Goal: Information Seeking & Learning: Learn about a topic

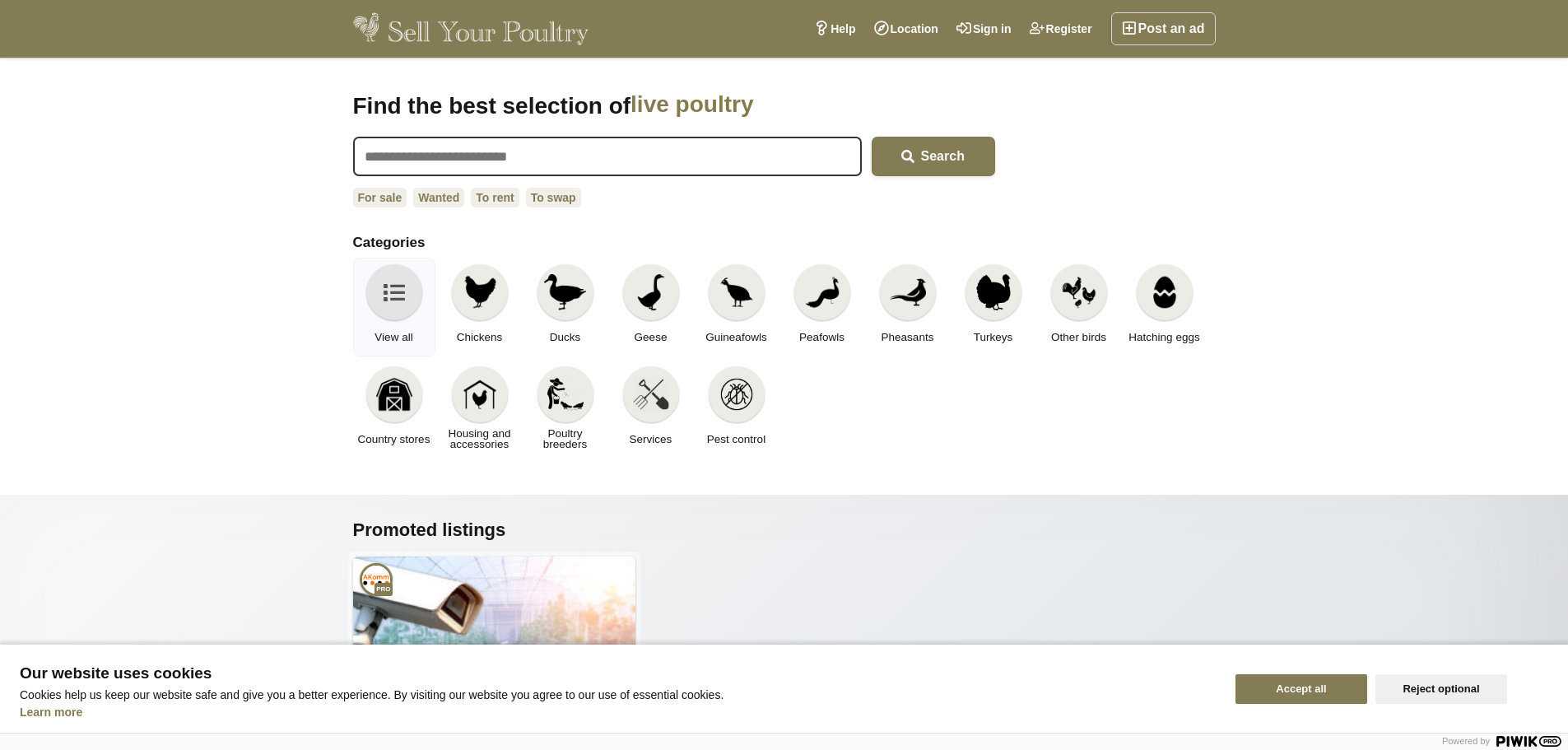
click at [1452, 703] on div "Accept all Reject optional" at bounding box center [1397, 688] width 342 height 88
click at [1446, 687] on button "Reject optional" at bounding box center [1442, 689] width 132 height 30
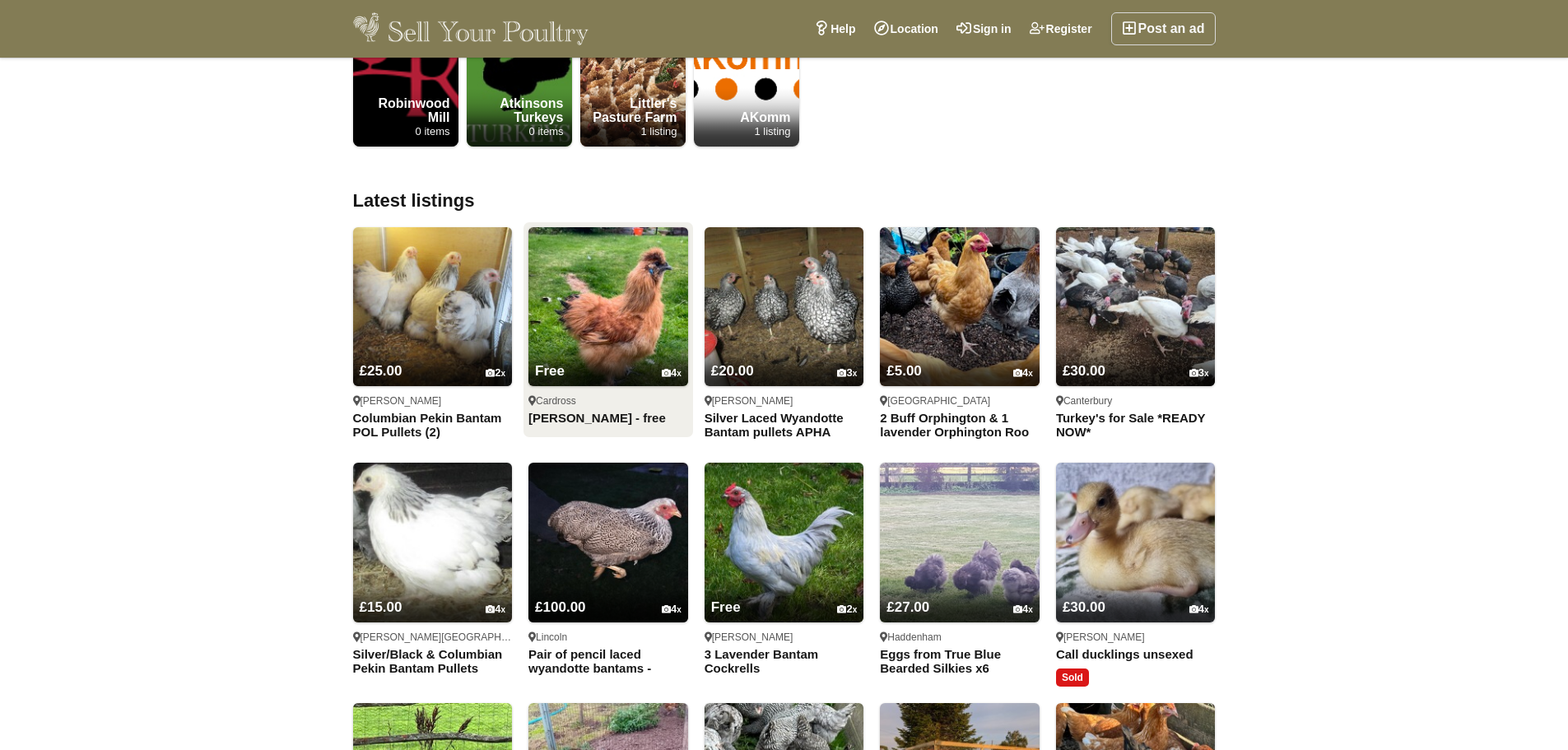
scroll to position [988, 0]
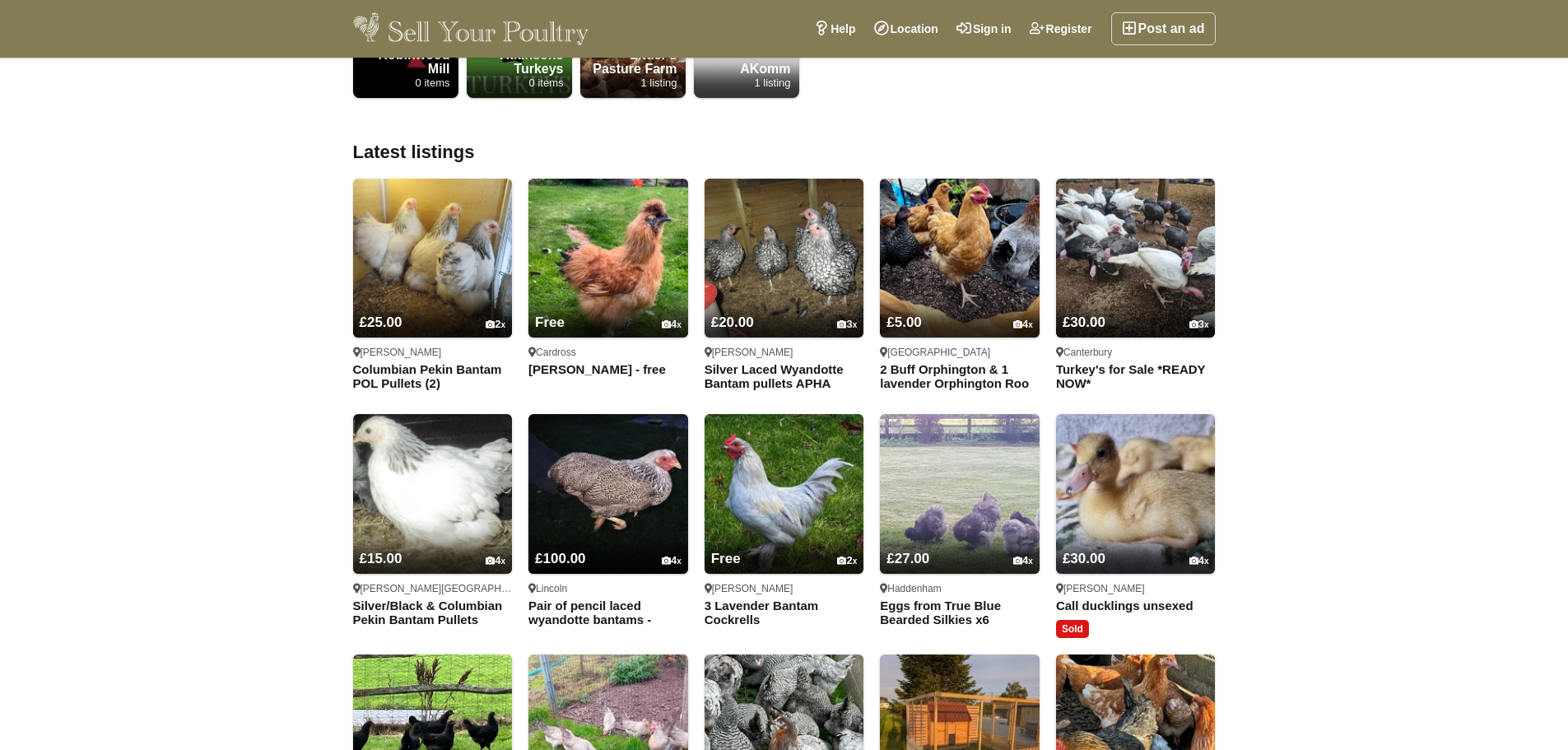
click at [143, 385] on div at bounding box center [162, 375] width 323 height 750
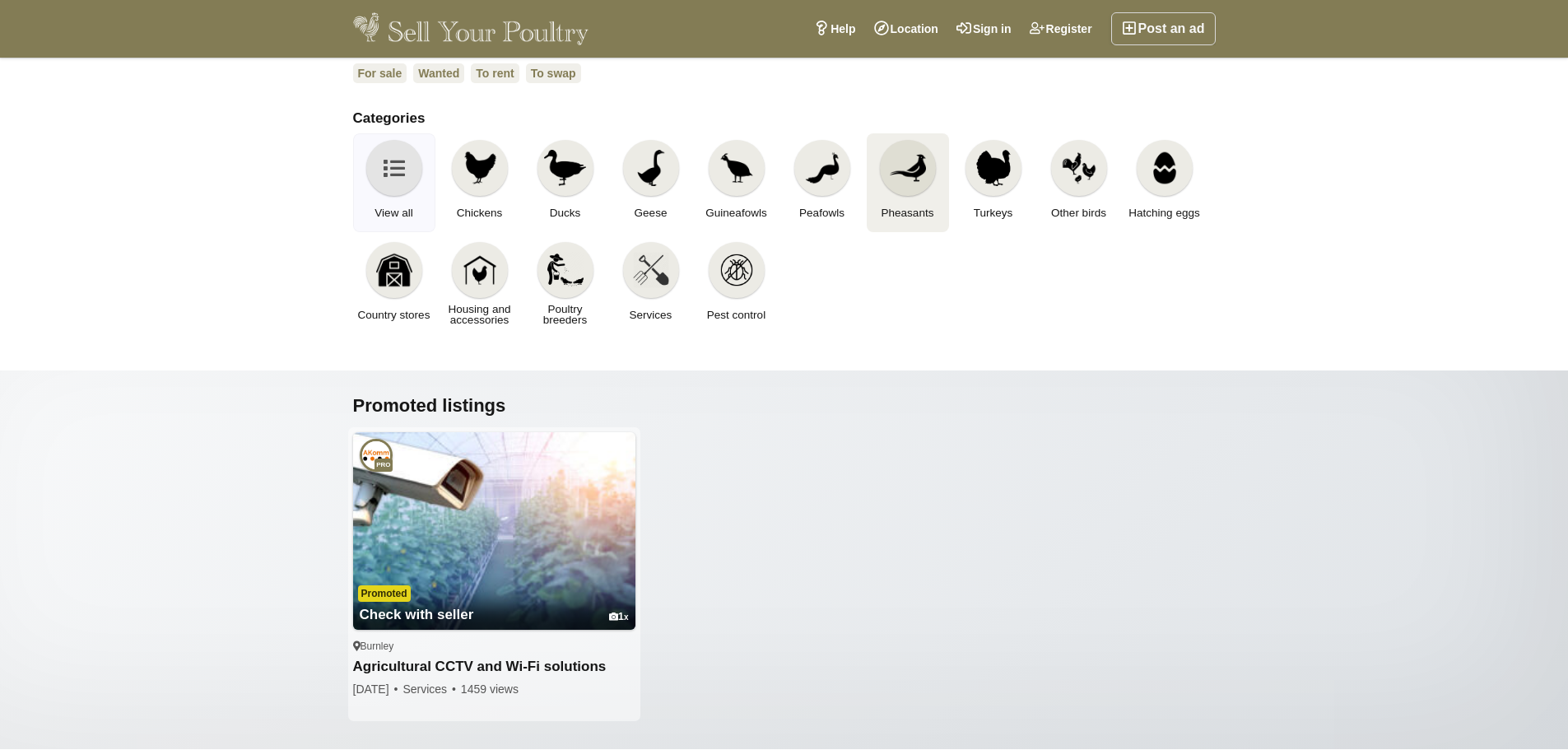
scroll to position [0, 0]
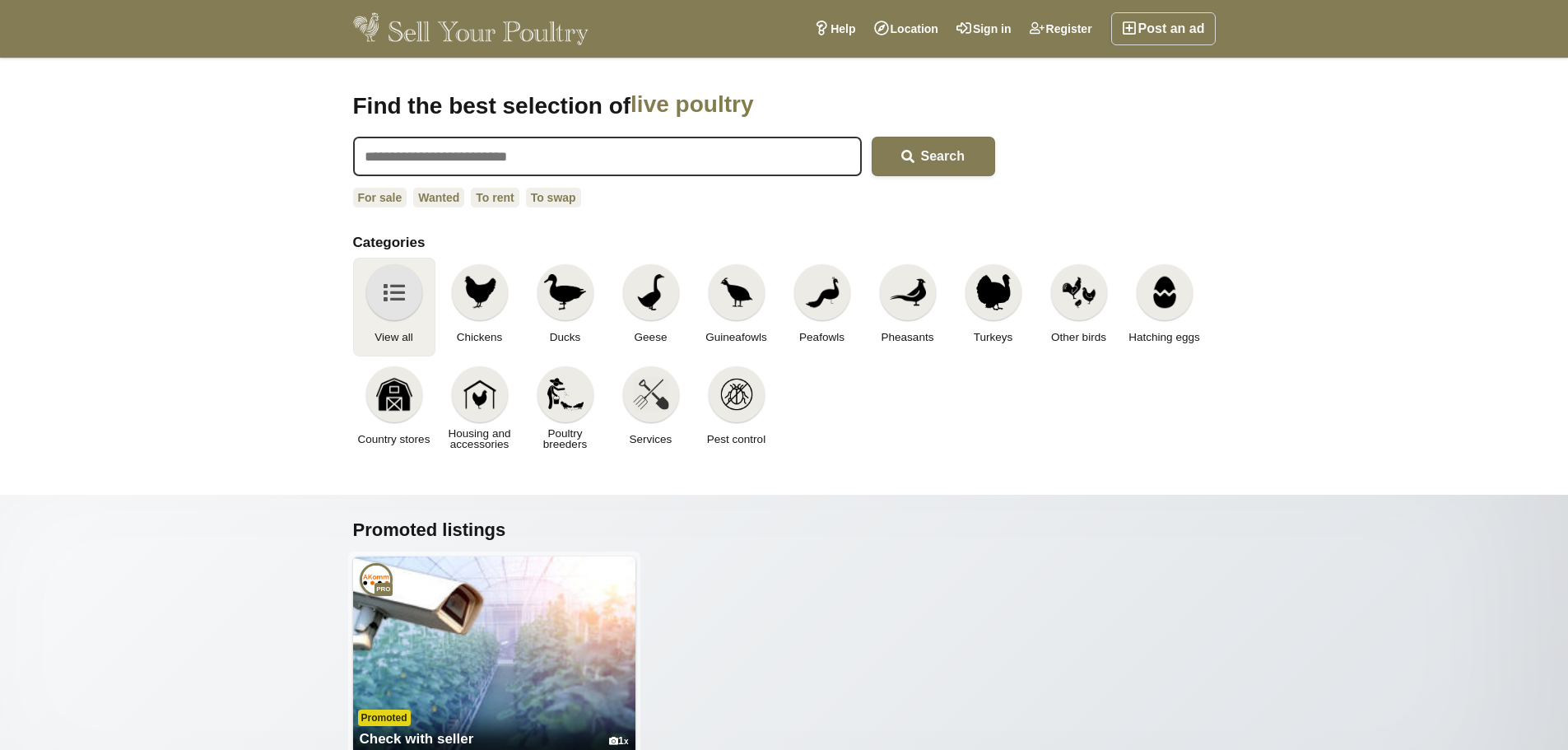
click at [391, 295] on icon at bounding box center [394, 292] width 21 height 36
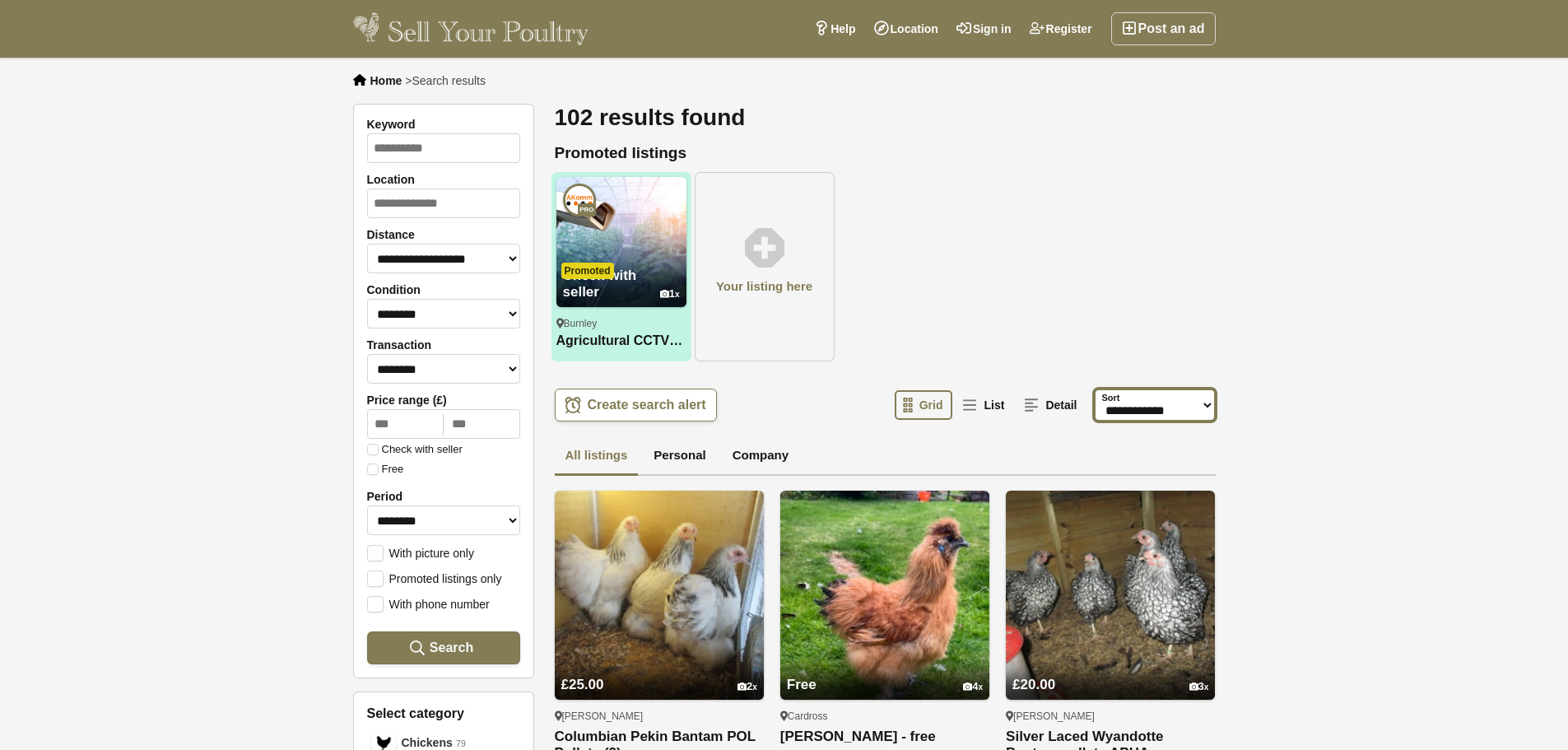
click at [1144, 421] on select "**********" at bounding box center [1154, 404] width 122 height 33
click at [1089, 316] on div "Check with seller 1 Pro Promoted Promoted Burnley Agricultural CCTV and Wi-Fi s…" at bounding box center [885, 269] width 667 height 198
click at [448, 198] on input "Location" at bounding box center [443, 204] width 153 height 30
type input "**********"
click at [390, 252] on div "Bishop Auckland England" at bounding box center [443, 257] width 152 height 61
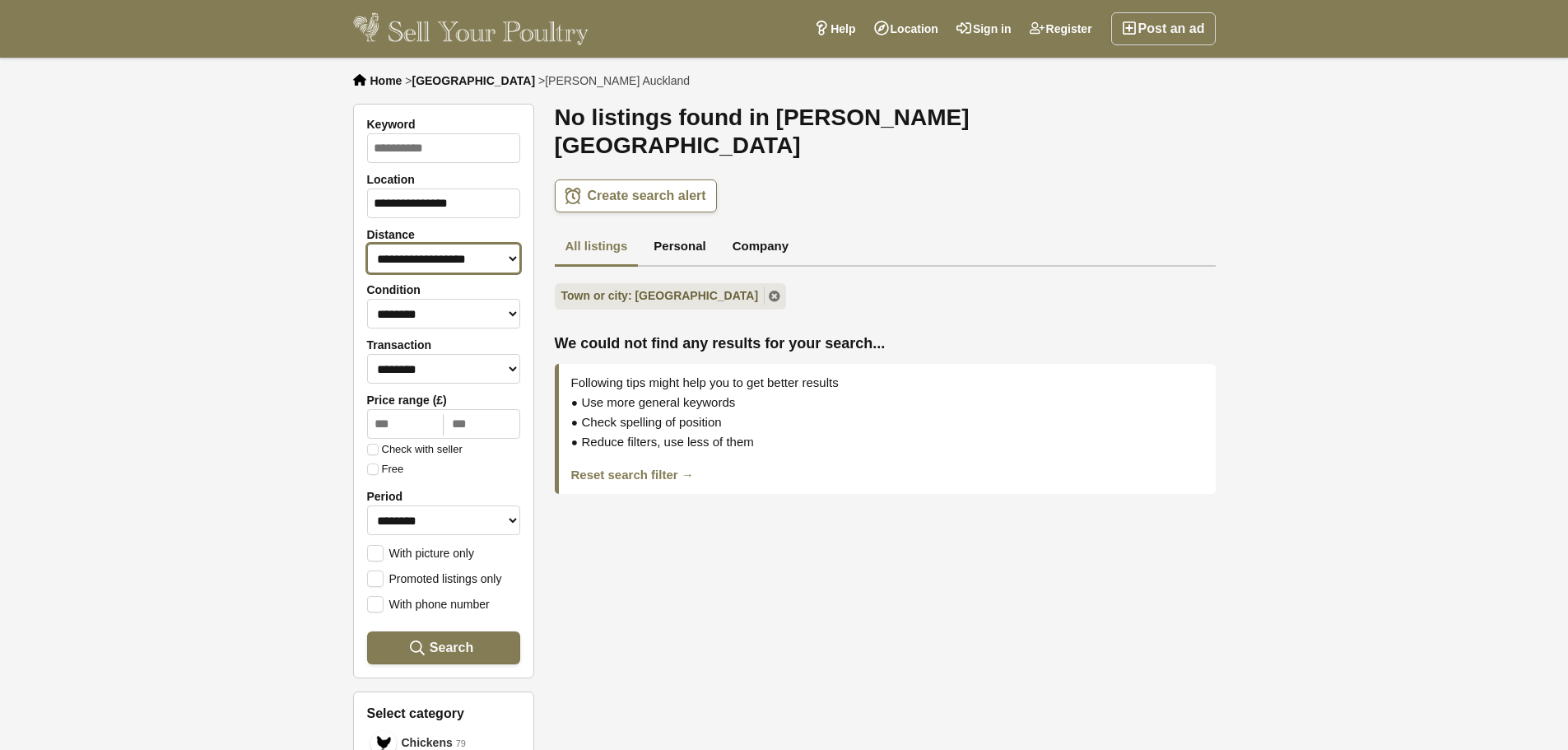
drag, startPoint x: 390, startPoint y: 252, endPoint x: 450, endPoint y: 259, distance: 60.4
click at [450, 252] on select "**********" at bounding box center [443, 258] width 153 height 30
click at [367, 243] on select "**********" at bounding box center [443, 258] width 153 height 30
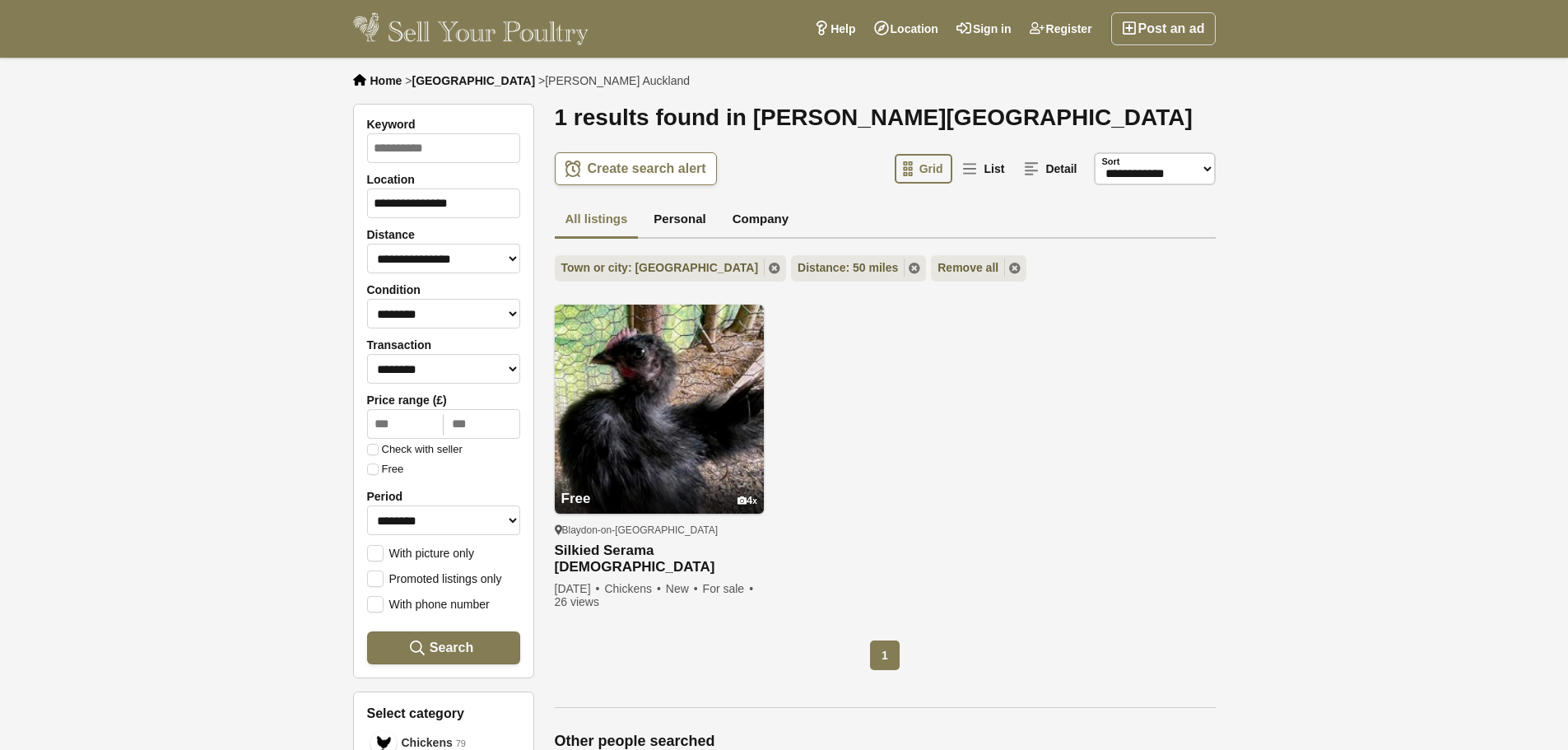
click at [429, 270] on form "**********" at bounding box center [443, 391] width 181 height 574
click at [447, 266] on select "**********" at bounding box center [443, 258] width 153 height 30
select select "***"
click at [367, 243] on select "**********" at bounding box center [443, 258] width 153 height 30
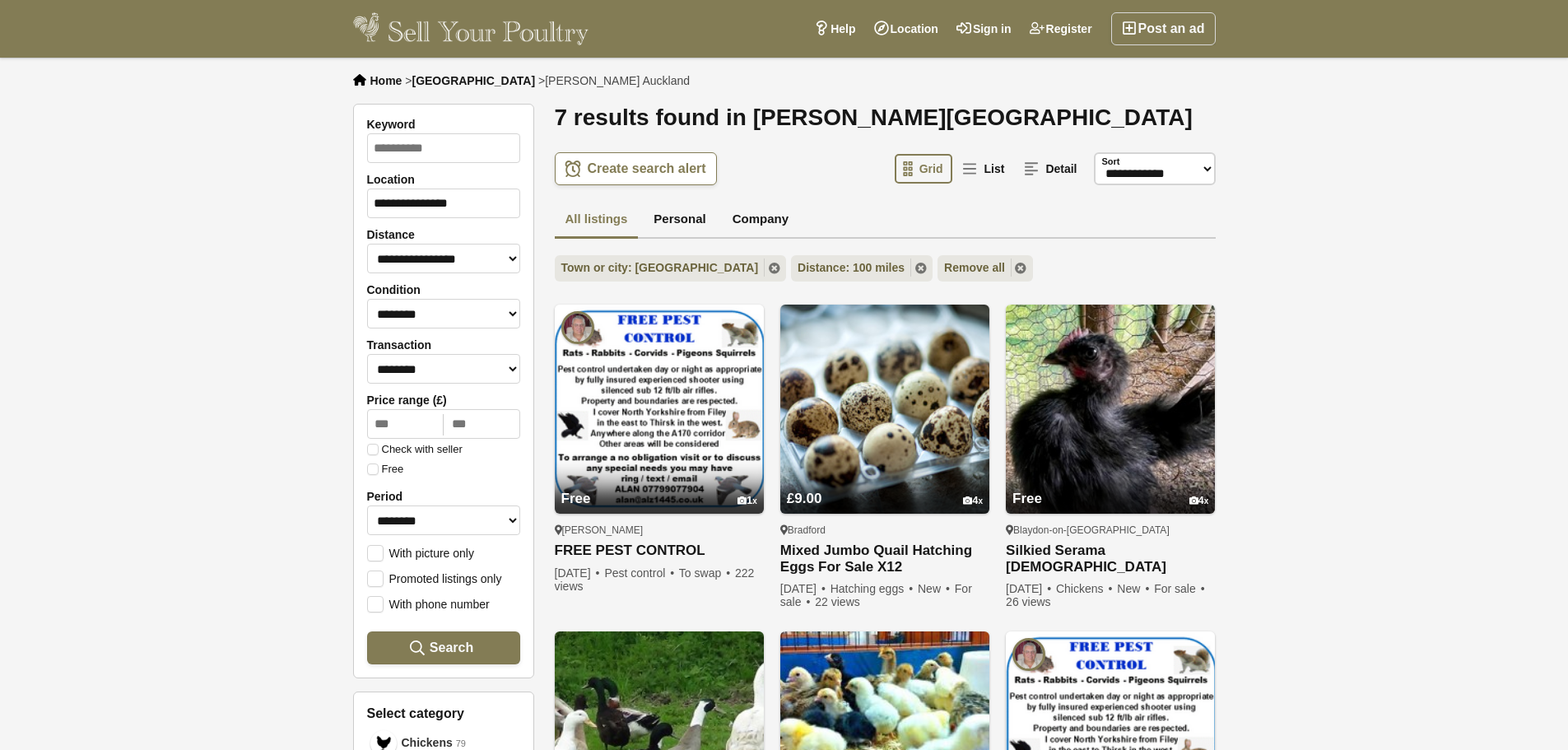
click at [210, 346] on div at bounding box center [162, 375] width 323 height 750
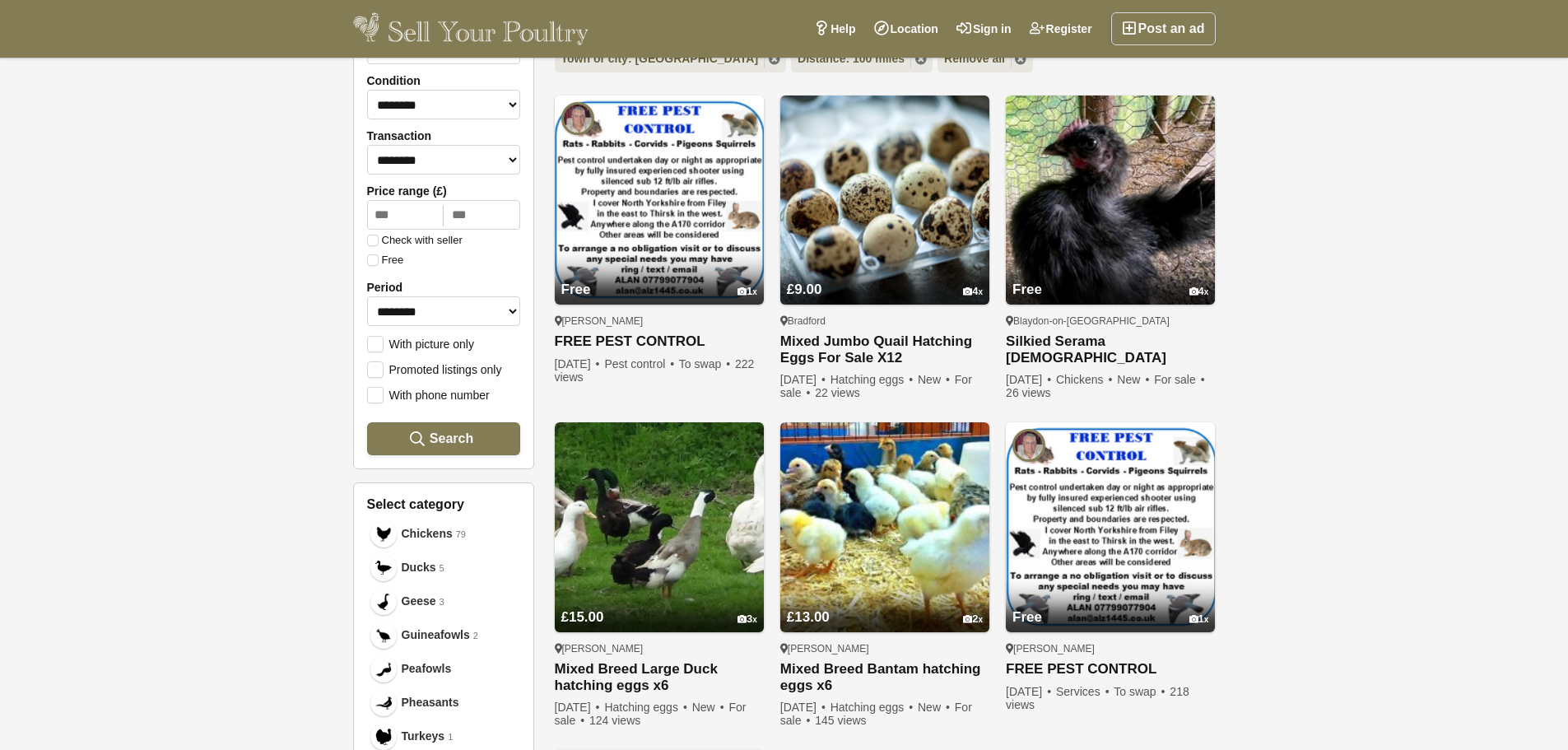
scroll to position [247, 0]
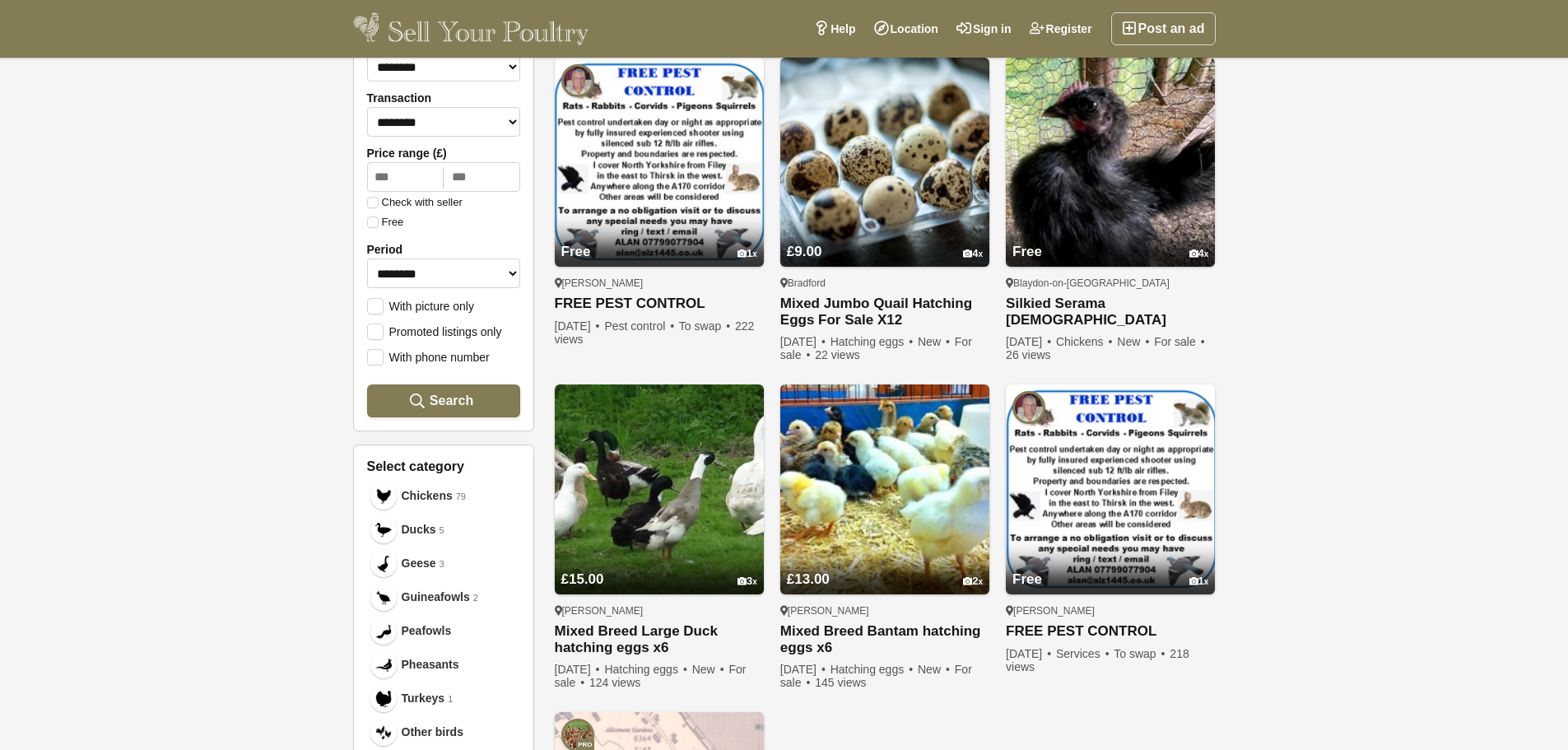
click at [212, 594] on div at bounding box center [162, 375] width 323 height 750
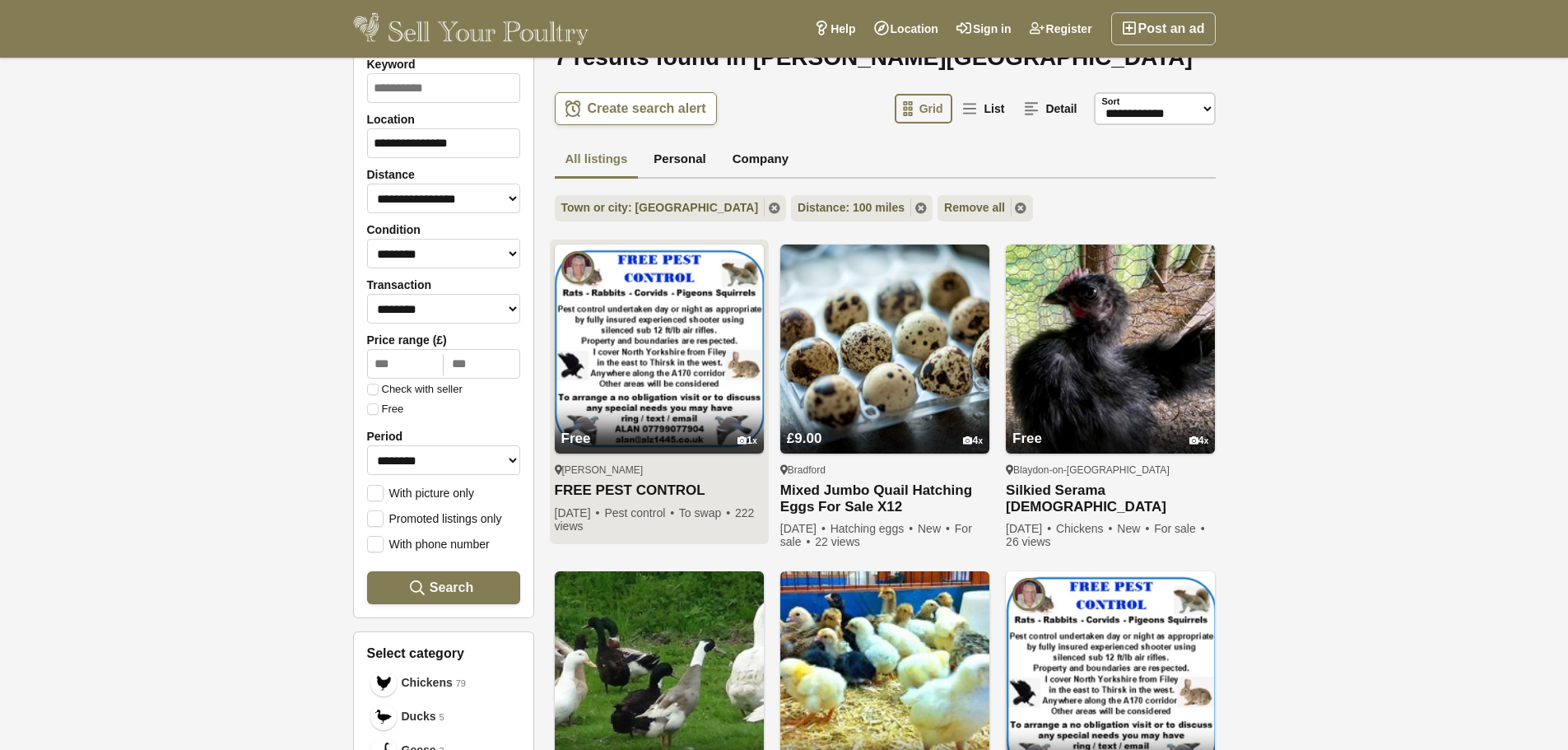
scroll to position [0, 0]
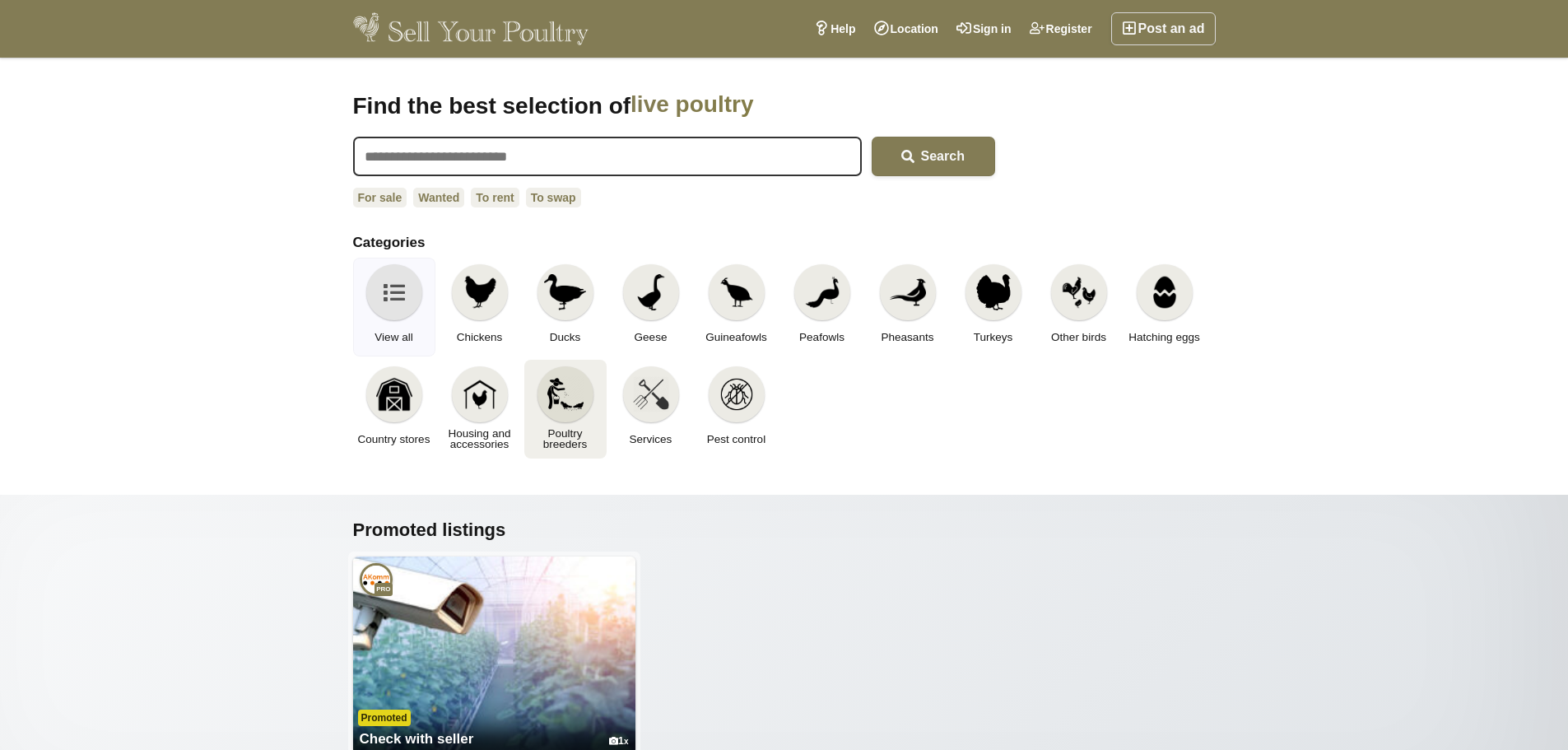
click at [550, 420] on link "Poultry breeders" at bounding box center [565, 409] width 83 height 99
click at [983, 294] on img at bounding box center [993, 292] width 36 height 36
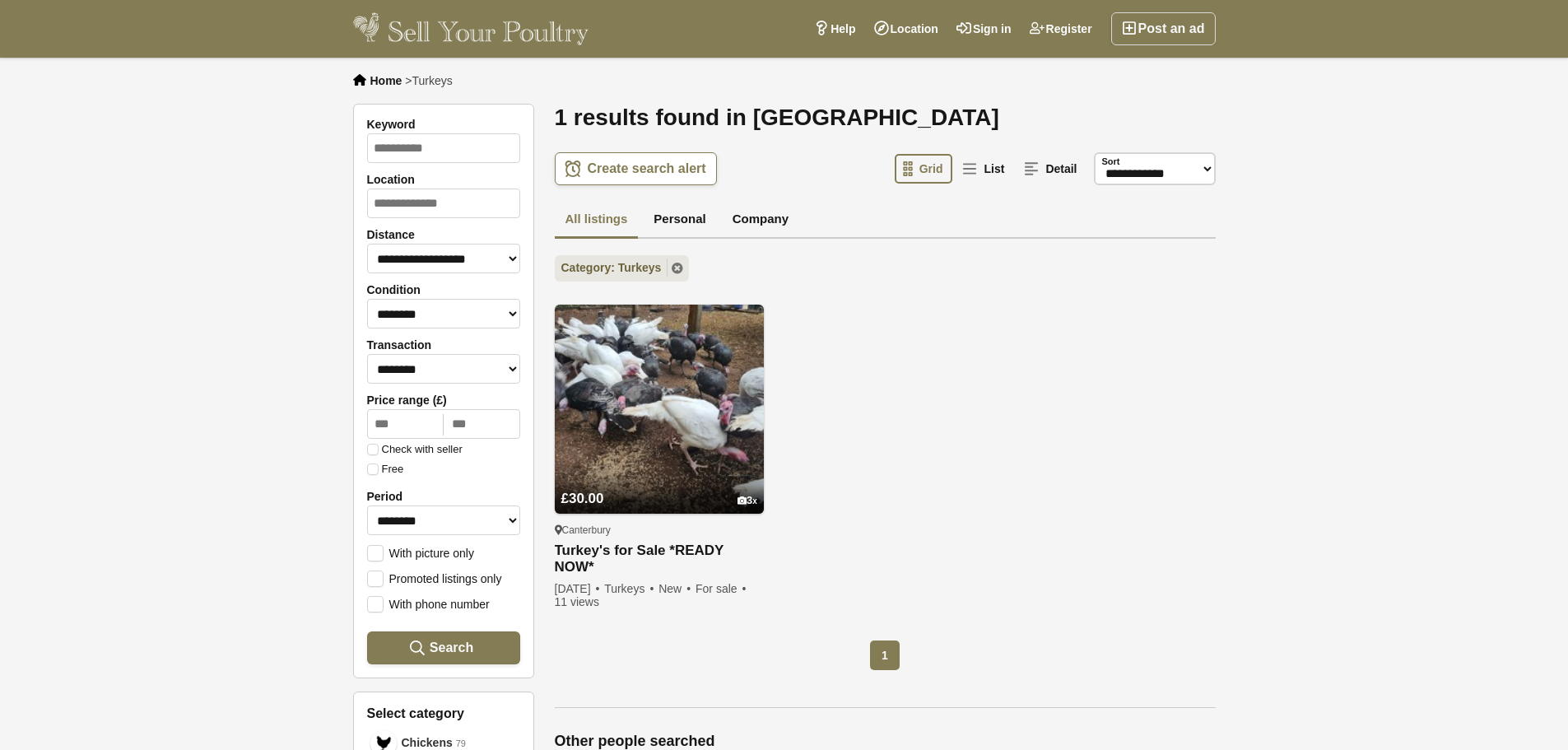
click at [882, 454] on div "£30.00 3 [GEOGRAPHIC_DATA] Turkey's for Sale *READY NOW* 16 weeks old ([DATE]) …" at bounding box center [885, 463] width 678 height 330
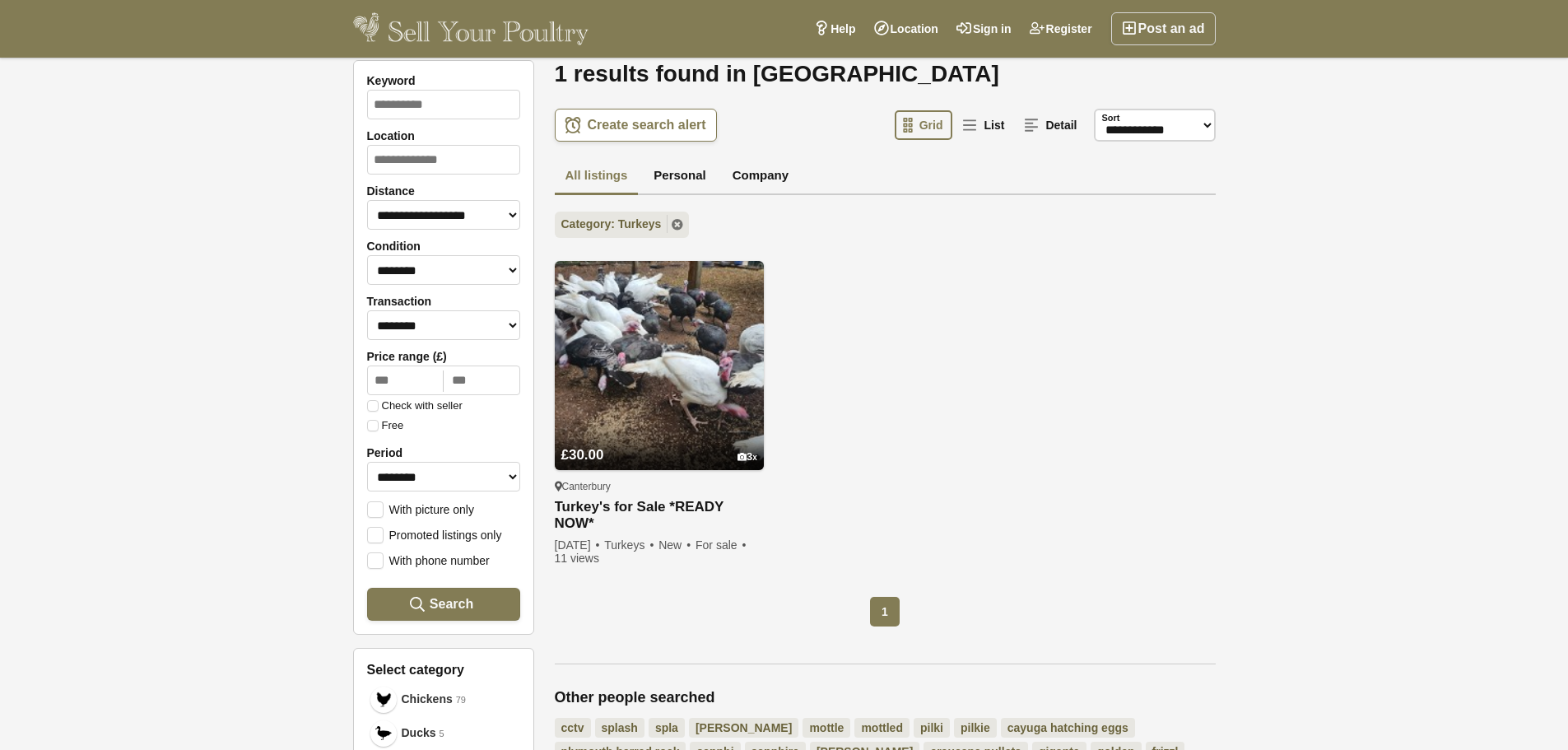
scroll to position [83, 0]
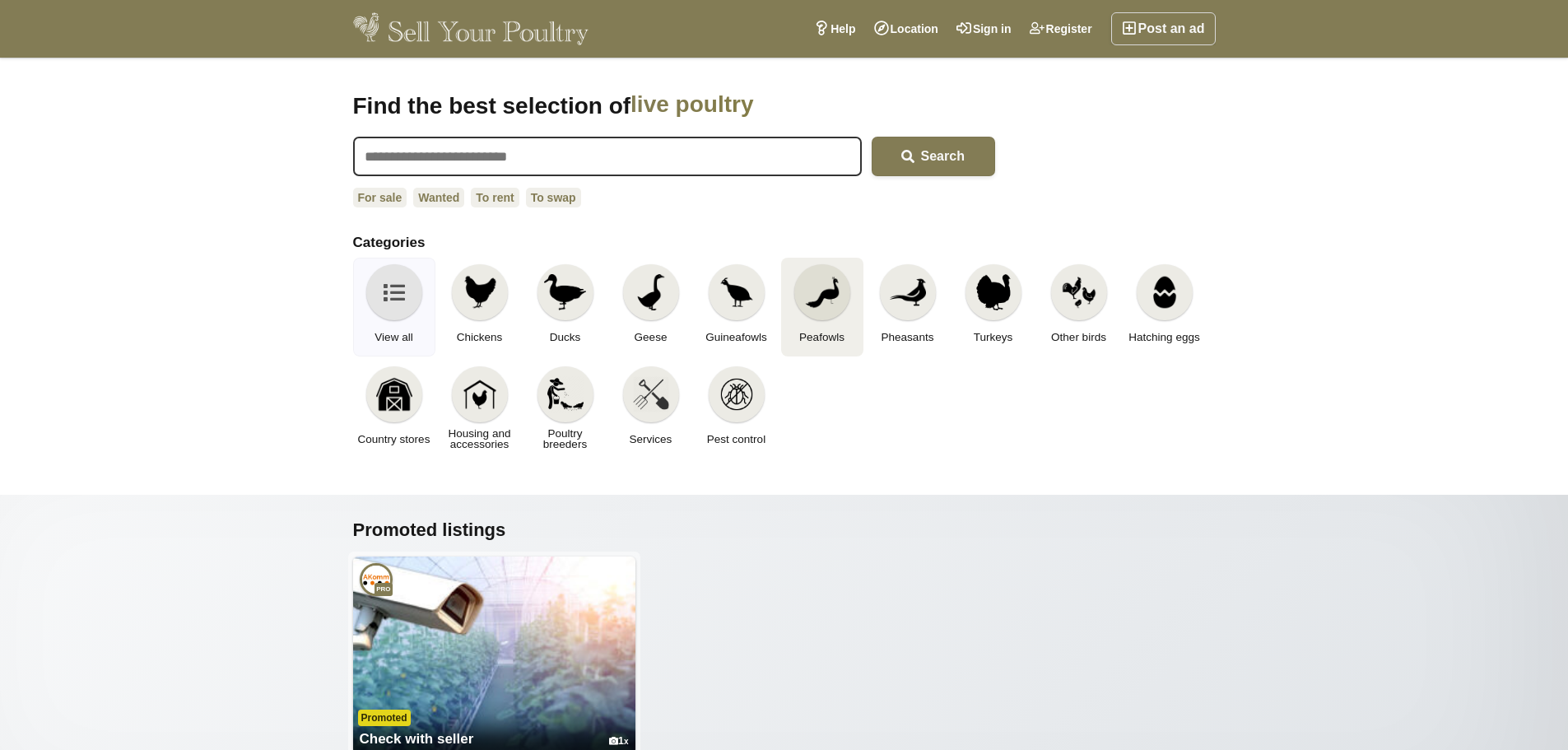
click at [842, 297] on div at bounding box center [823, 292] width 56 height 56
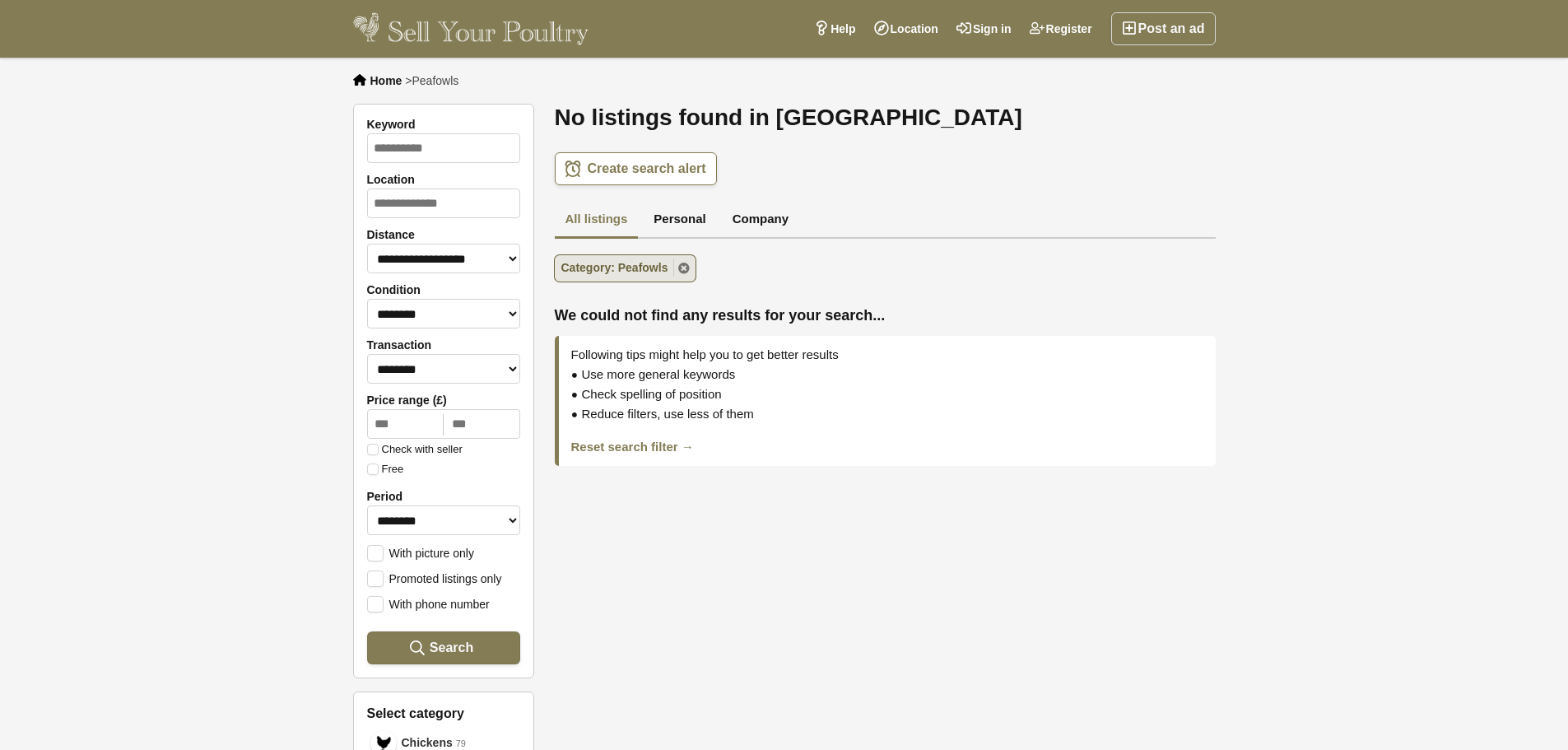
click at [678, 270] on link "Category: Peafowls" at bounding box center [626, 269] width 141 height 26
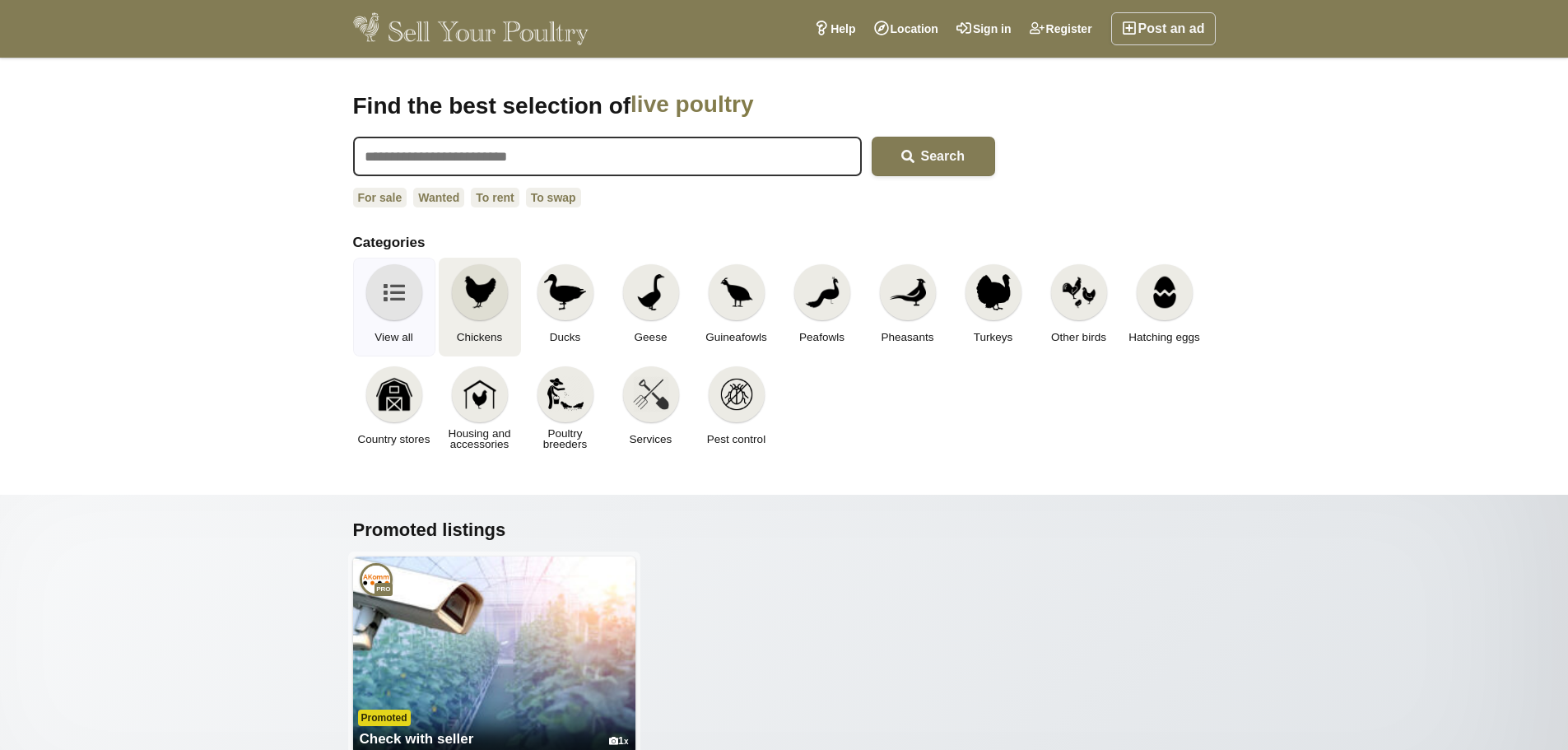
click at [473, 301] on img at bounding box center [480, 292] width 36 height 36
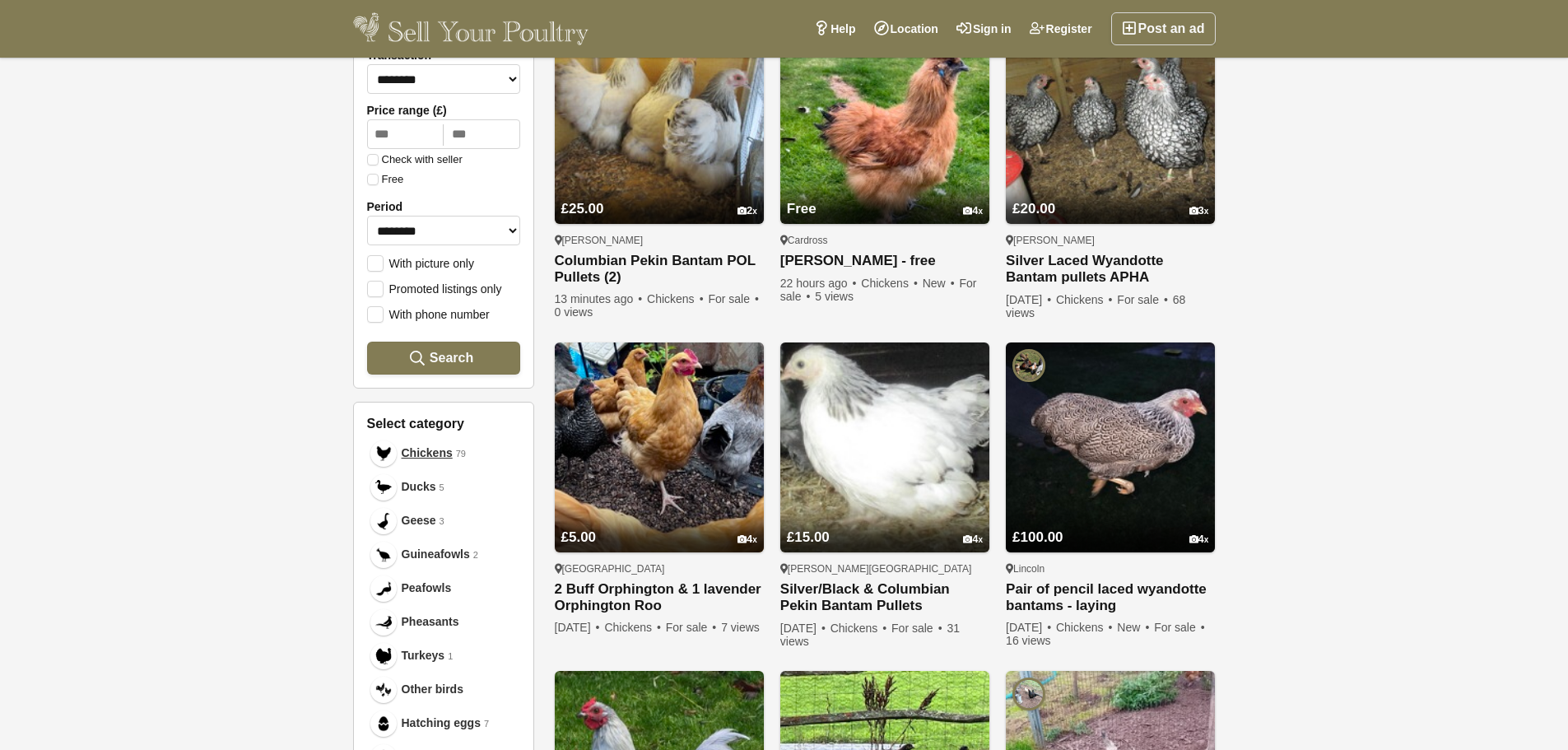
scroll to position [329, 0]
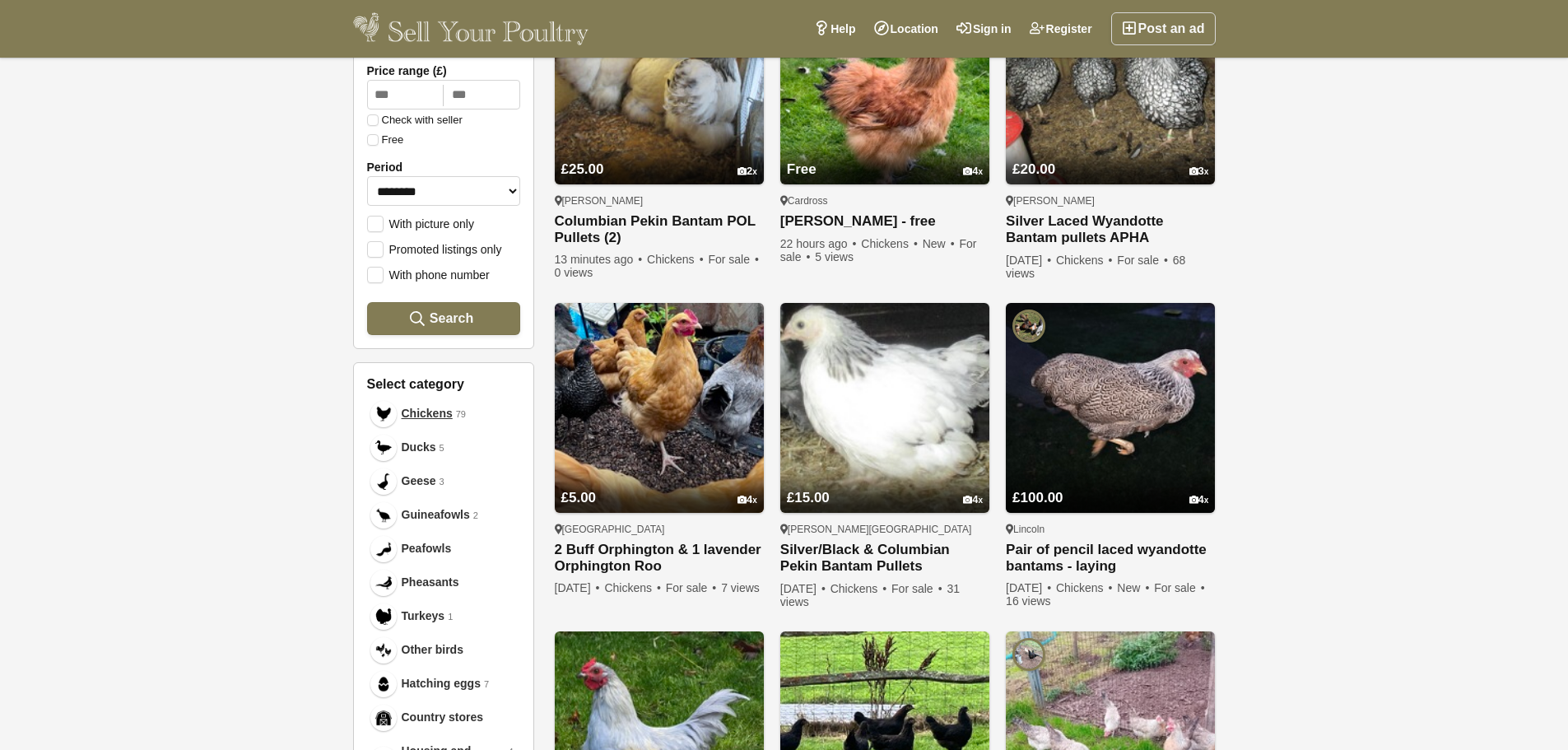
click at [211, 479] on div at bounding box center [162, 375] width 323 height 750
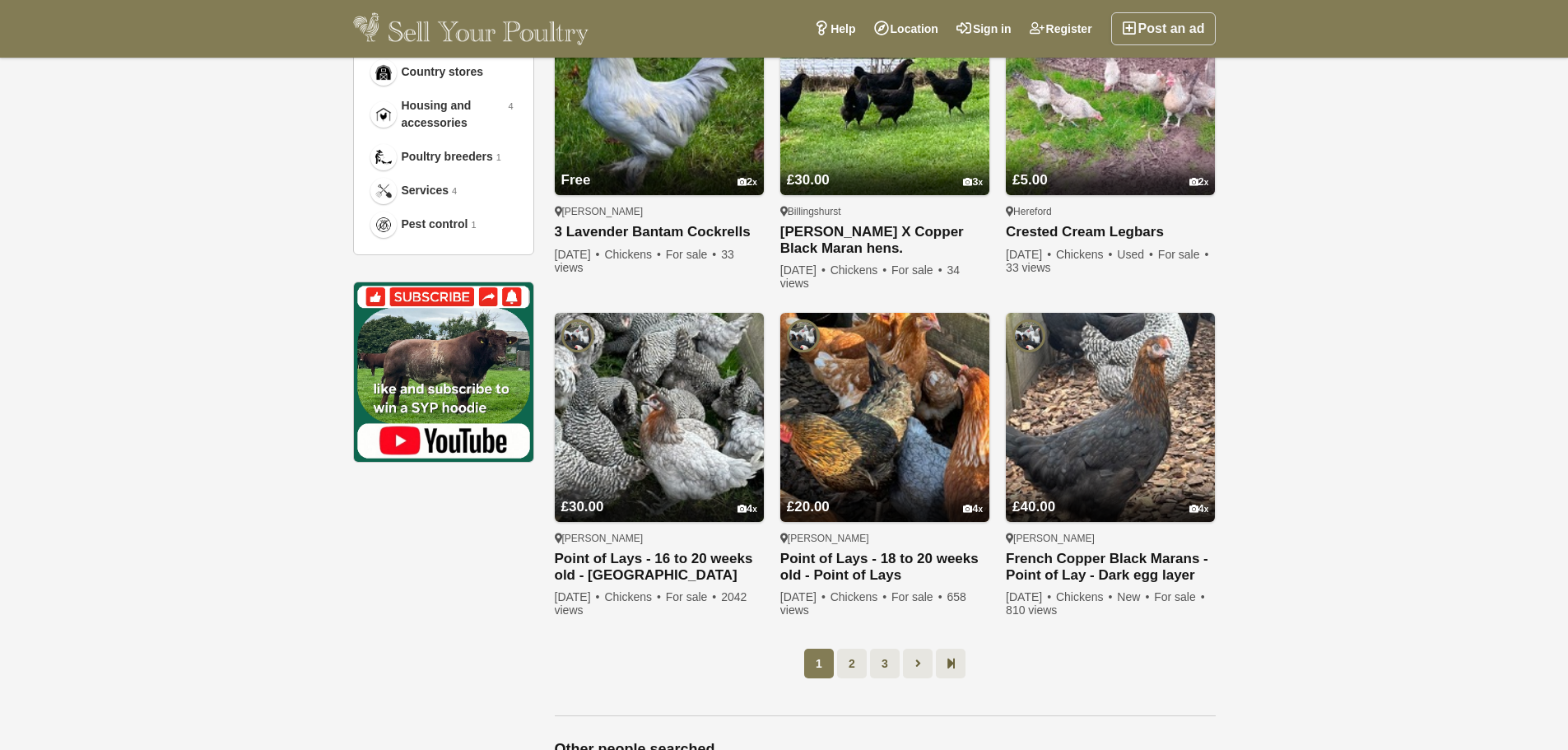
scroll to position [1070, 0]
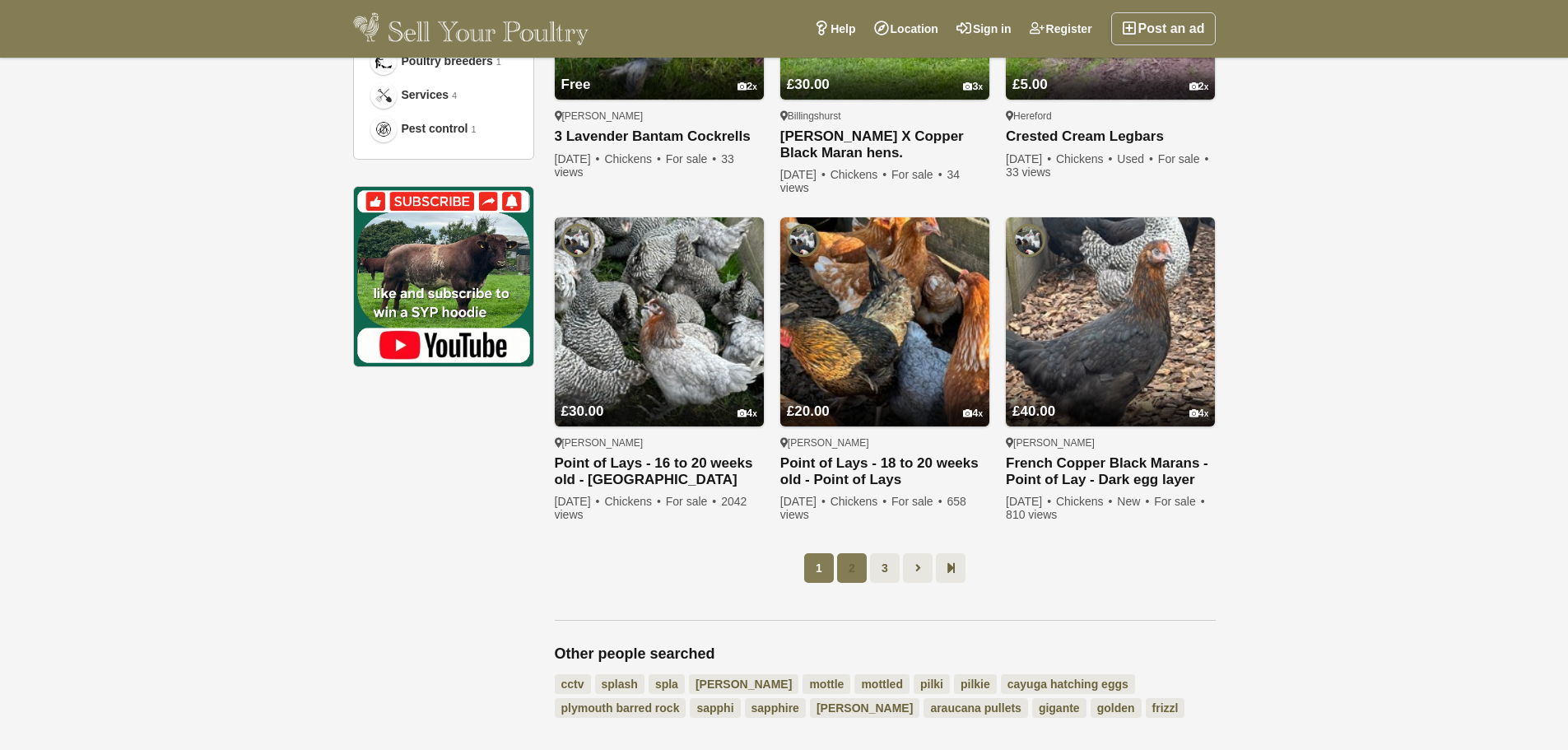
click at [848, 571] on link "2" at bounding box center [852, 568] width 30 height 30
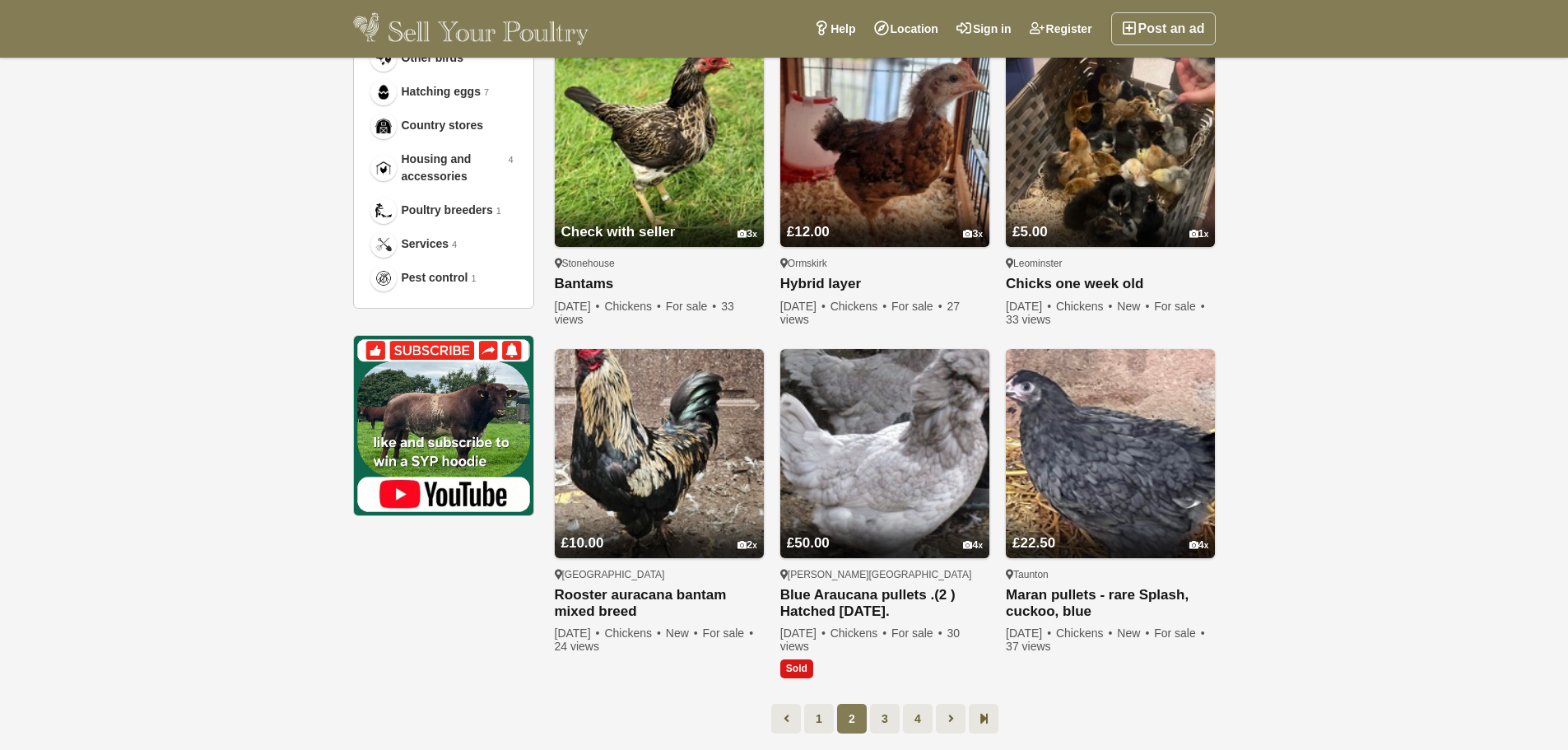
scroll to position [1072, 0]
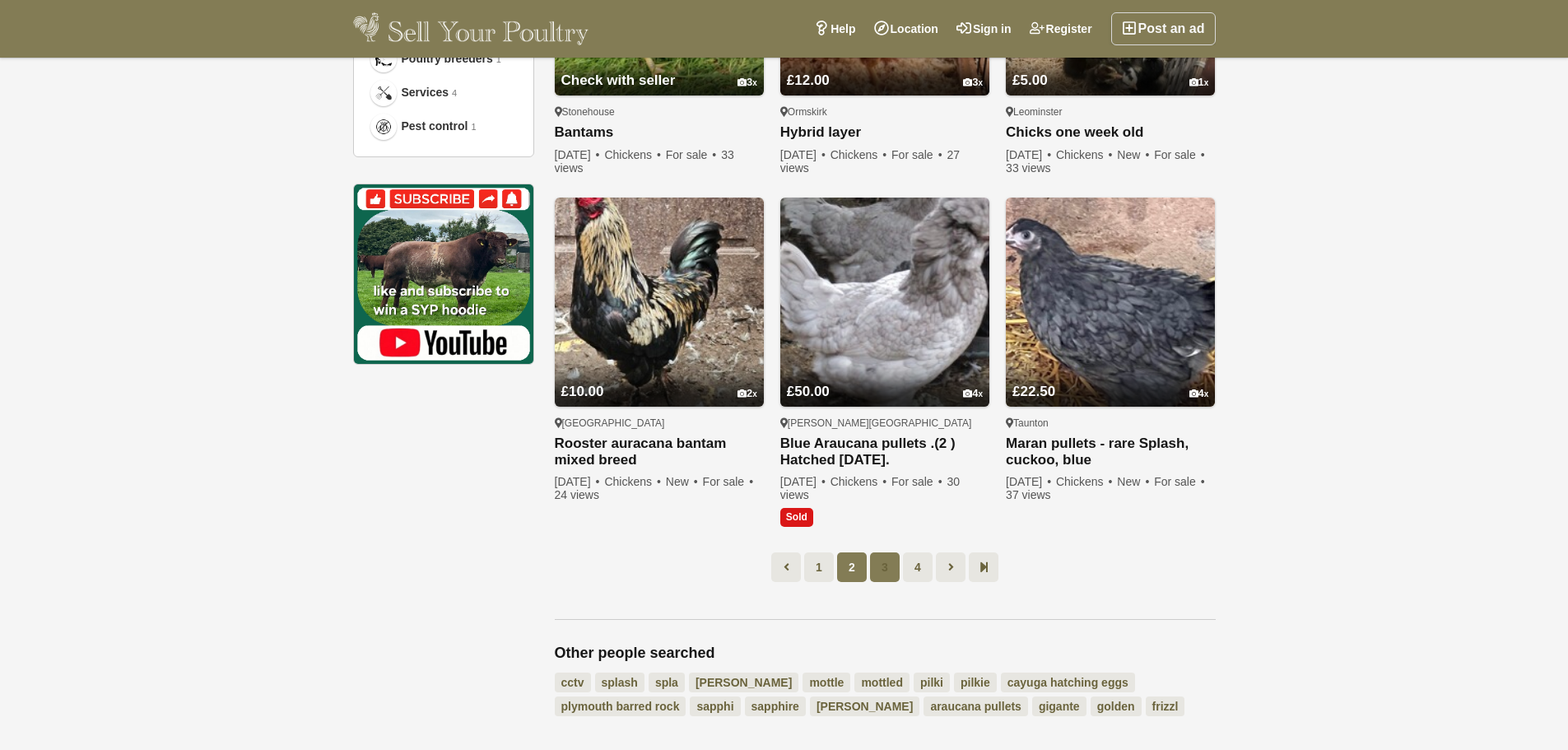
click at [875, 560] on link "3" at bounding box center [885, 567] width 30 height 30
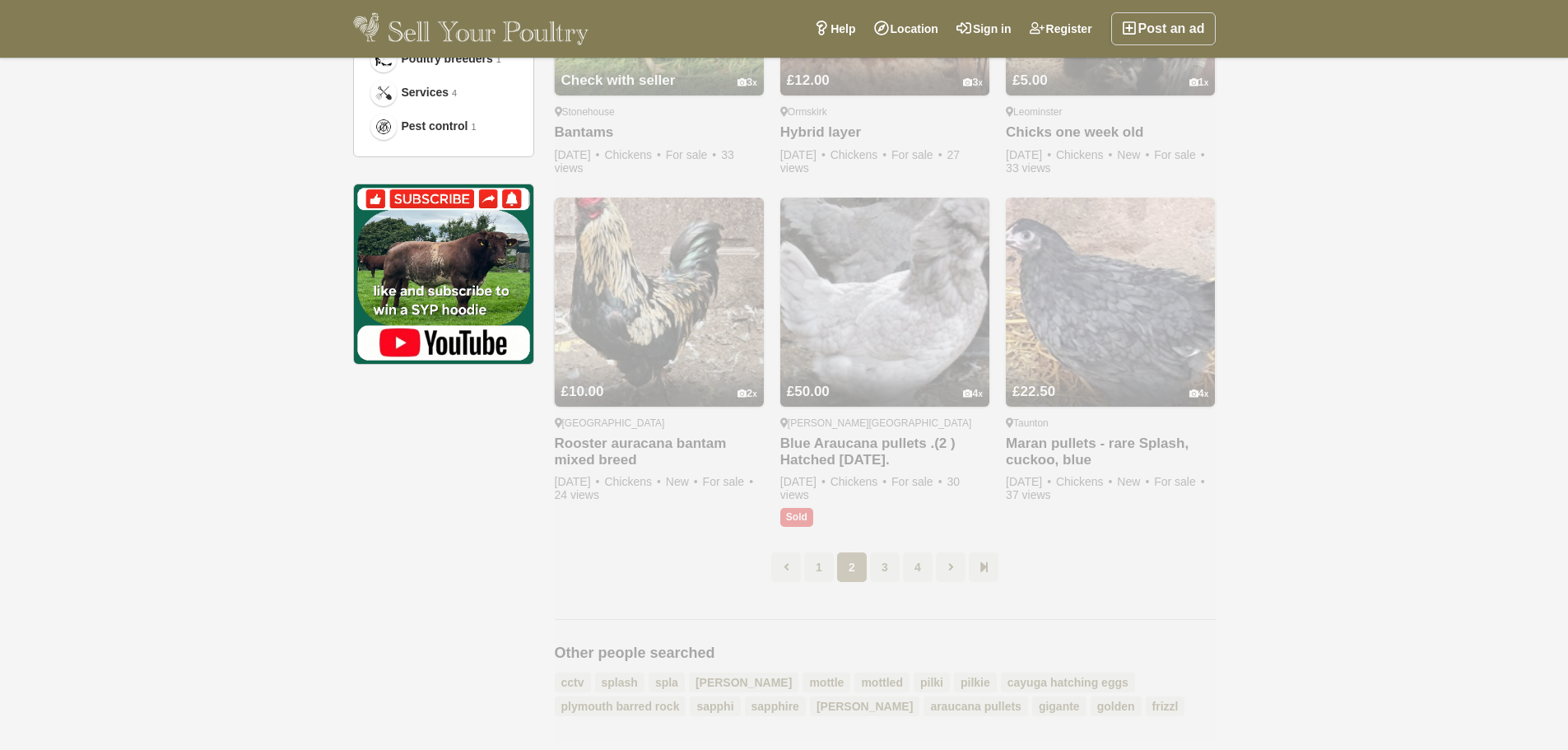
scroll to position [85, 0]
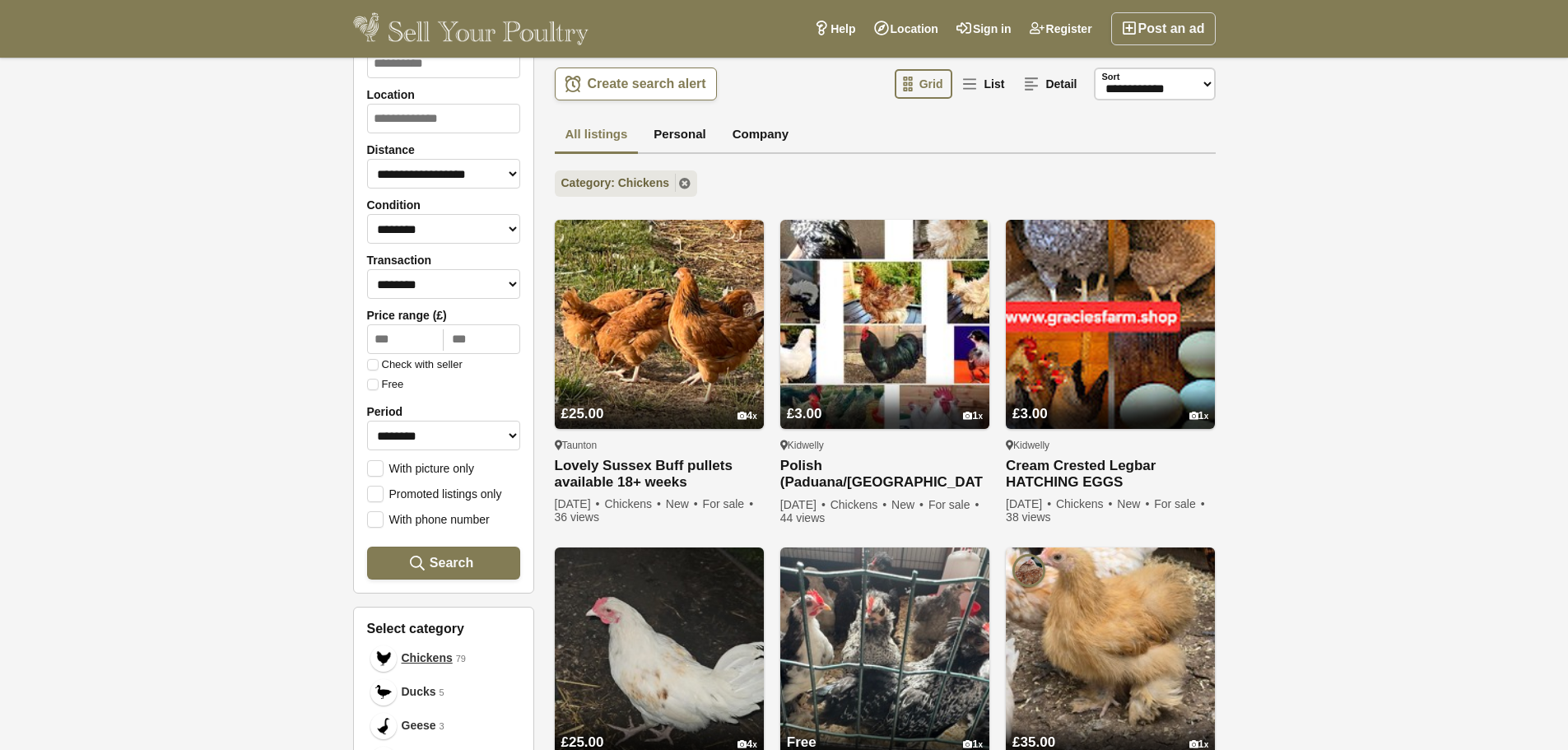
scroll to position [1072, 0]
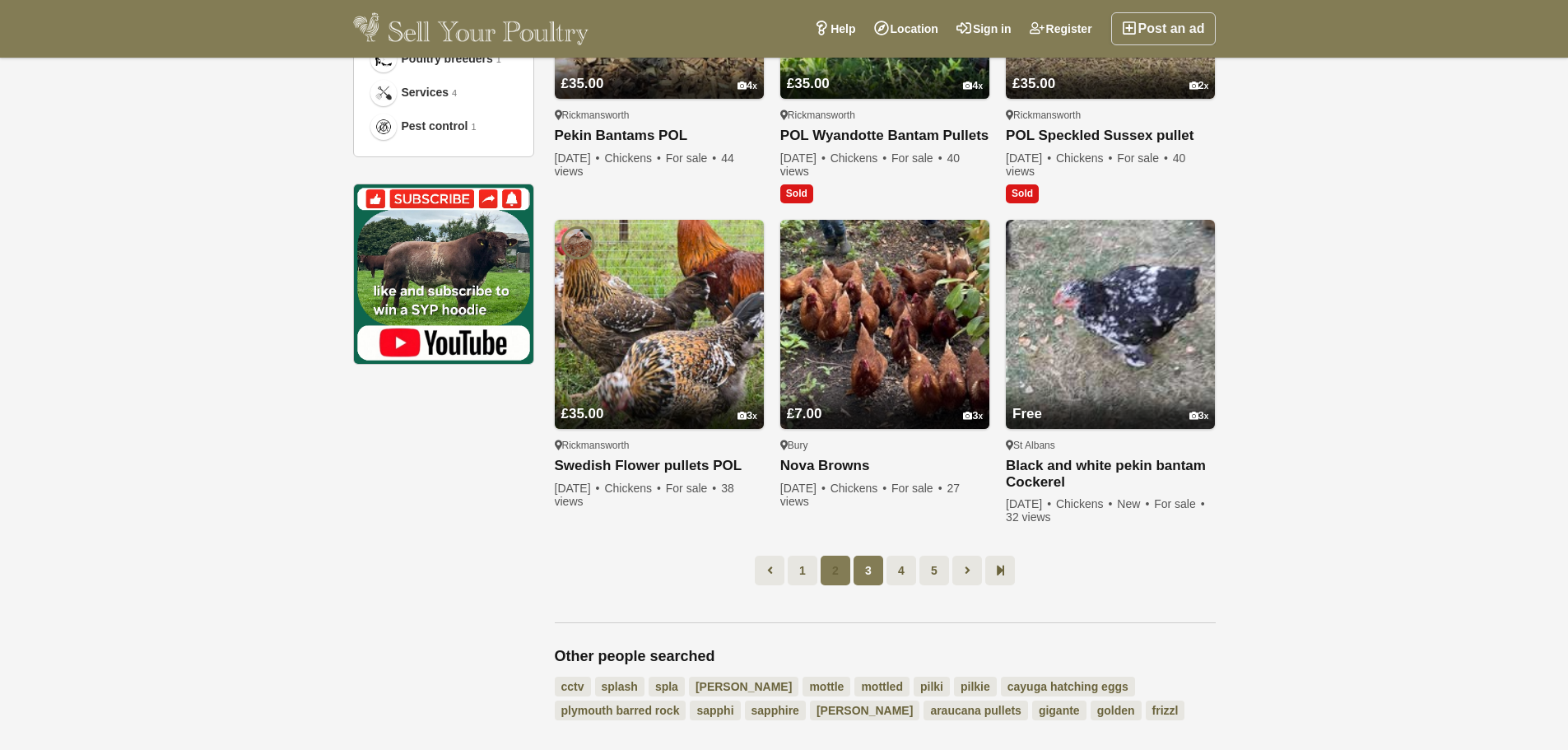
click at [833, 572] on link "2" at bounding box center [836, 571] width 30 height 30
click at [838, 572] on link "2" at bounding box center [836, 571] width 30 height 30
click at [831, 572] on link "2" at bounding box center [836, 571] width 30 height 30
click at [746, 575] on ul "1 2 3 4 5" at bounding box center [885, 571] width 661 height 30
click at [805, 573] on link "1" at bounding box center [803, 571] width 30 height 30
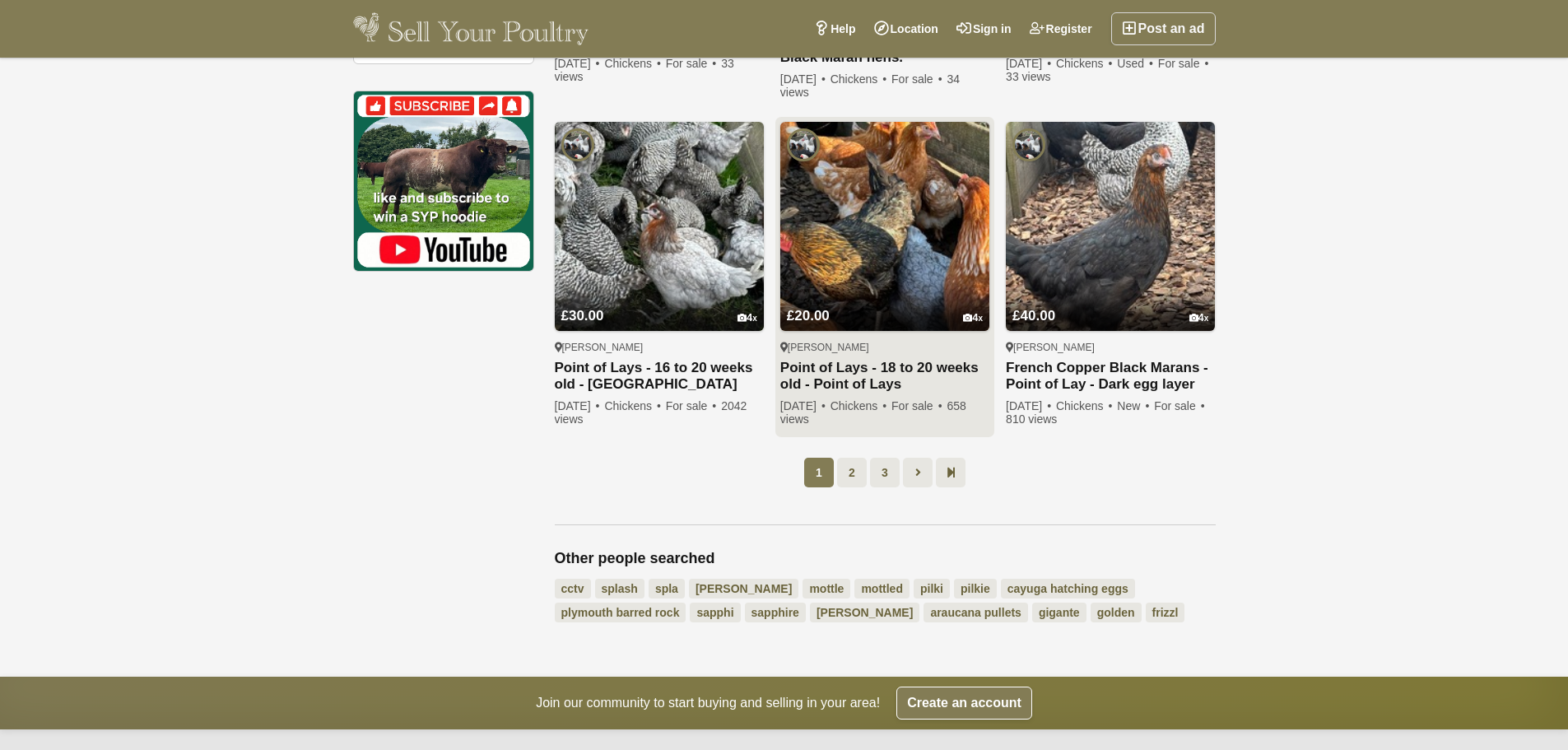
scroll to position [1072, 0]
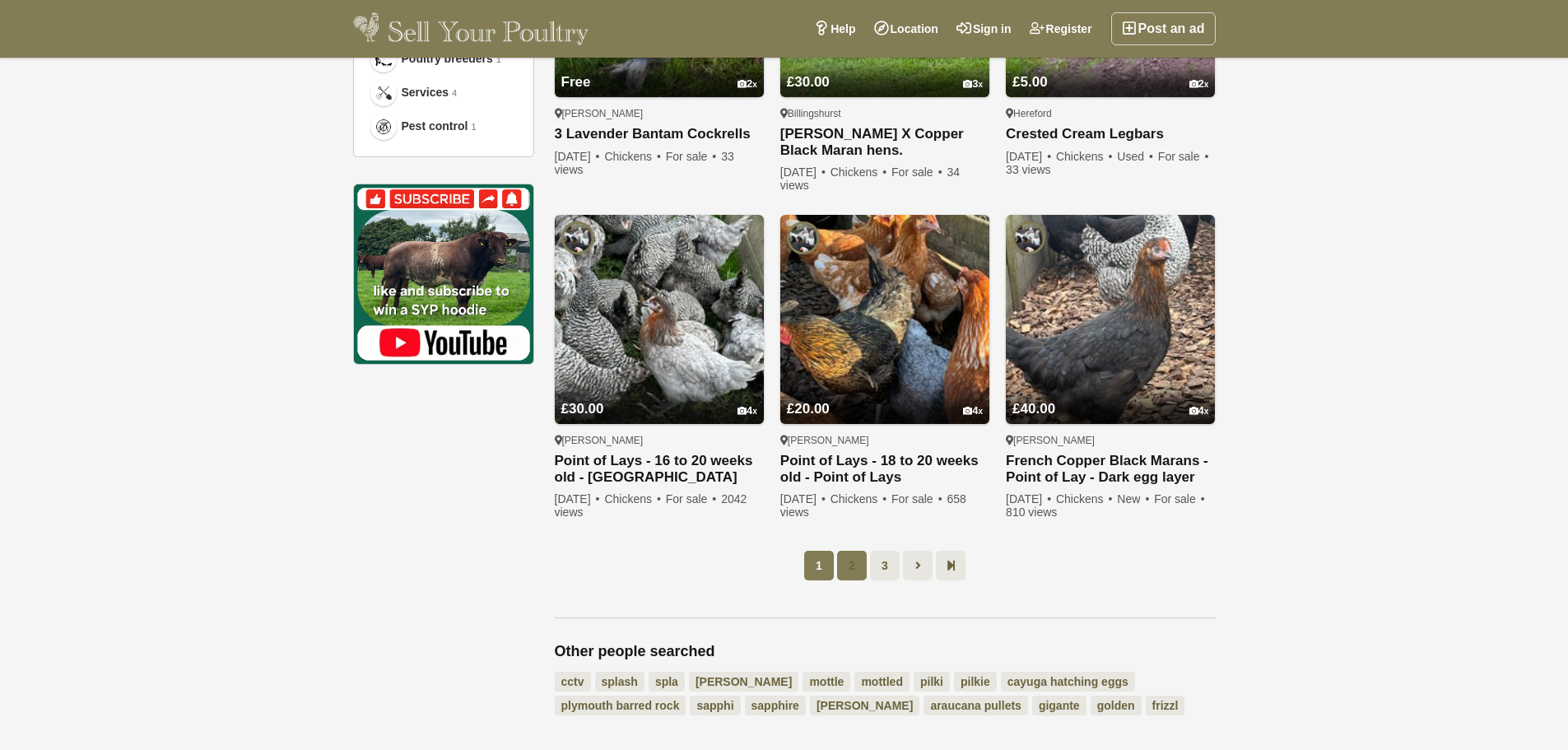
click at [858, 556] on link "2" at bounding box center [852, 565] width 30 height 30
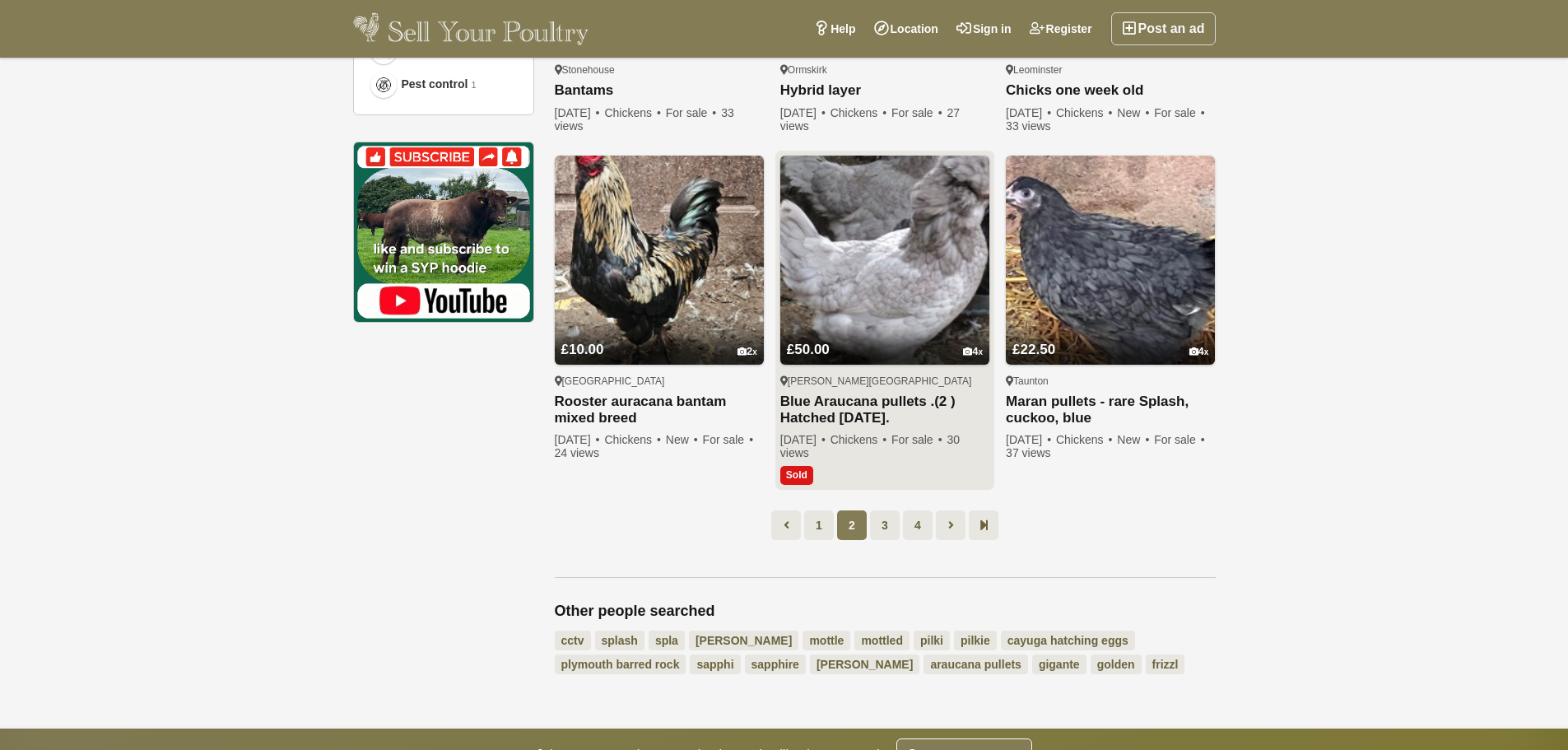
scroll to position [1155, 0]
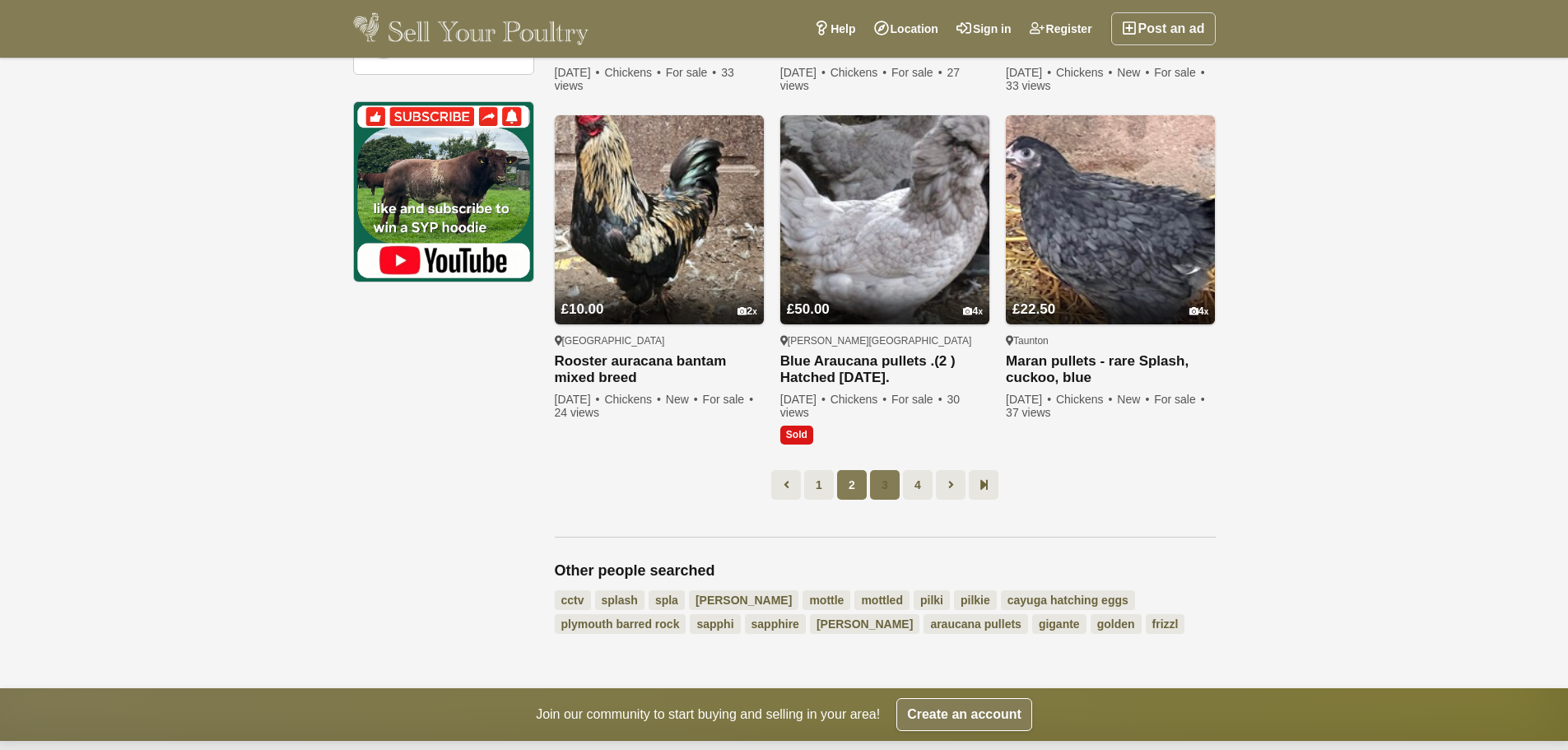
click at [874, 494] on link "3" at bounding box center [885, 485] width 30 height 30
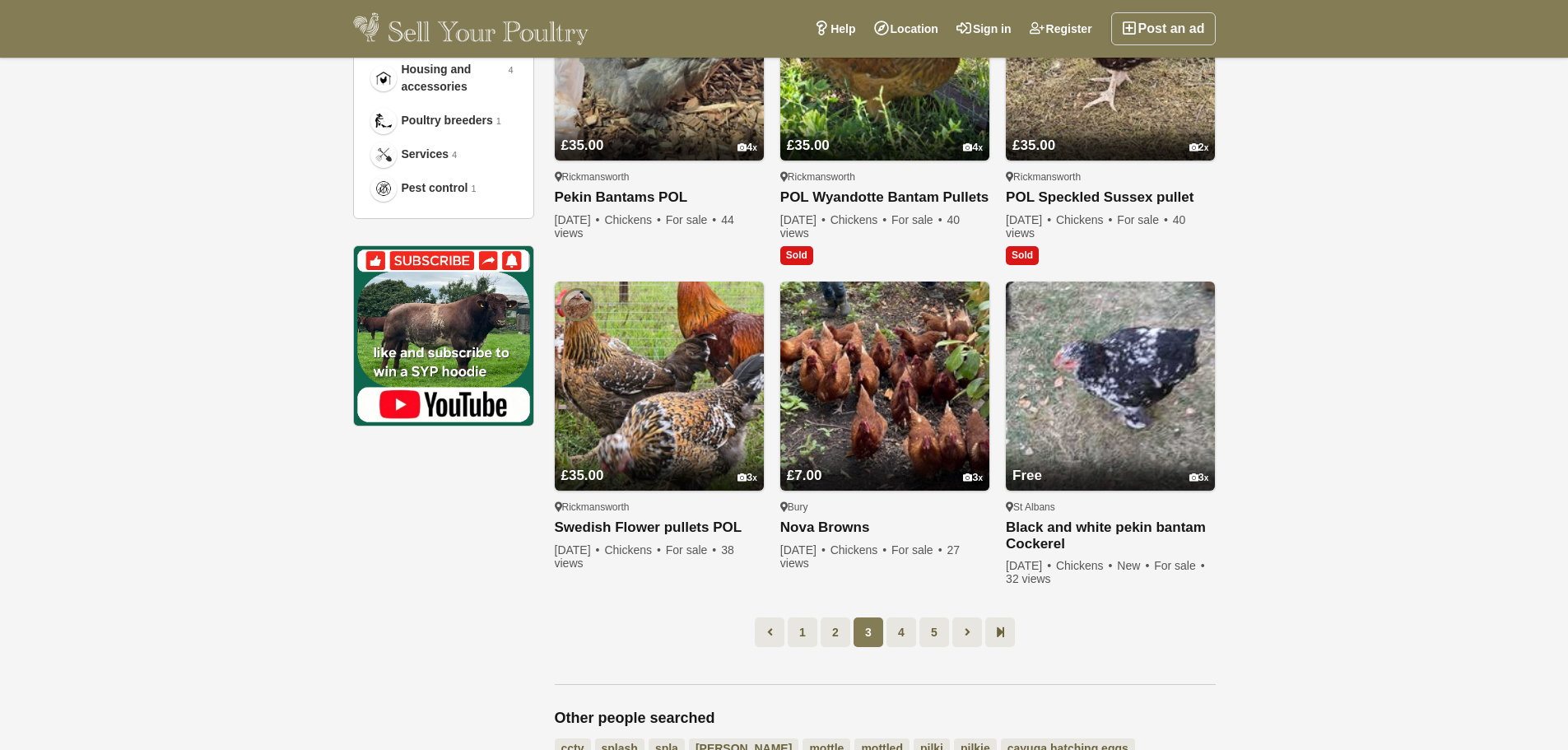
scroll to position [1072, 0]
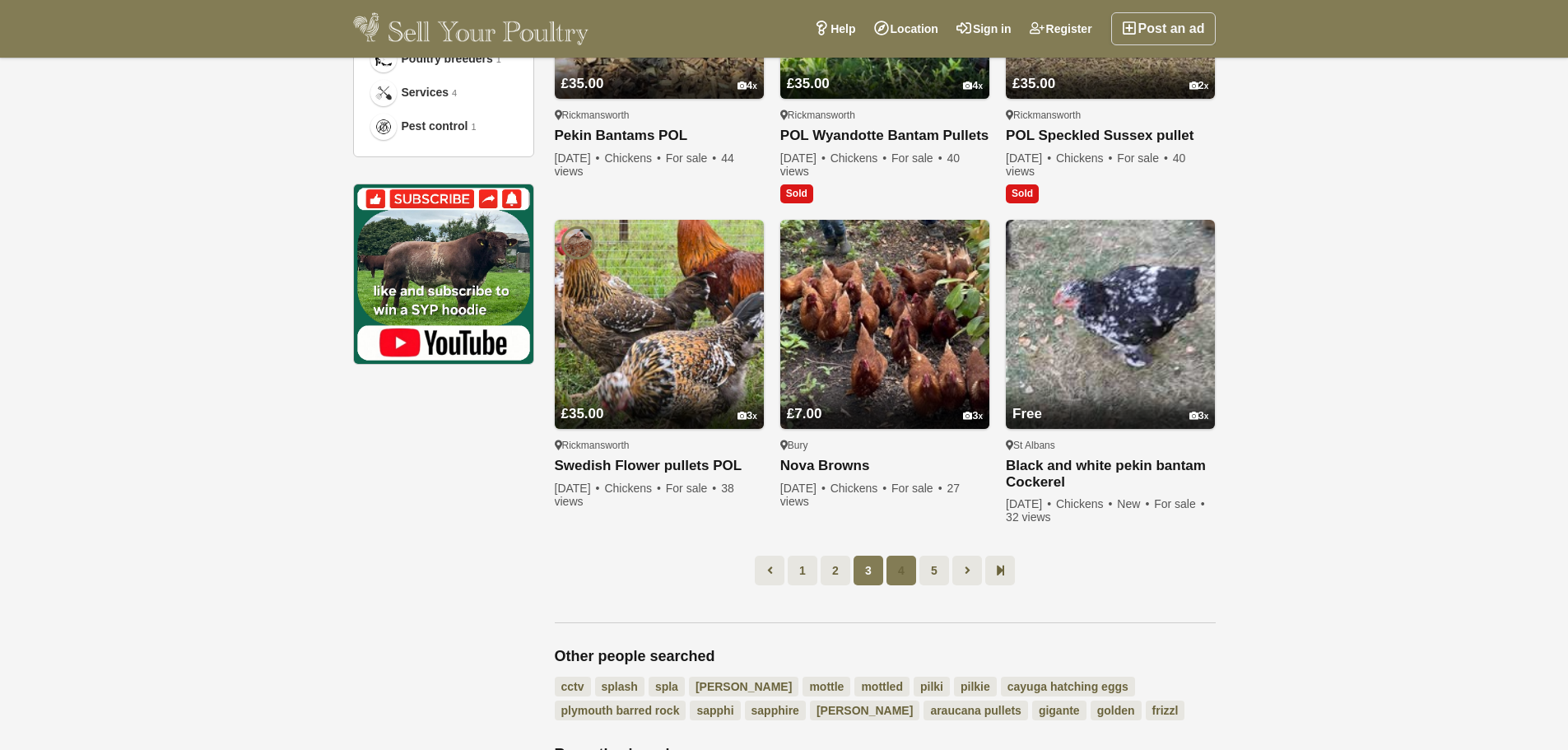
click at [894, 575] on link "4" at bounding box center [902, 571] width 30 height 30
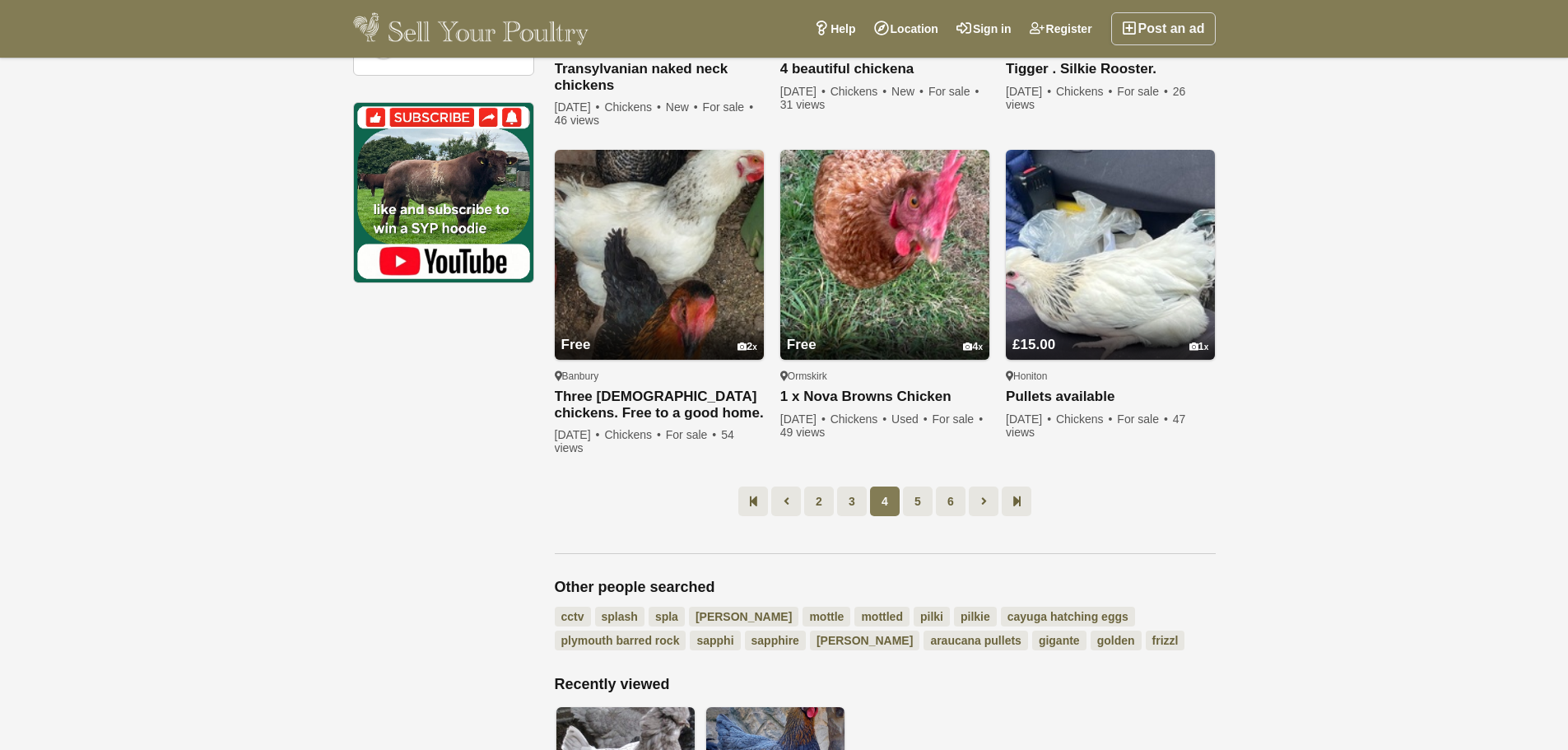
scroll to position [1155, 0]
click at [910, 506] on link "5" at bounding box center [918, 501] width 30 height 30
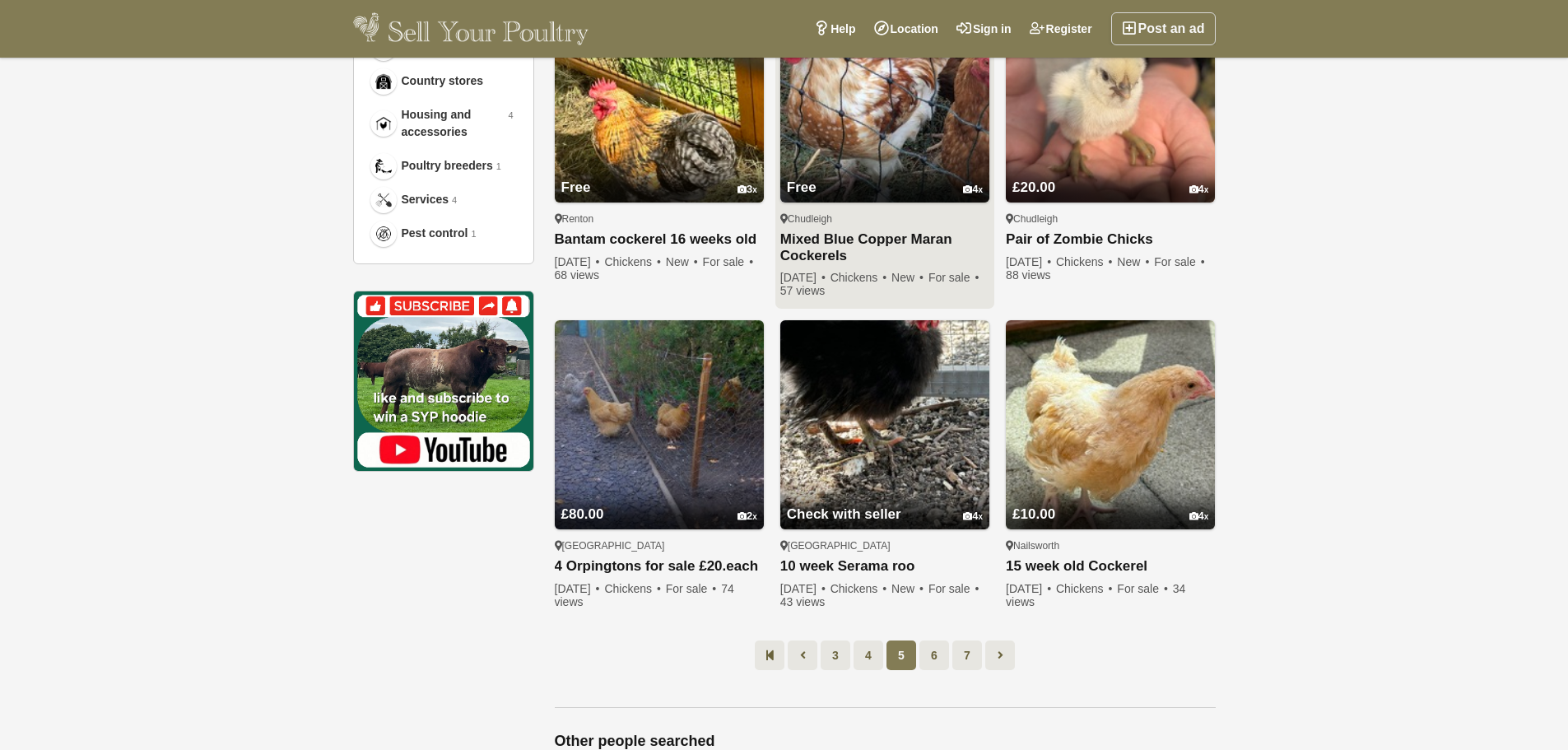
scroll to position [990, 0]
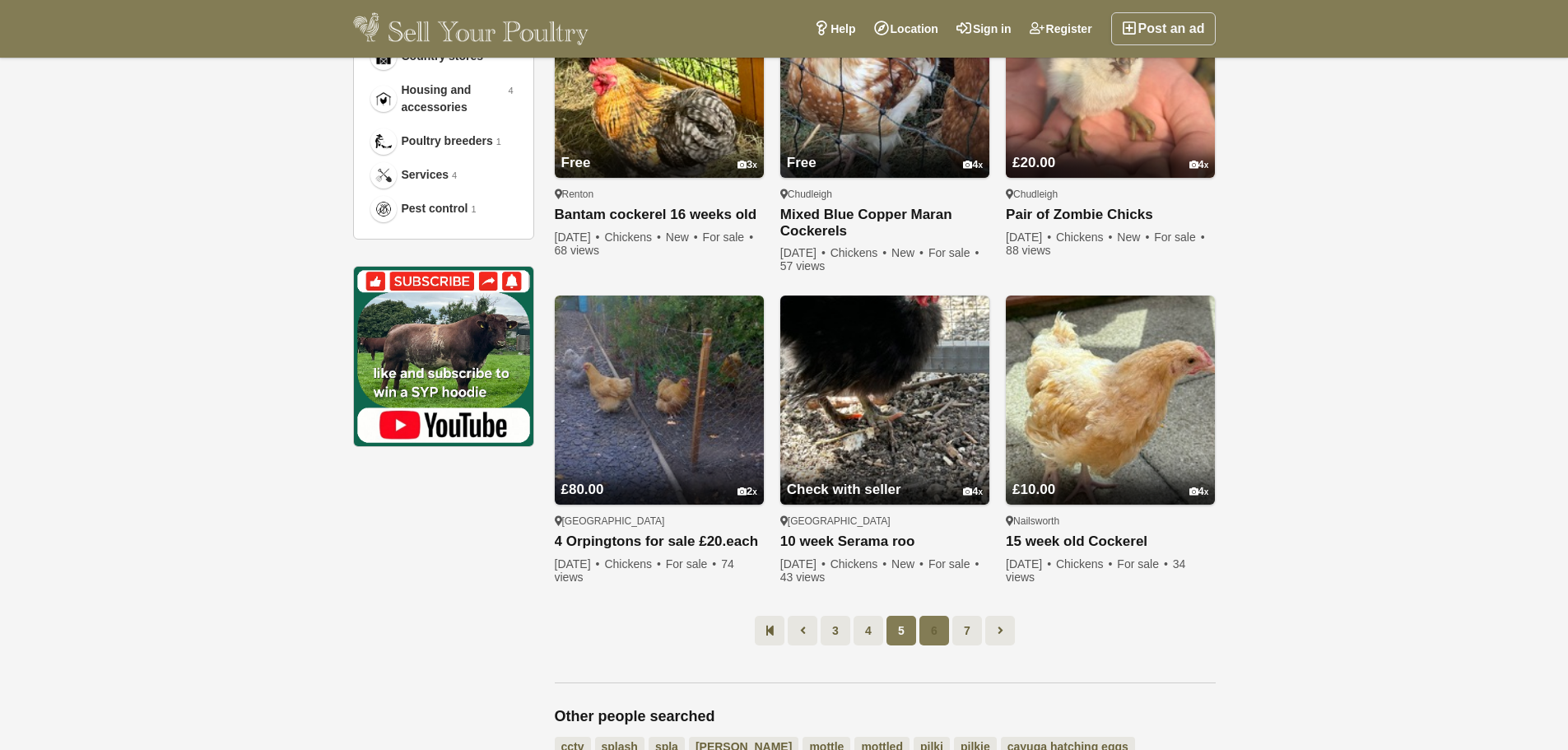
click at [924, 618] on link "6" at bounding box center [934, 630] width 30 height 30
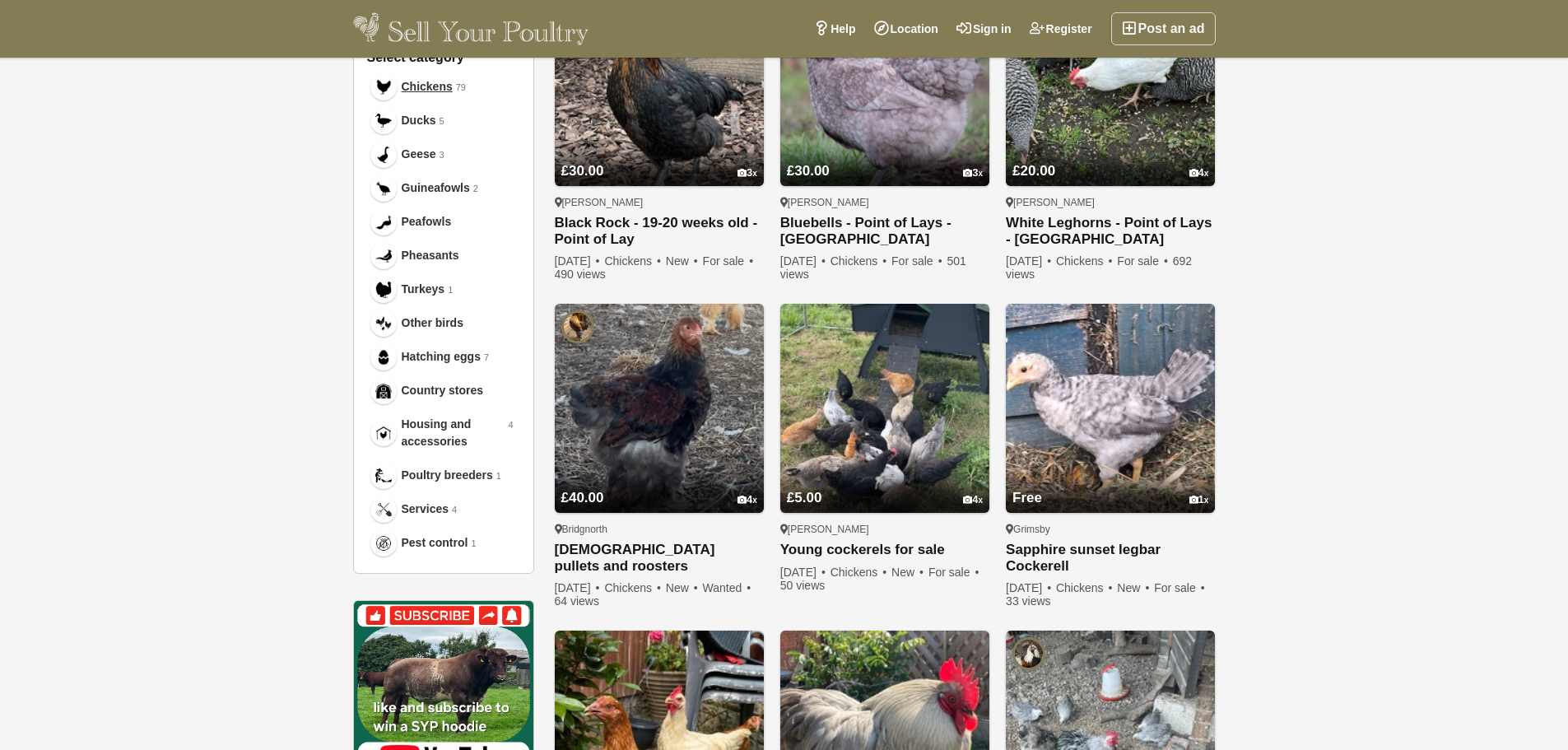
scroll to position [661, 0]
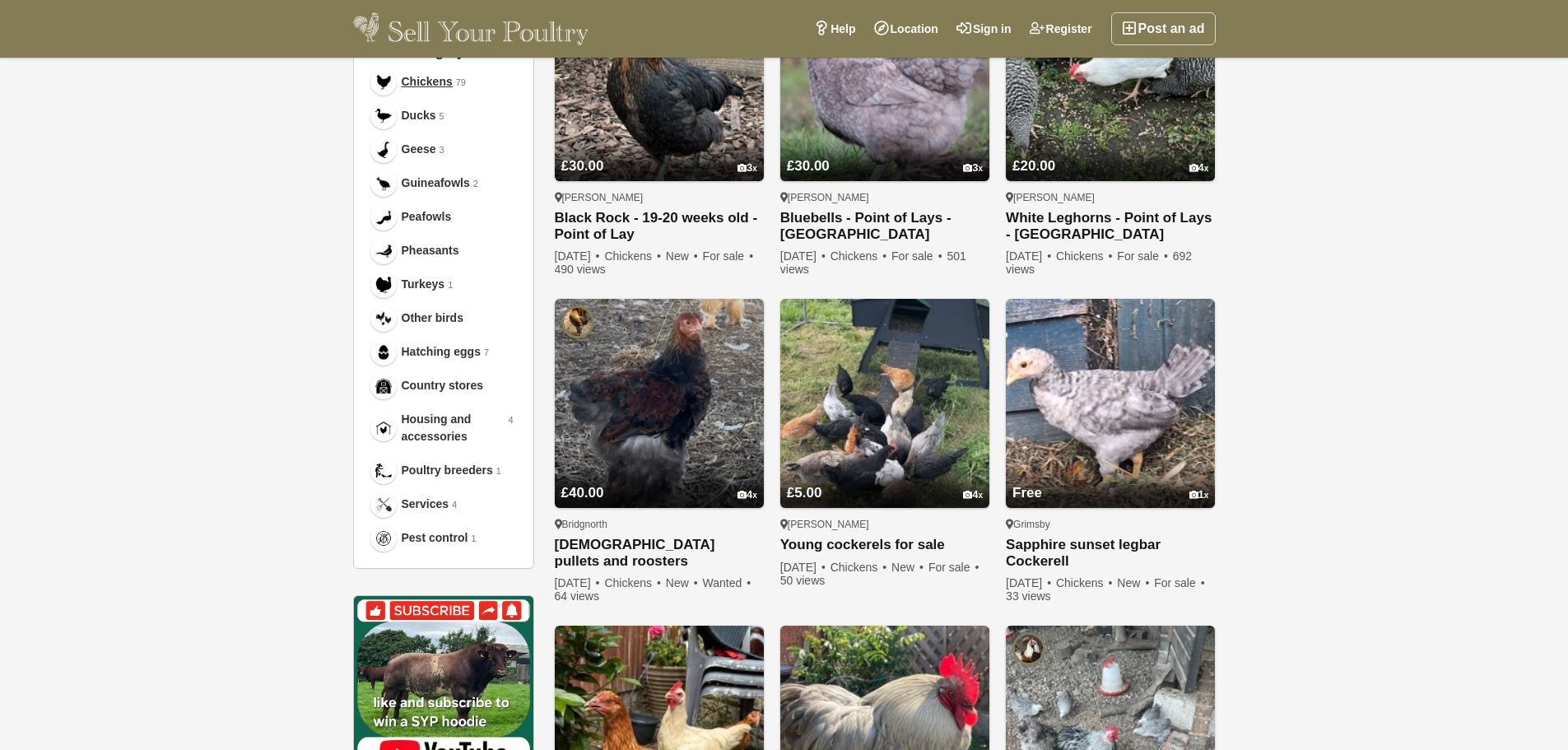
click at [387, 560] on div "Select category Chickens 79 Ducks 5 Geese 3 Guineafowls 2 1" at bounding box center [443, 299] width 181 height 538
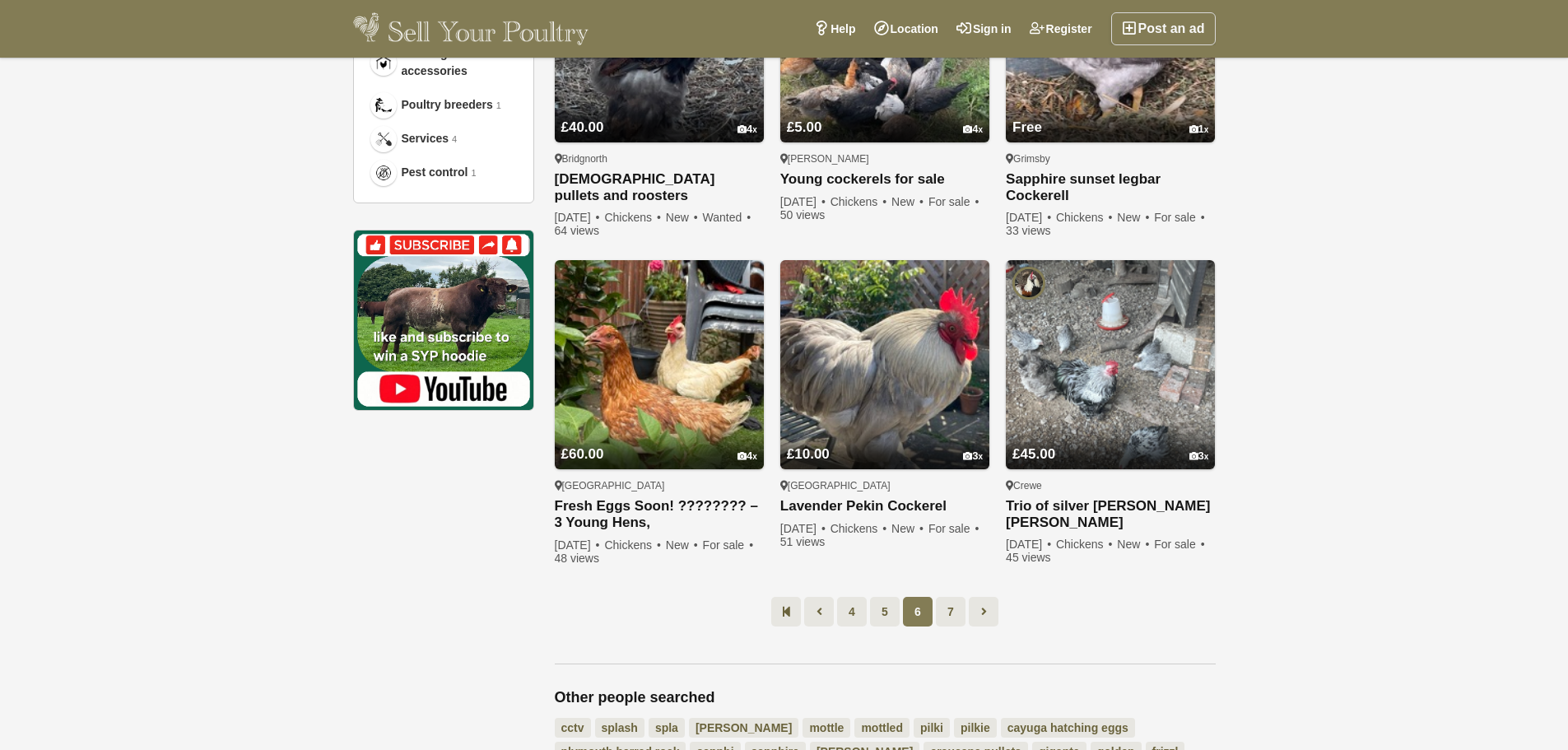
scroll to position [1072, 0]
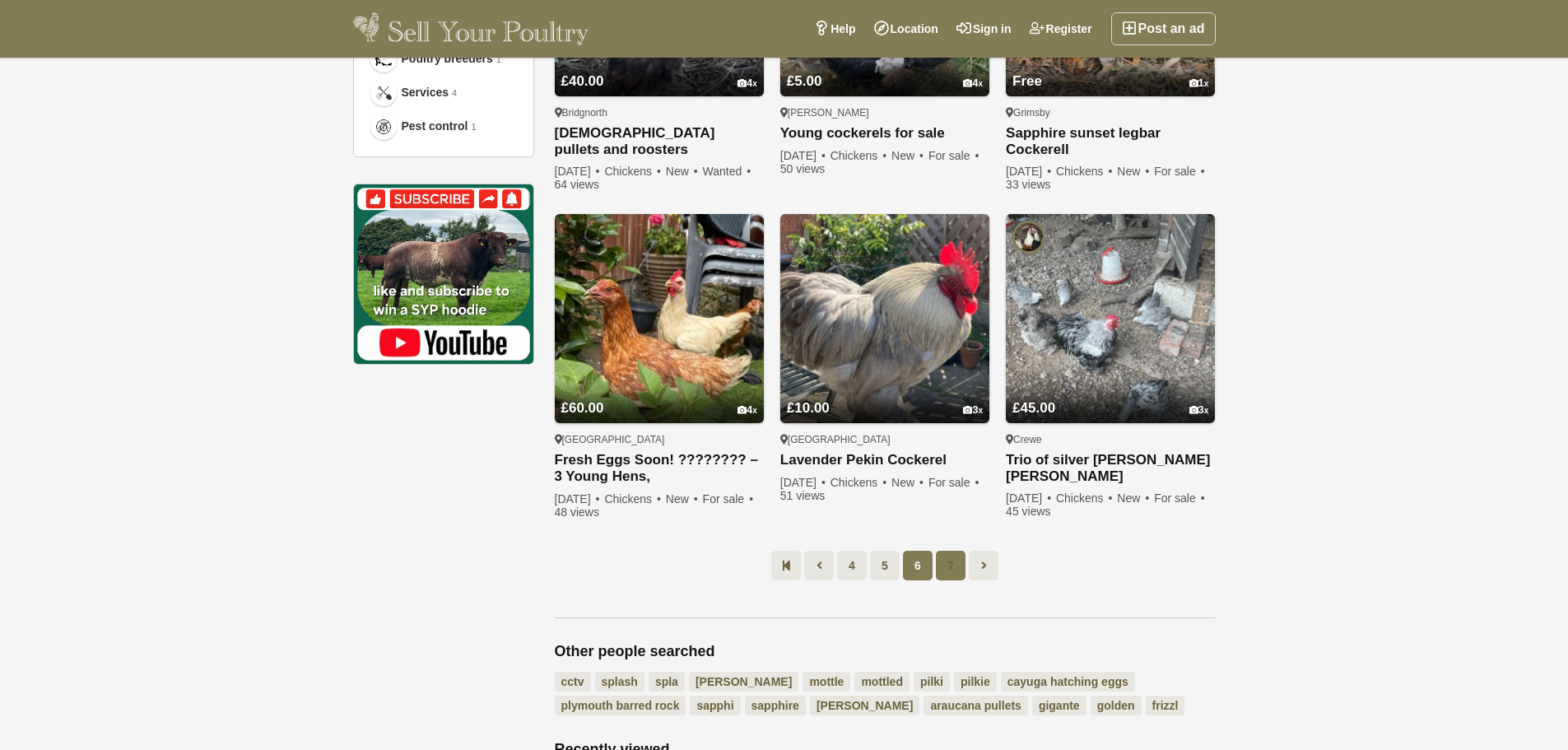
click at [951, 575] on link "7" at bounding box center [951, 565] width 30 height 30
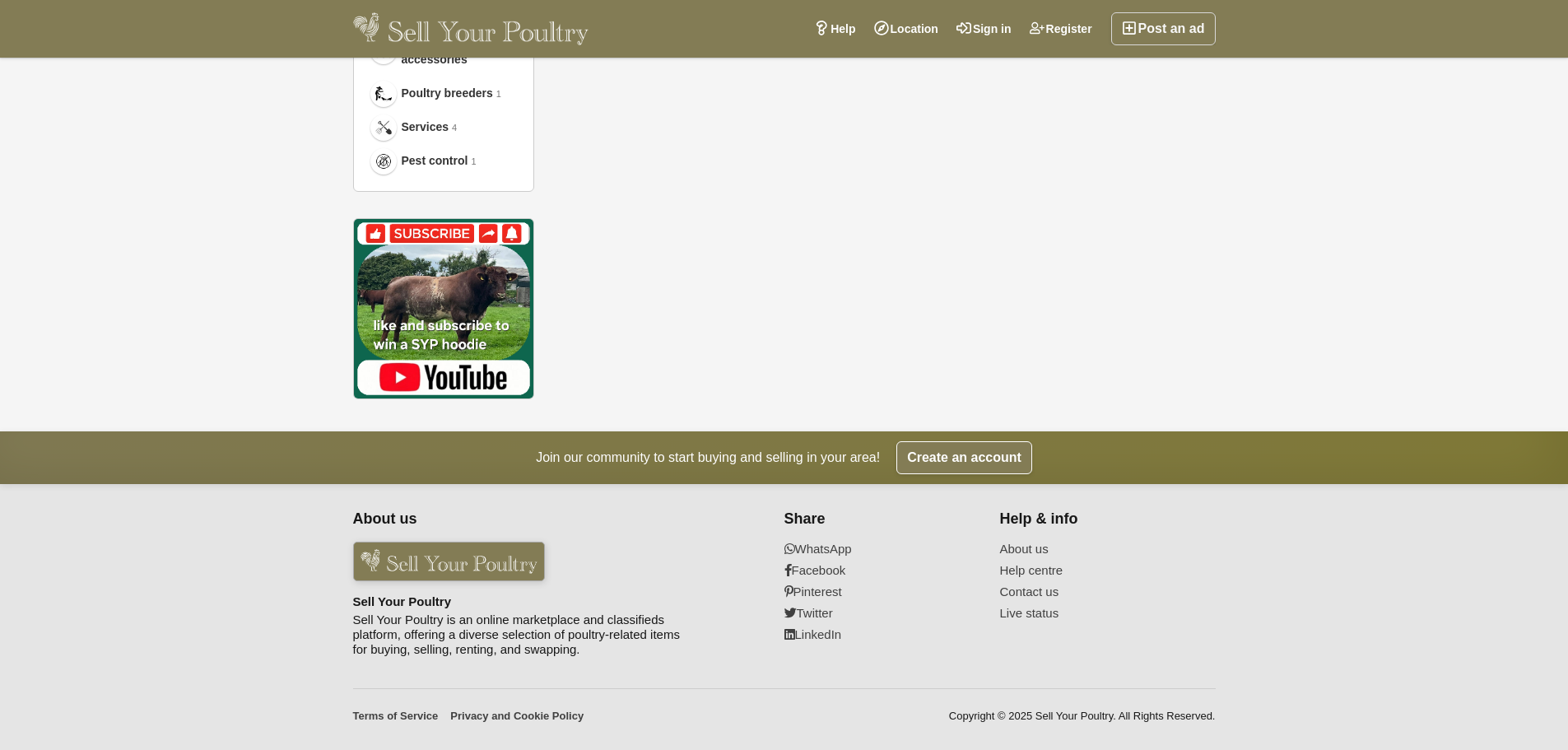
scroll to position [85, 0]
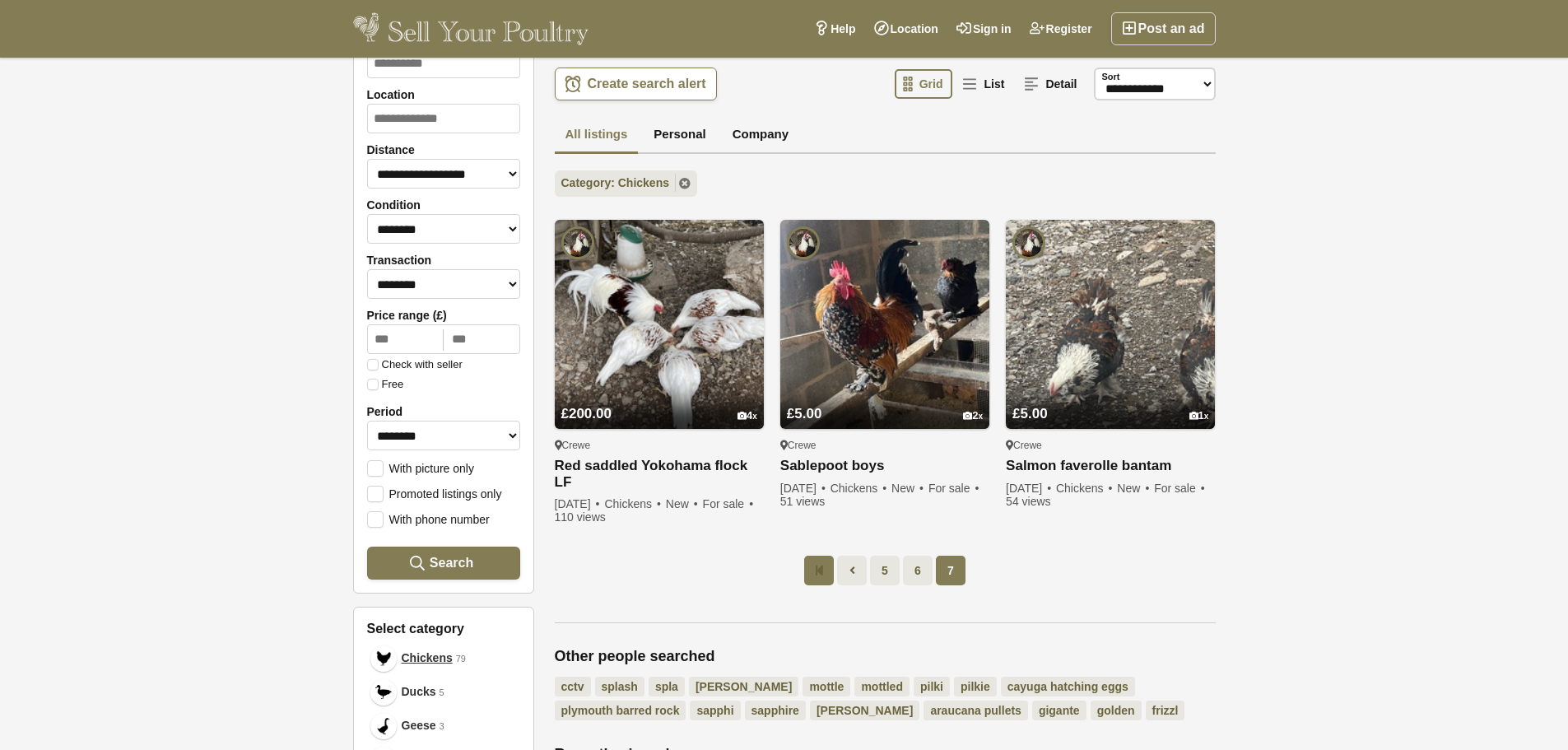
click at [830, 559] on link at bounding box center [819, 571] width 30 height 30
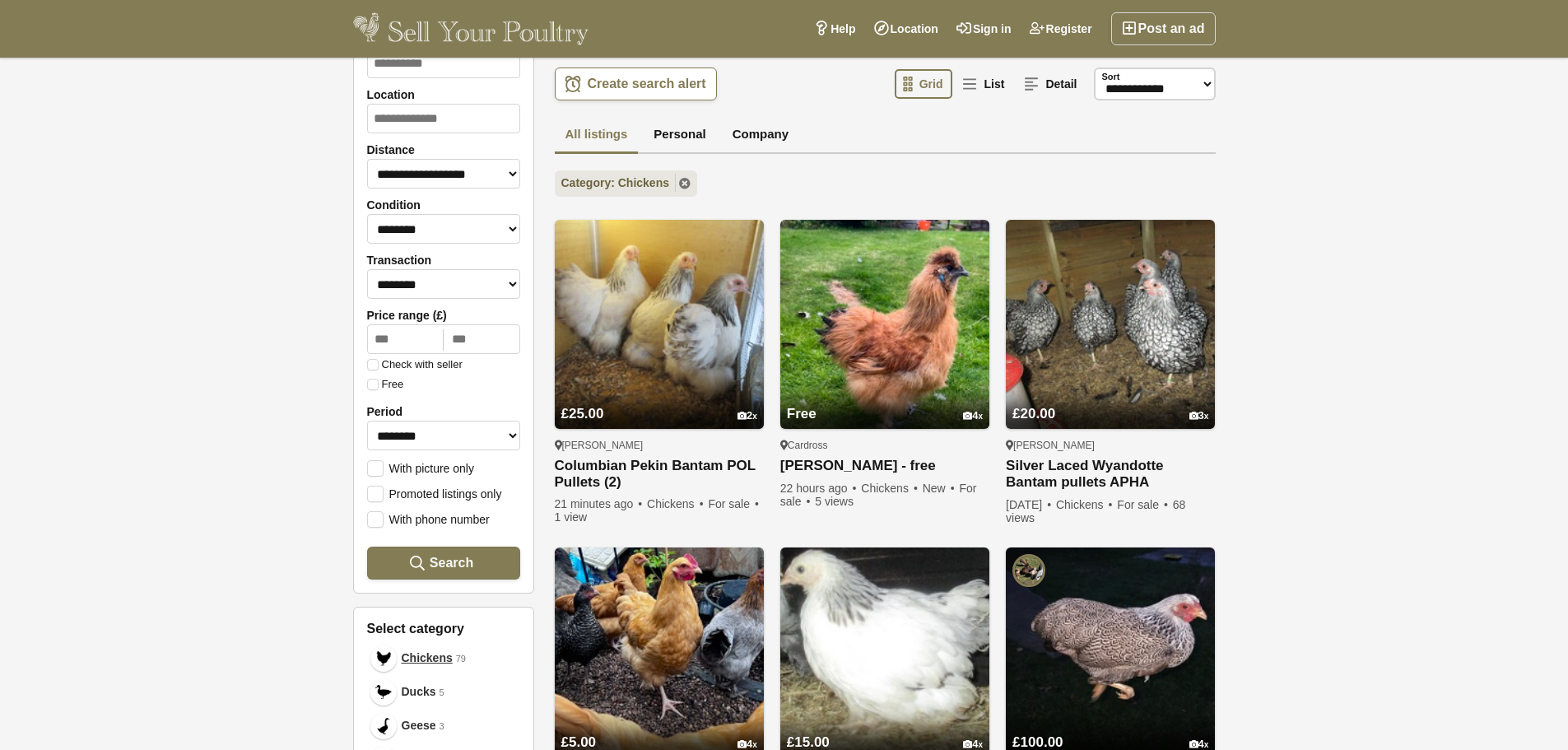
click at [112, 401] on div at bounding box center [162, 375] width 323 height 750
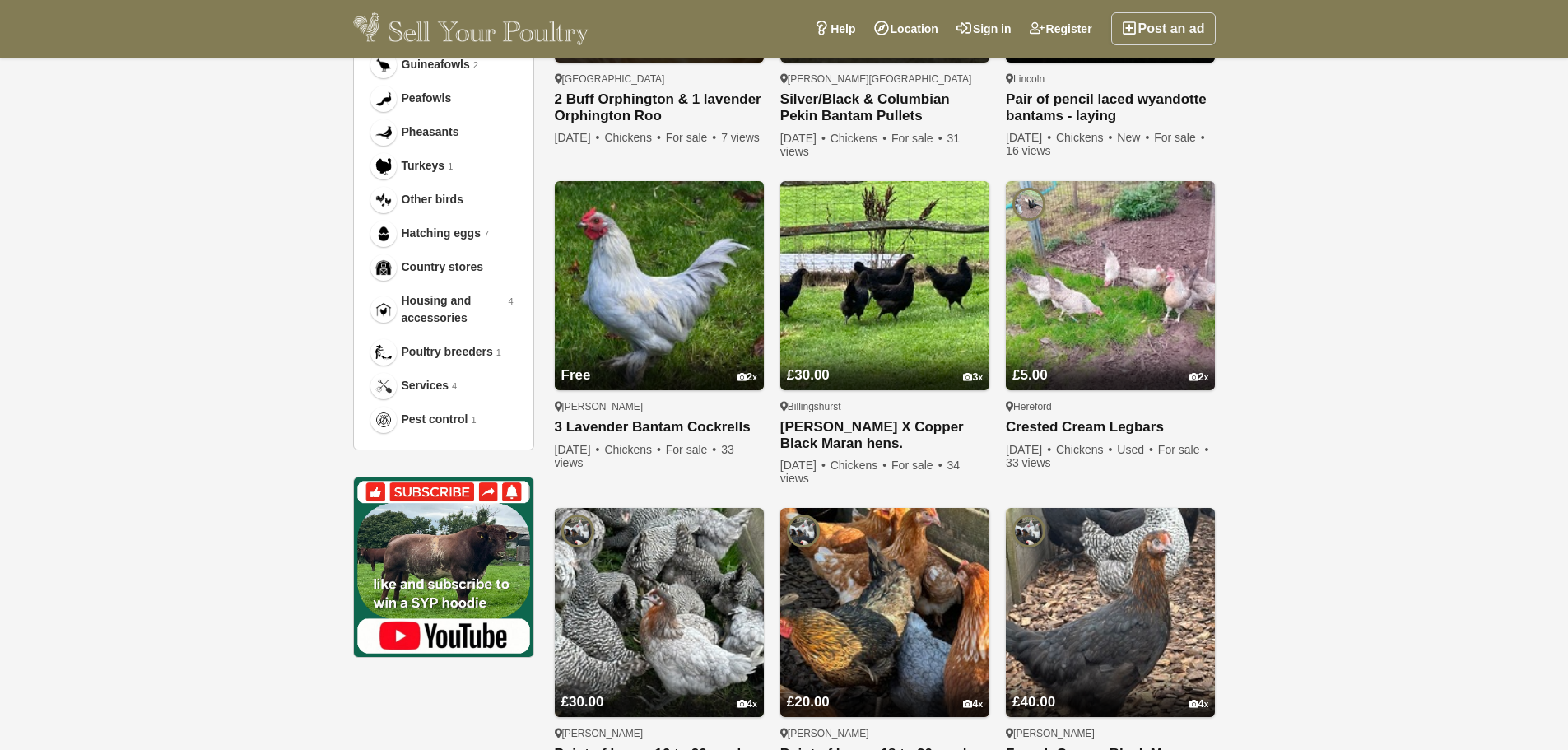
scroll to position [825, 0]
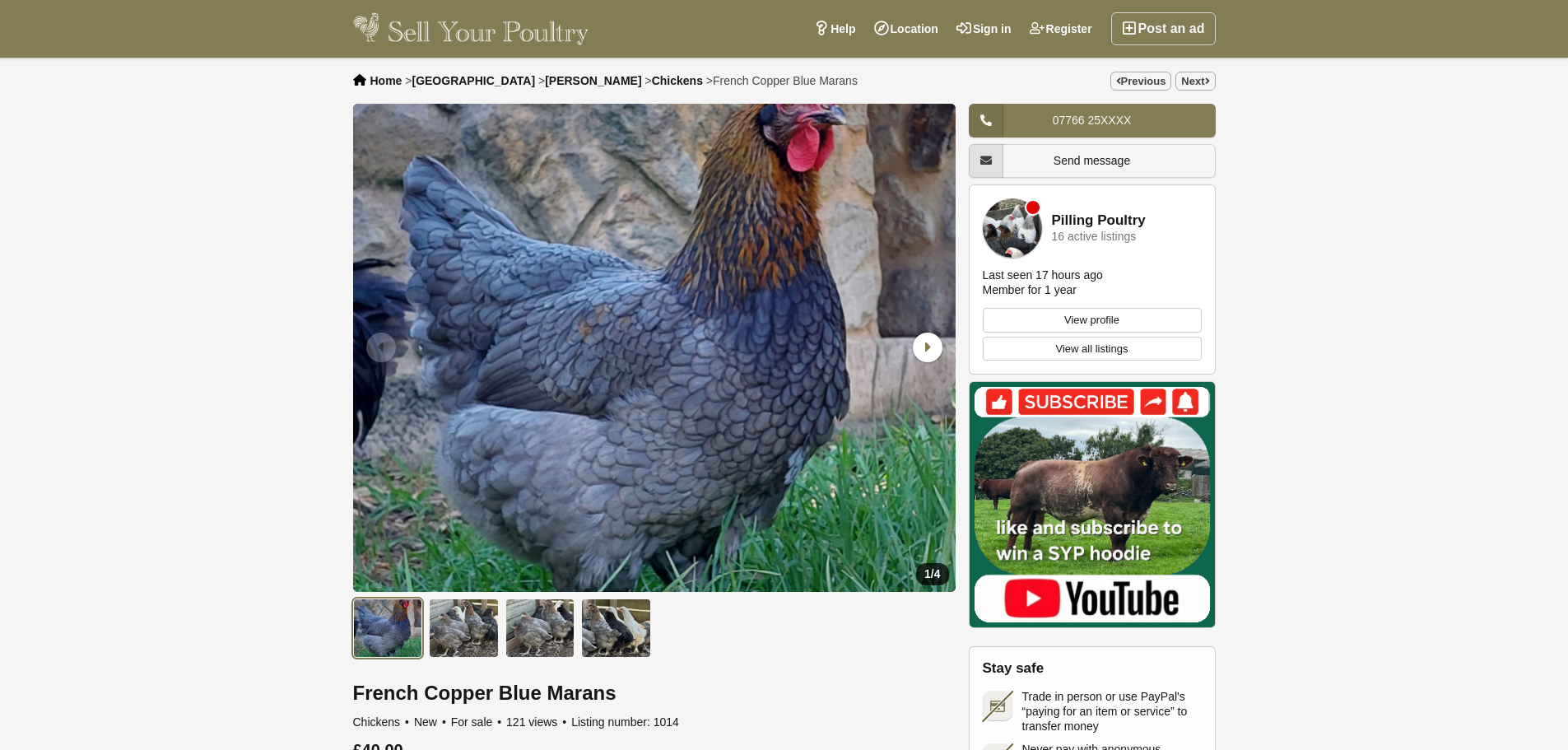
click at [744, 385] on img "1 / 4" at bounding box center [654, 348] width 602 height 488
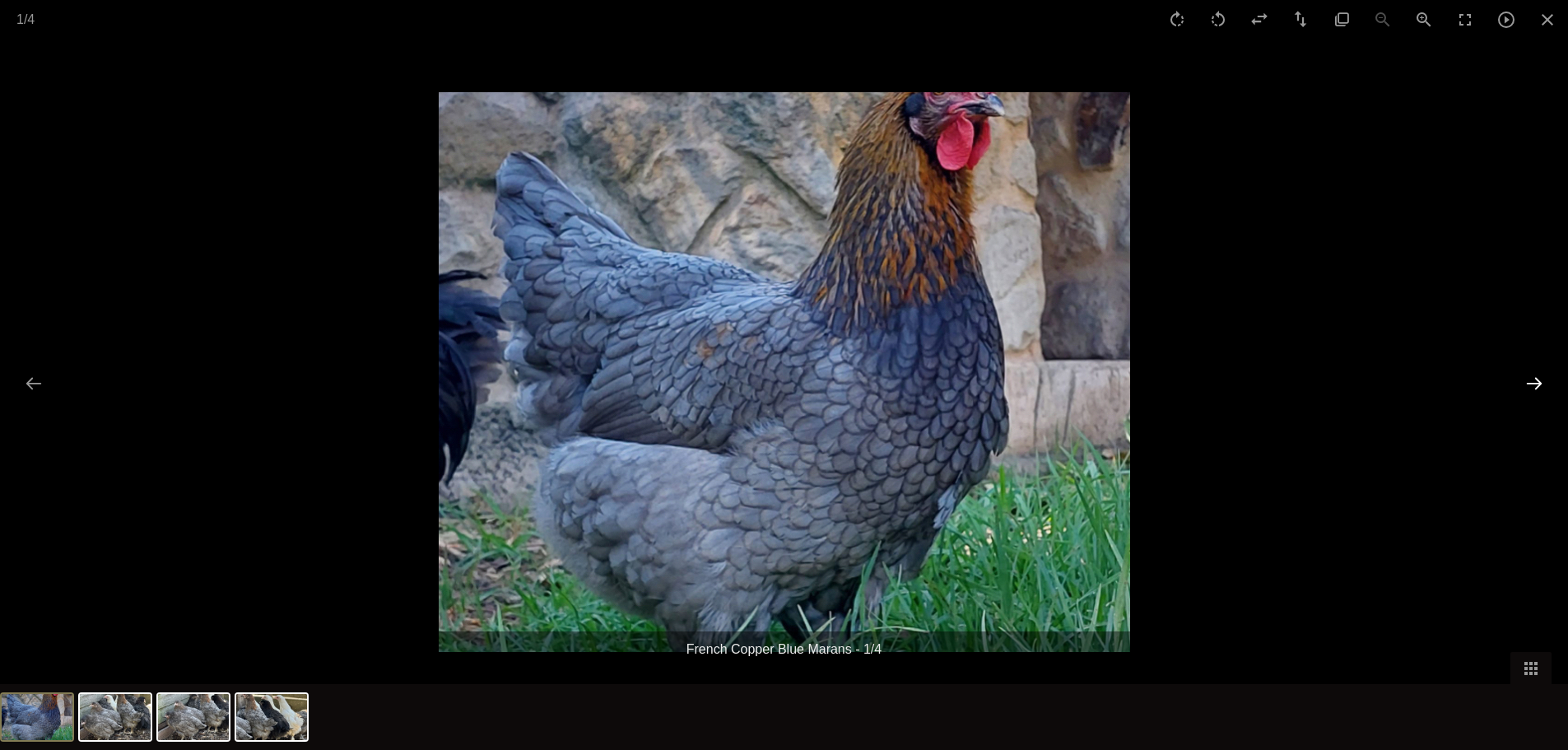
click at [1536, 377] on button "Next slide" at bounding box center [1534, 383] width 34 height 33
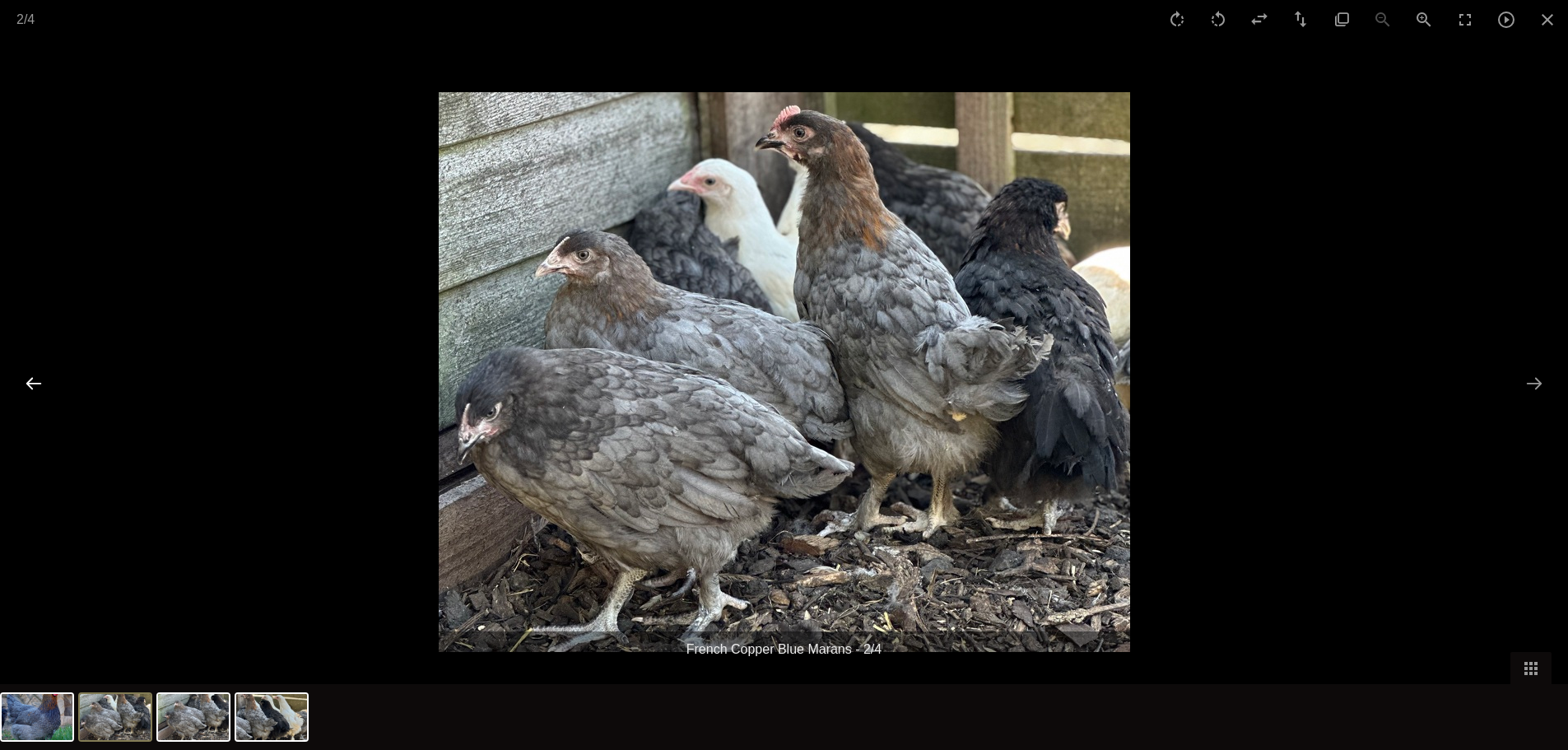
click at [31, 387] on button "Previous slide" at bounding box center [33, 383] width 34 height 33
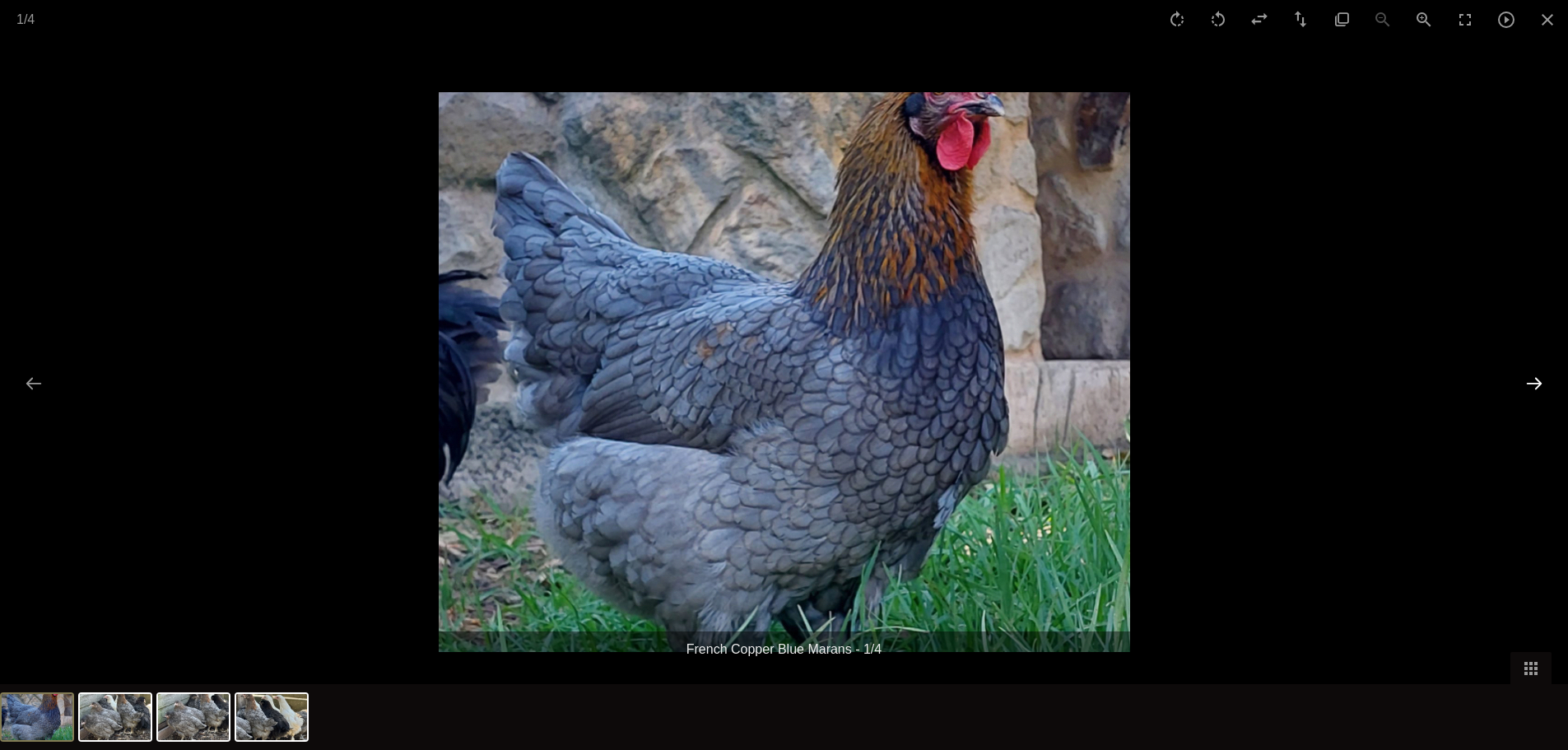
click at [1535, 391] on button "Next slide" at bounding box center [1534, 383] width 34 height 33
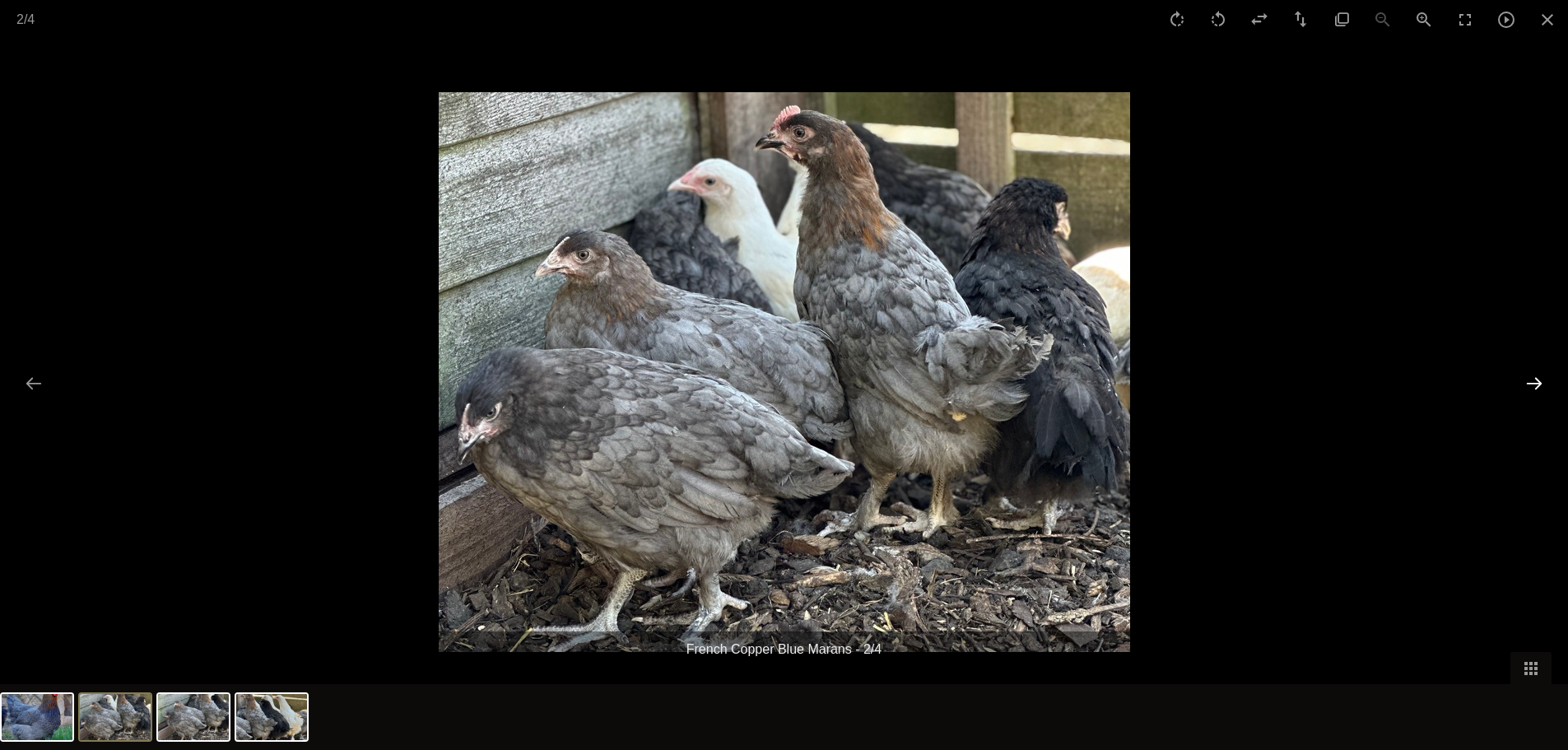
click at [1535, 391] on button "Next slide" at bounding box center [1534, 383] width 34 height 33
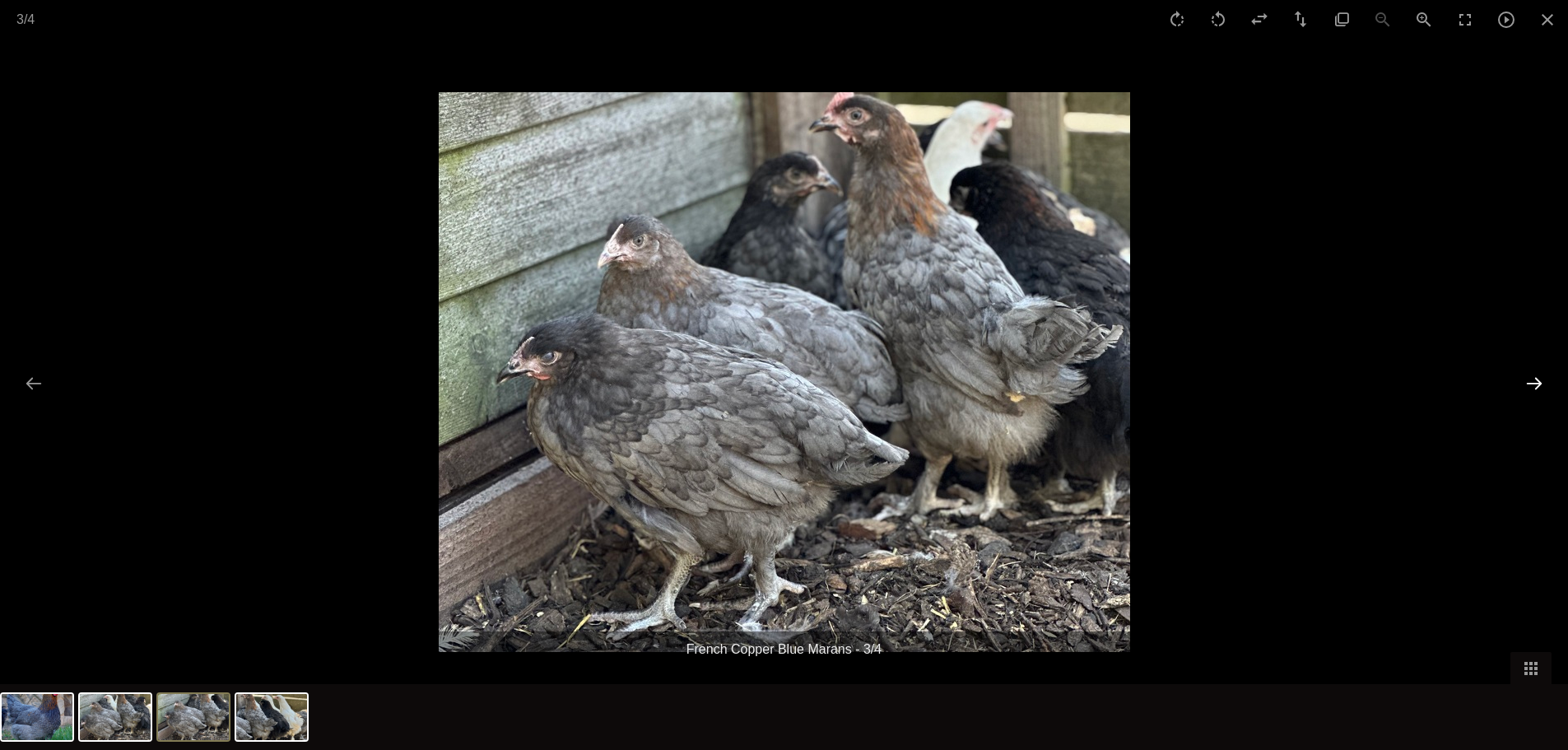
click at [1535, 391] on button "Next slide" at bounding box center [1534, 383] width 34 height 33
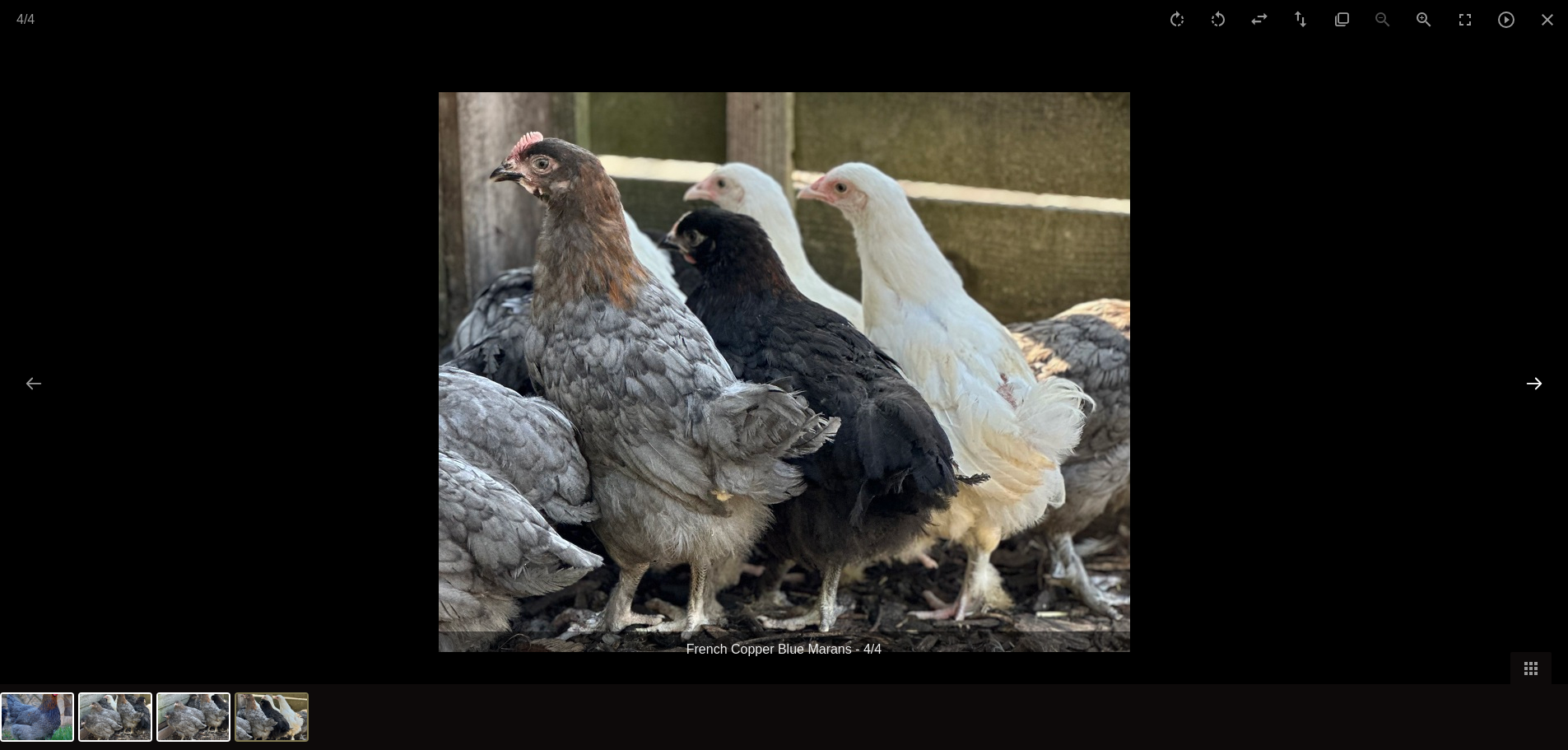
click at [1535, 391] on button "Next slide" at bounding box center [1534, 383] width 34 height 33
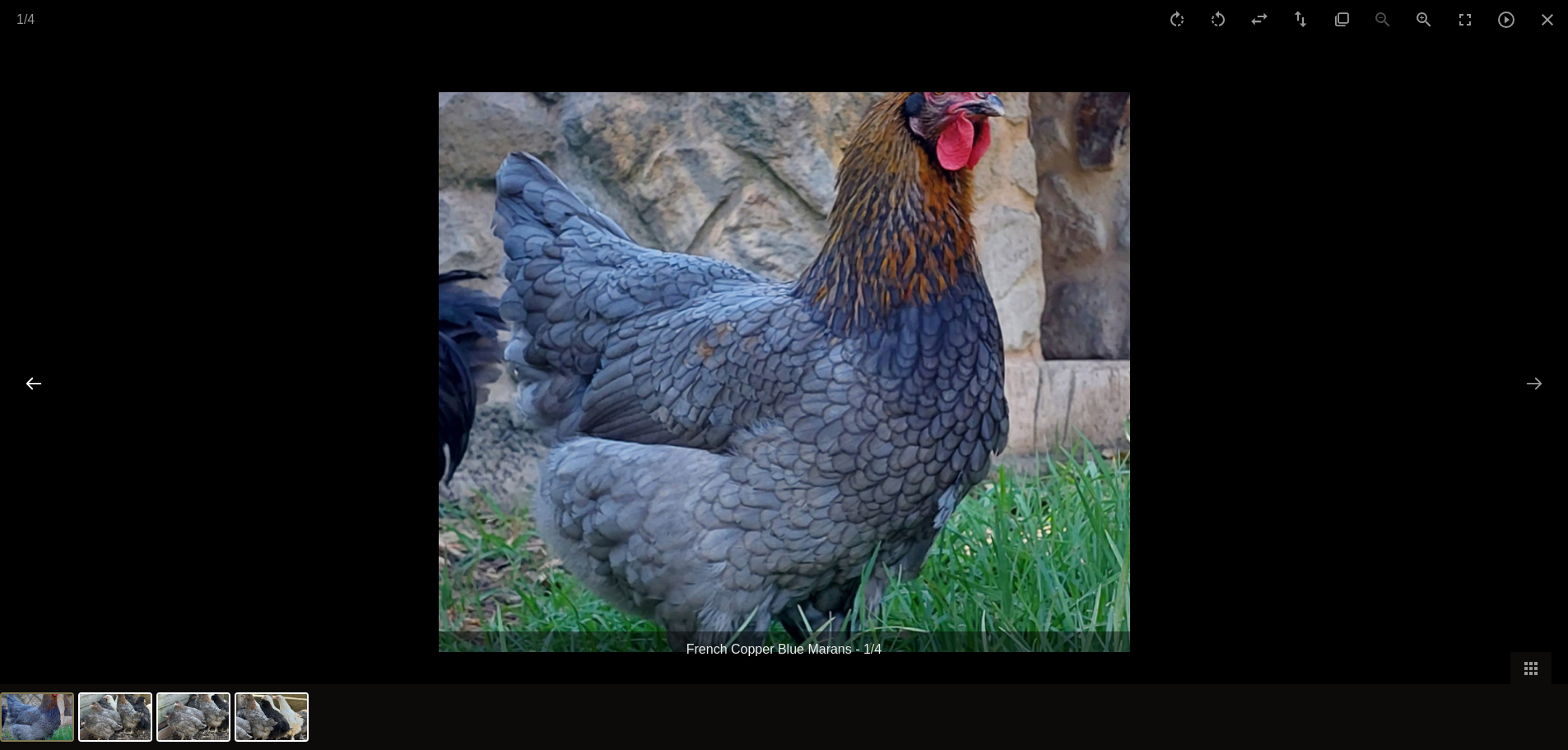
click at [22, 387] on button "Previous slide" at bounding box center [33, 383] width 34 height 33
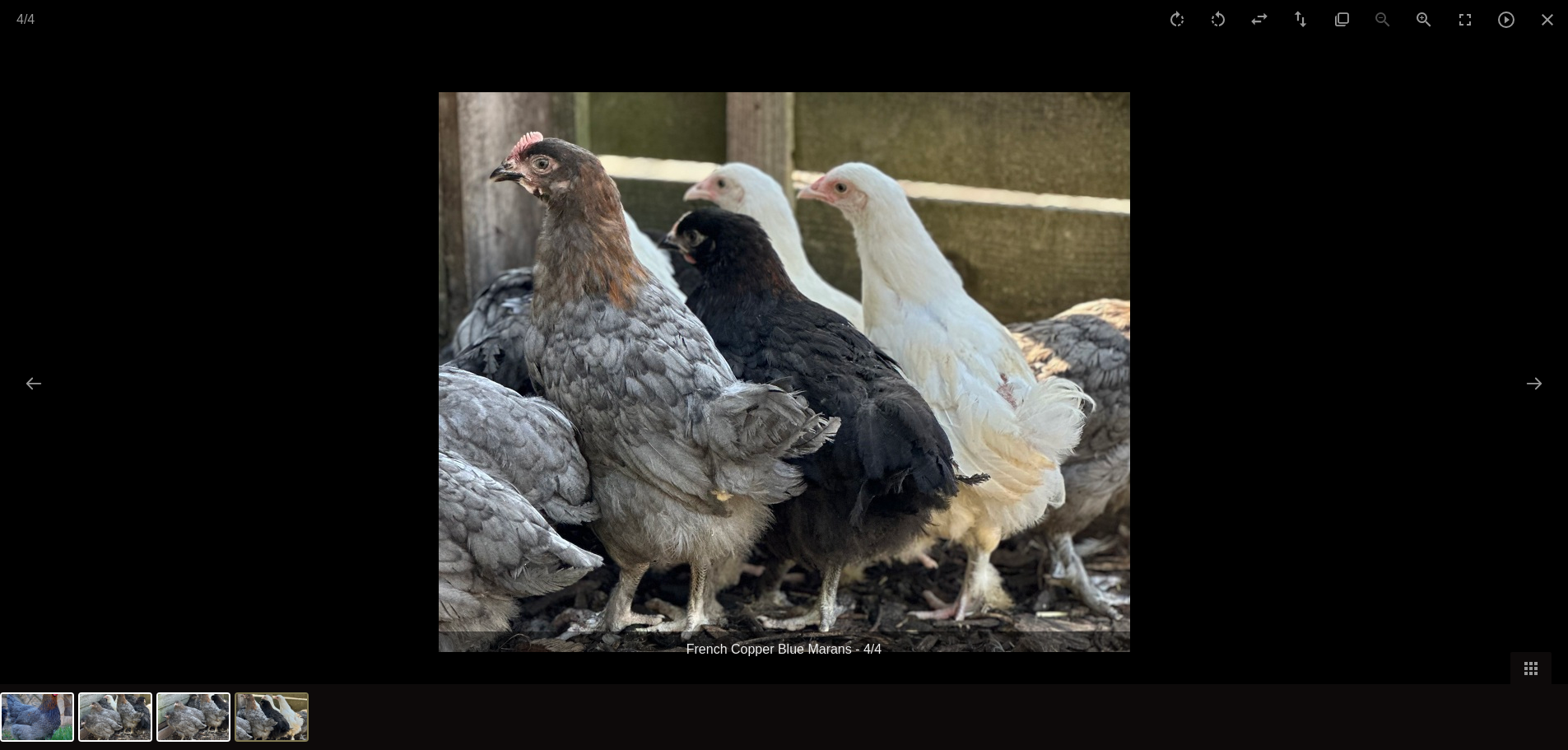
click at [519, 171] on img at bounding box center [784, 372] width 692 height 559
click at [1550, 22] on button "Close gallery" at bounding box center [1548, 20] width 41 height 39
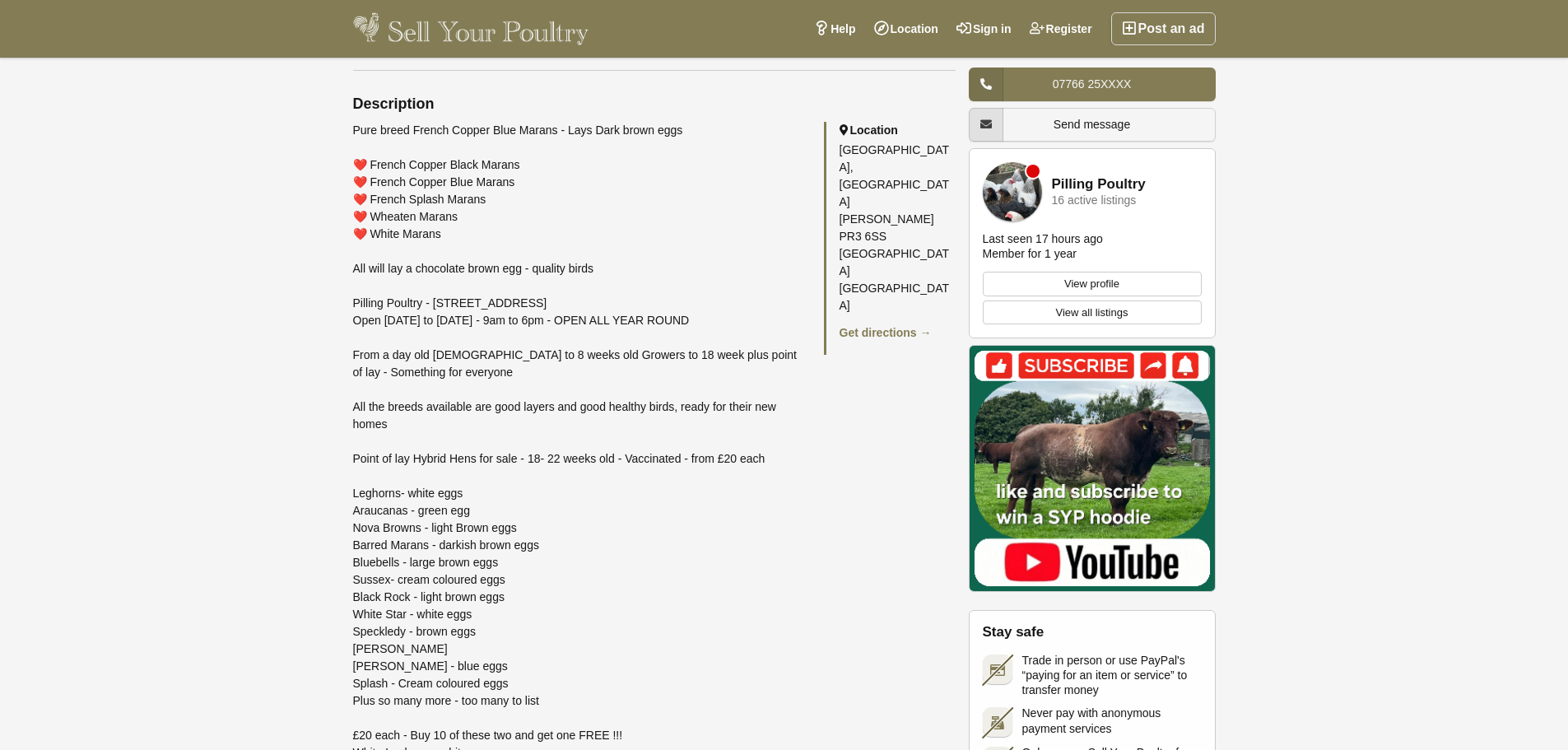
scroll to position [1070, 0]
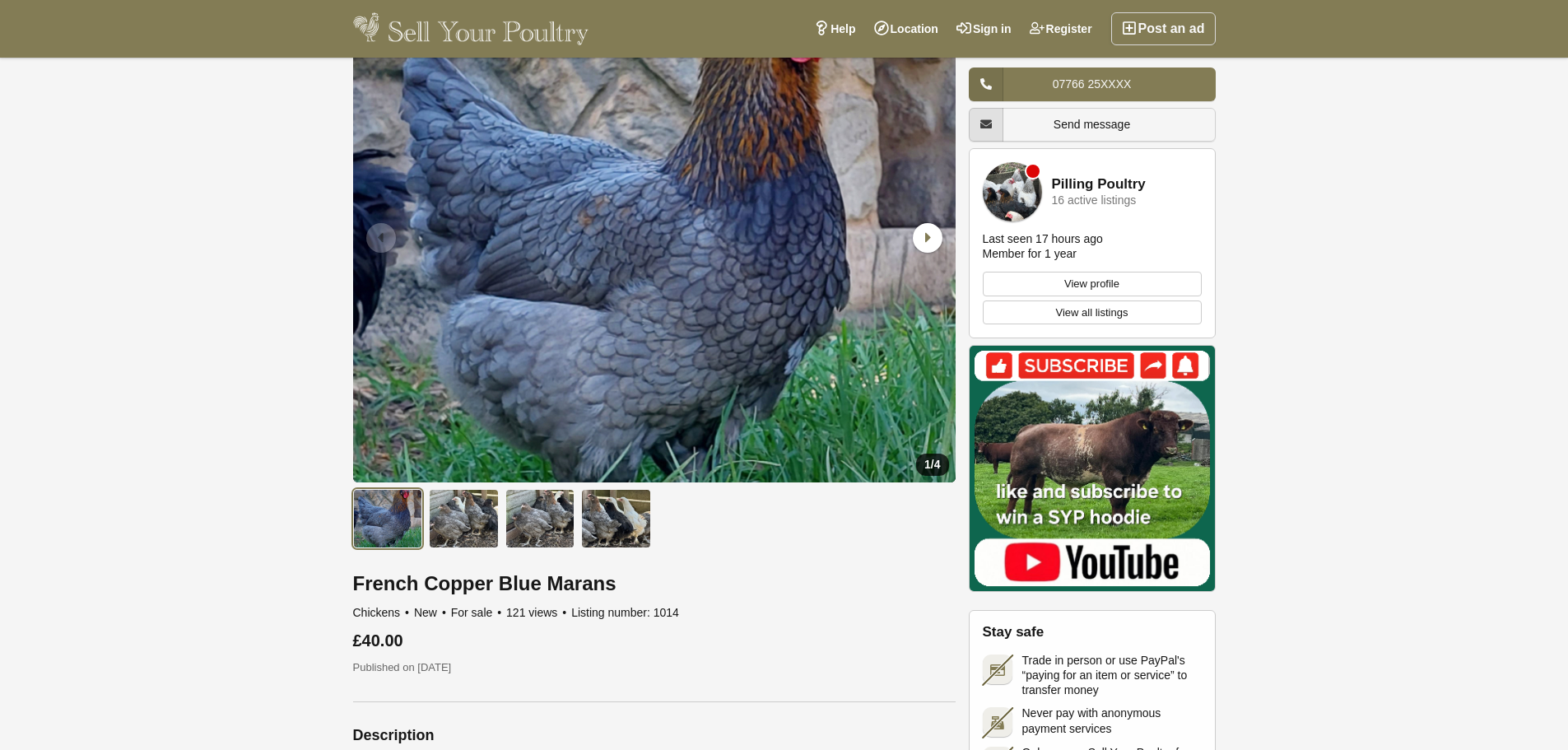
scroll to position [0, 0]
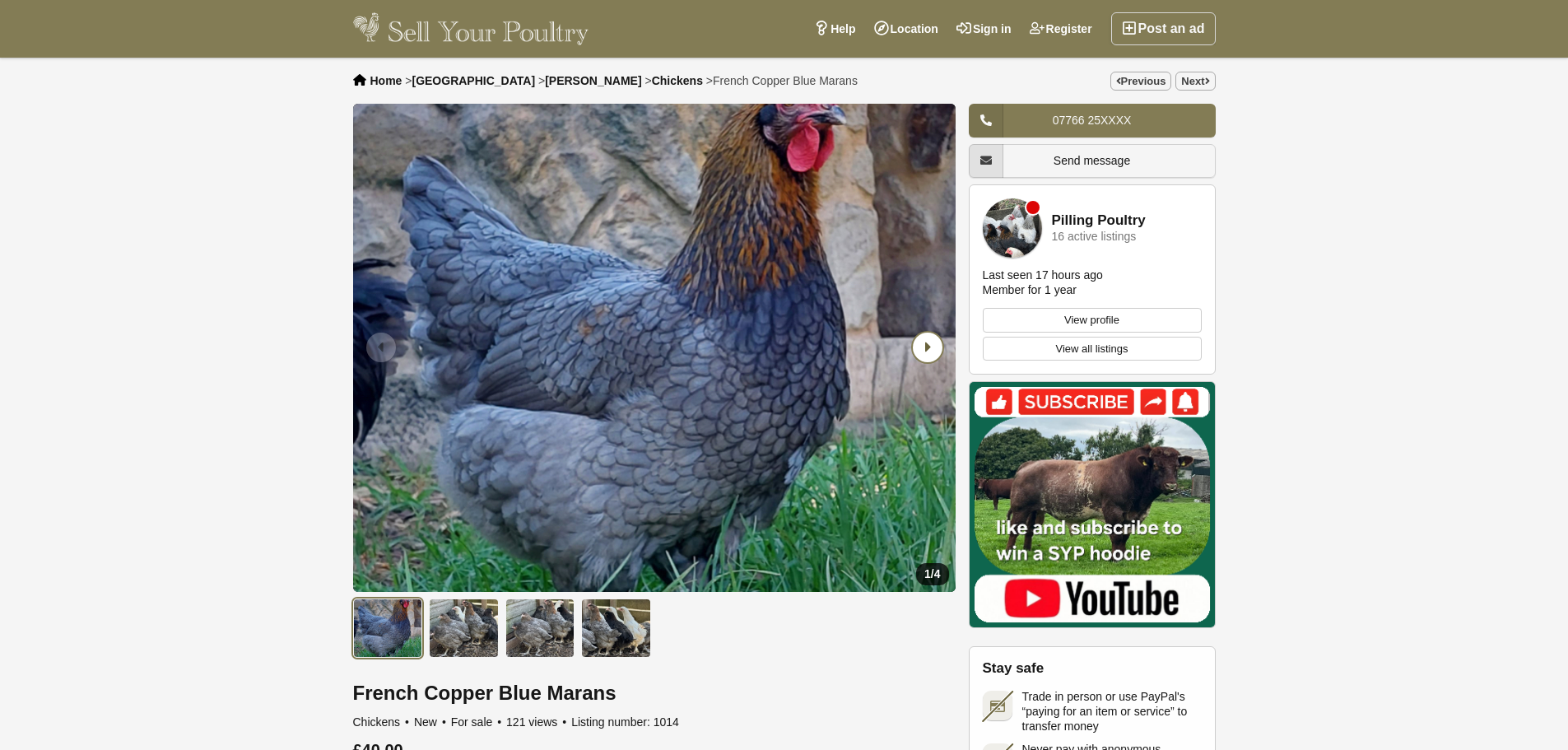
click at [924, 349] on icon "Next slide" at bounding box center [928, 348] width 30 height 30
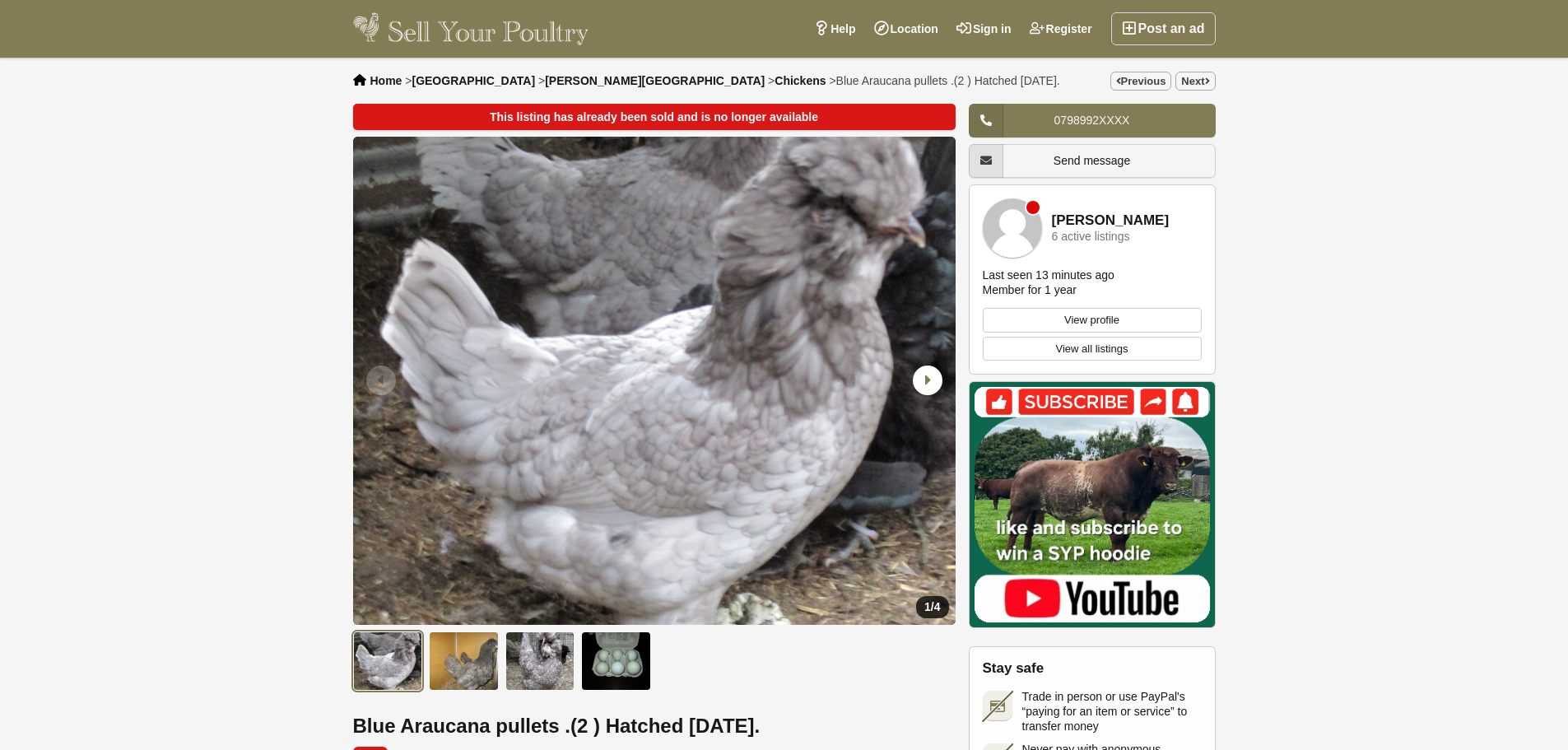
click at [840, 473] on img "1 / 4" at bounding box center [654, 380] width 602 height 488
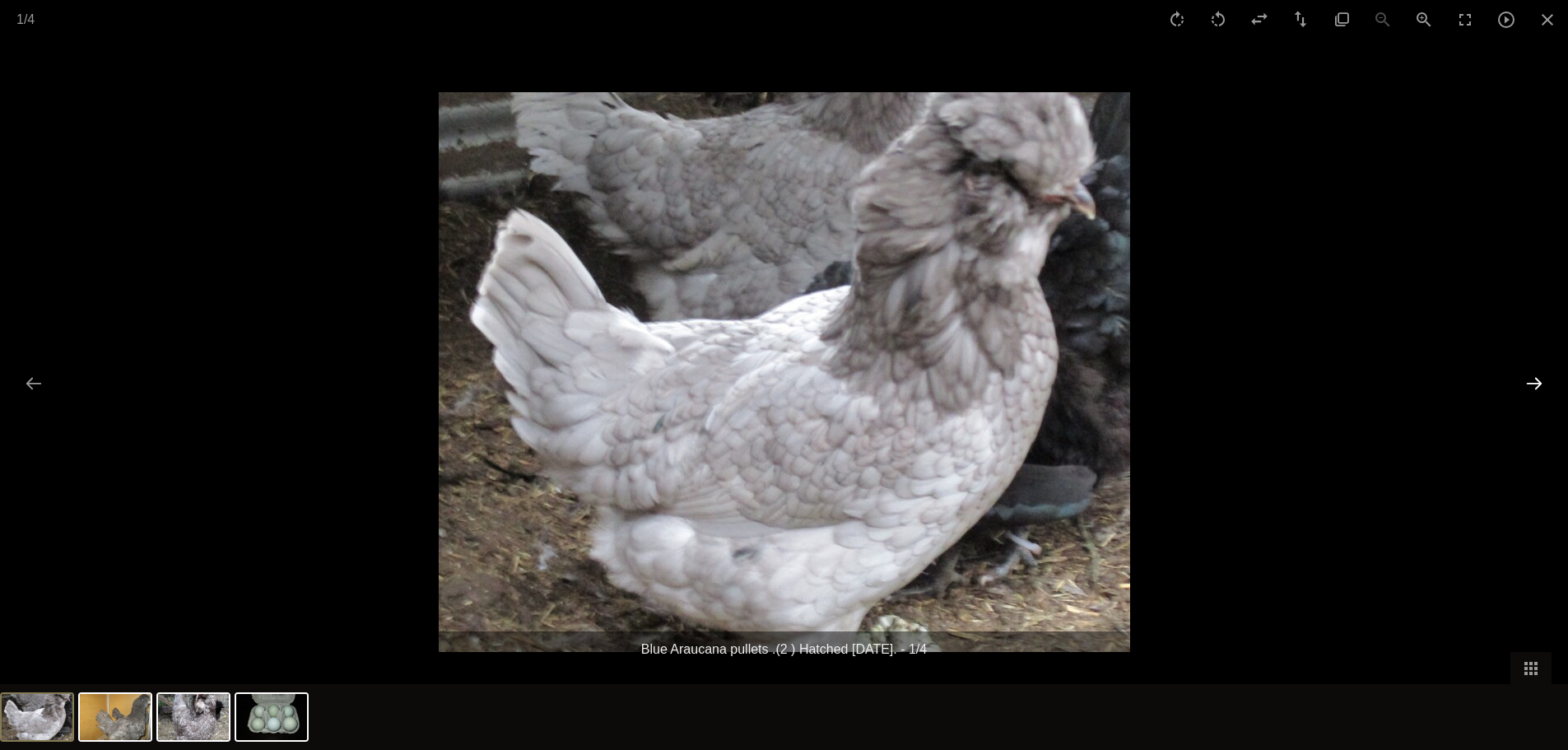
click at [1536, 377] on button "Next slide" at bounding box center [1534, 383] width 34 height 33
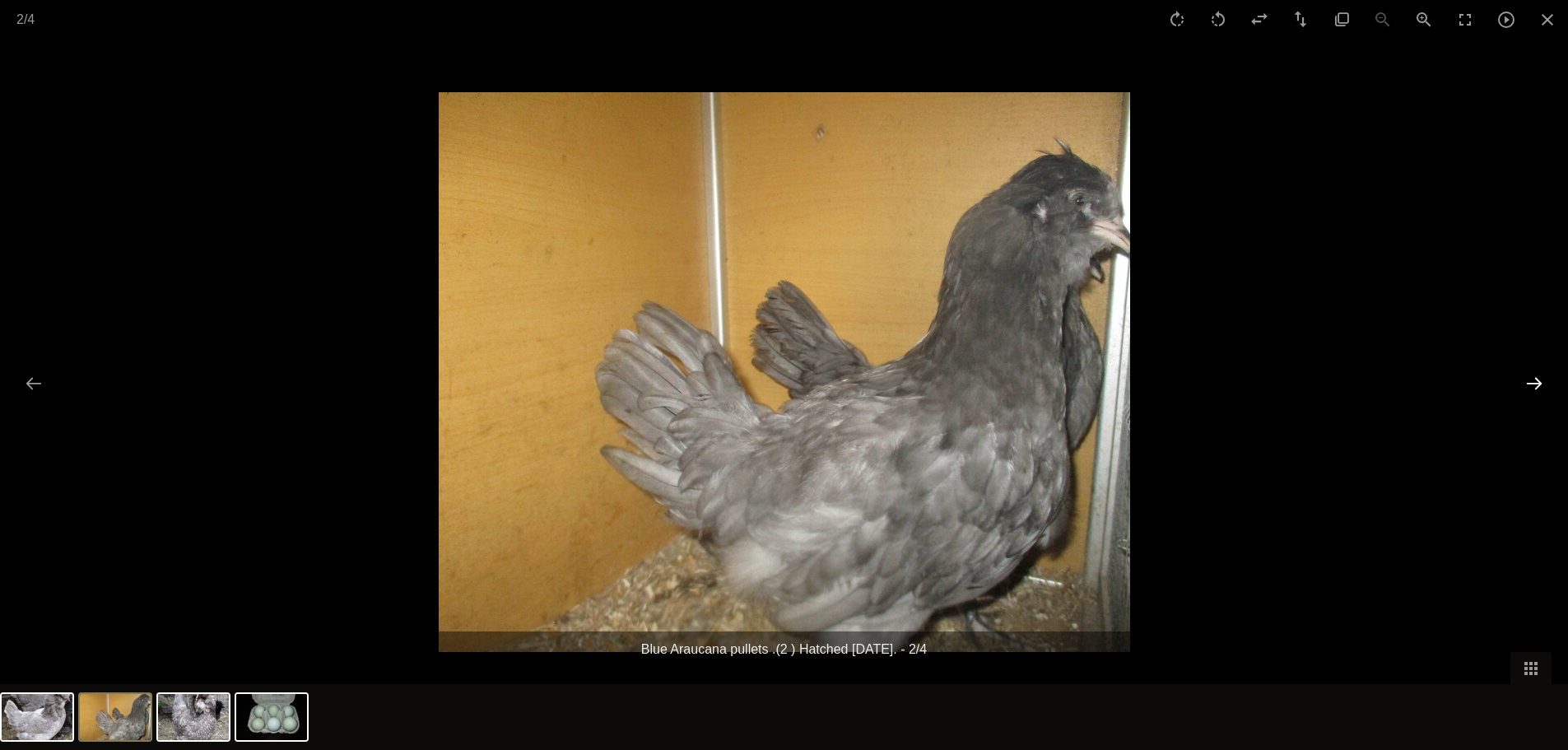
click at [1530, 383] on button "Next slide" at bounding box center [1534, 383] width 34 height 33
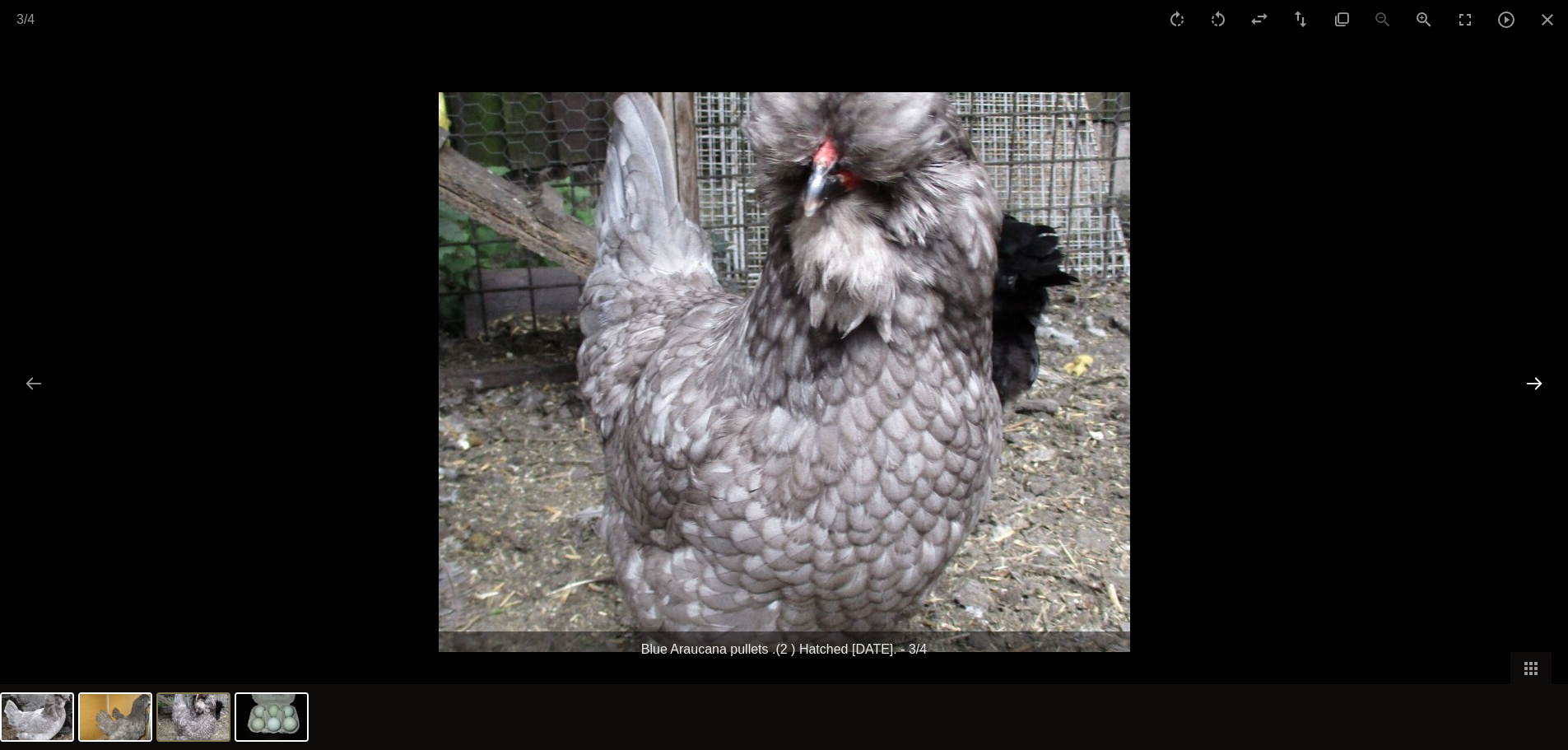
click at [1530, 383] on button "Next slide" at bounding box center [1534, 383] width 34 height 33
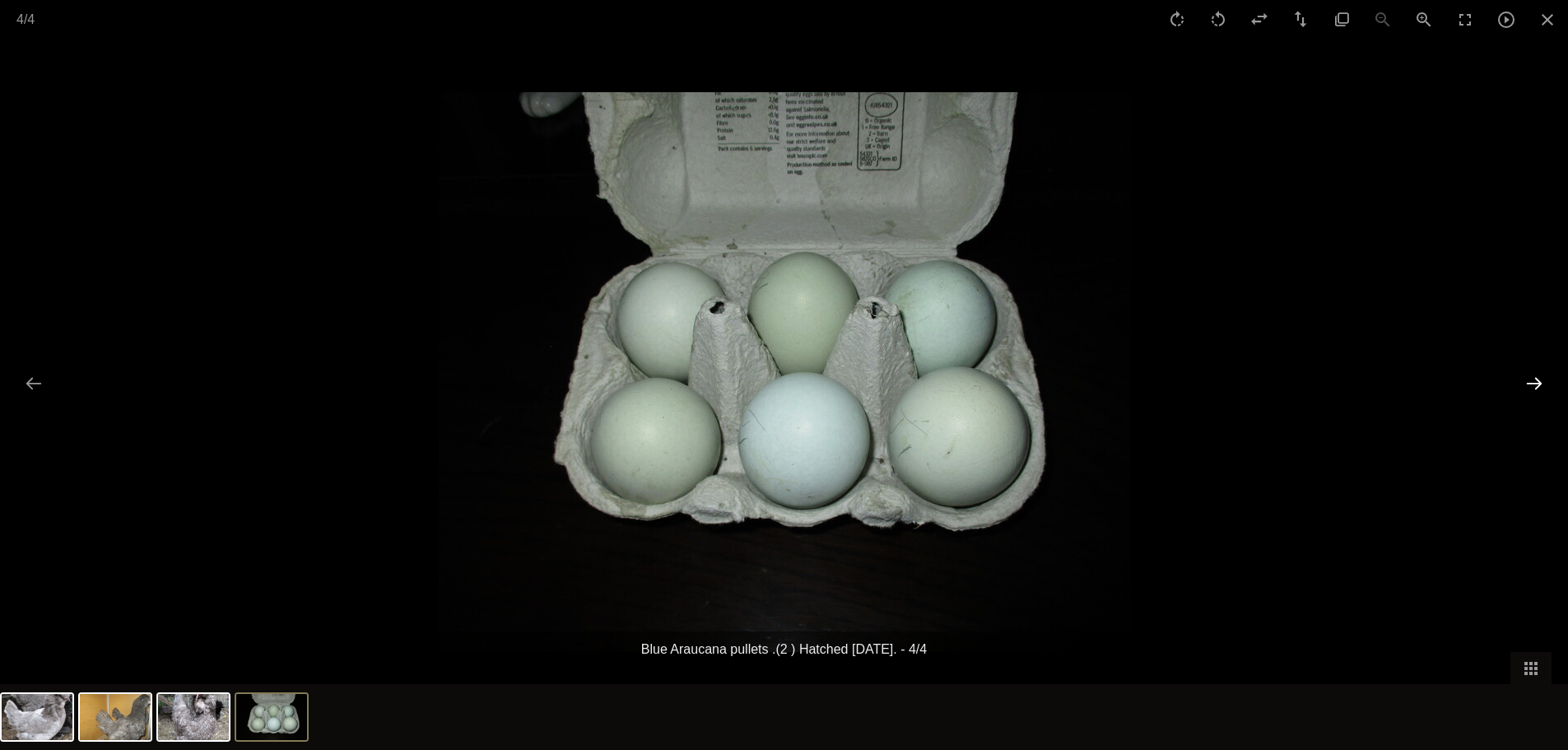
click at [1530, 383] on button "Next slide" at bounding box center [1534, 383] width 34 height 33
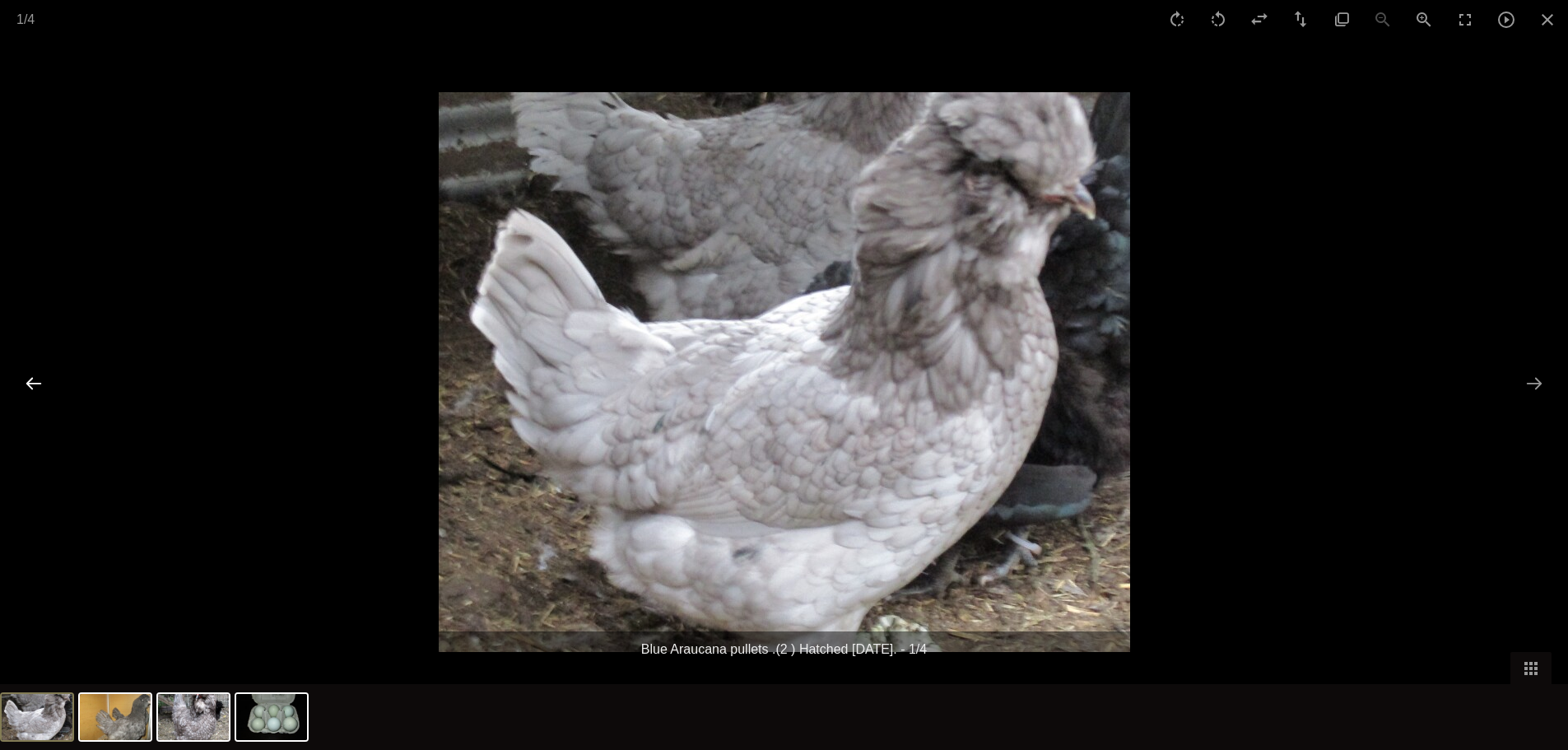
click at [37, 379] on button "Previous slide" at bounding box center [33, 383] width 34 height 33
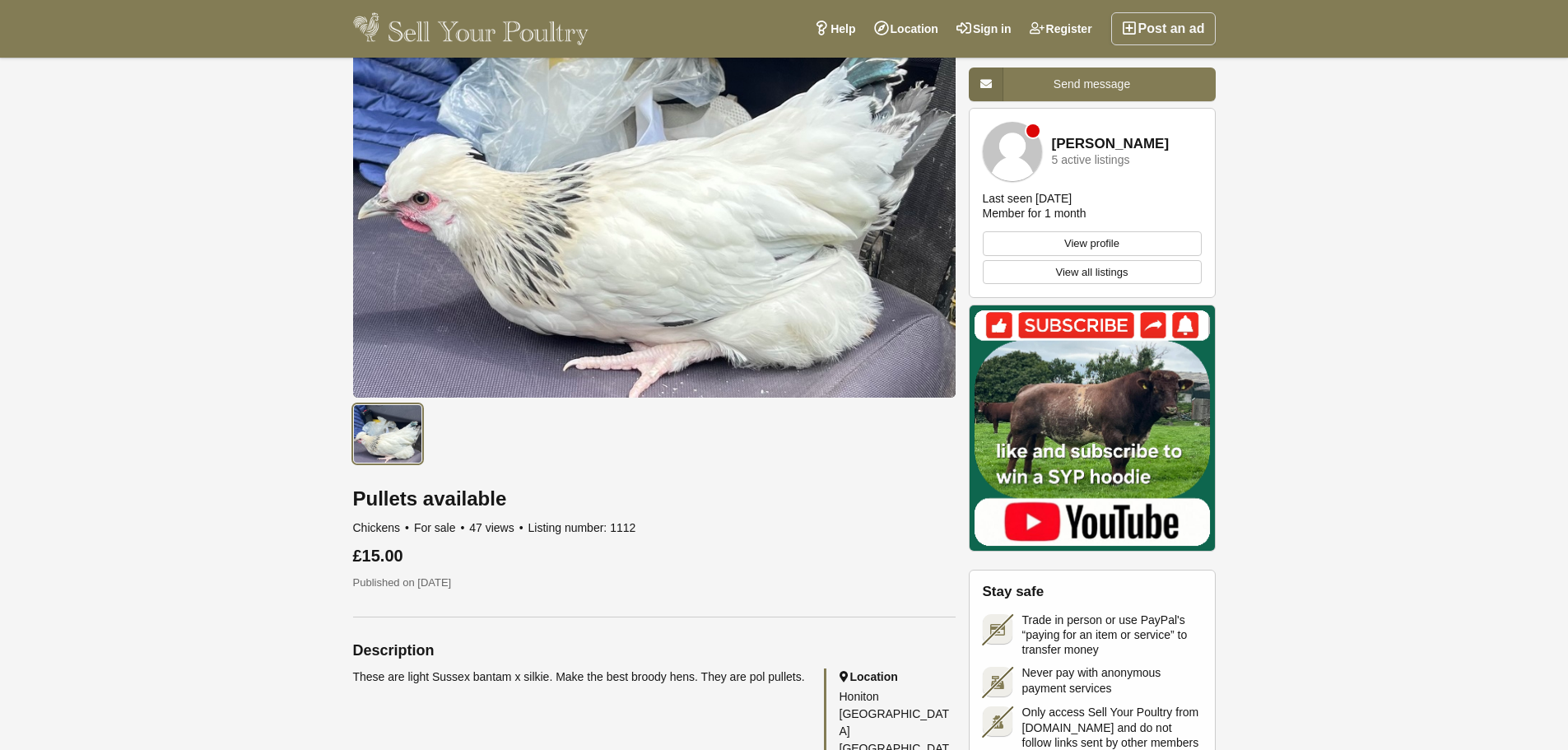
scroll to position [164, 0]
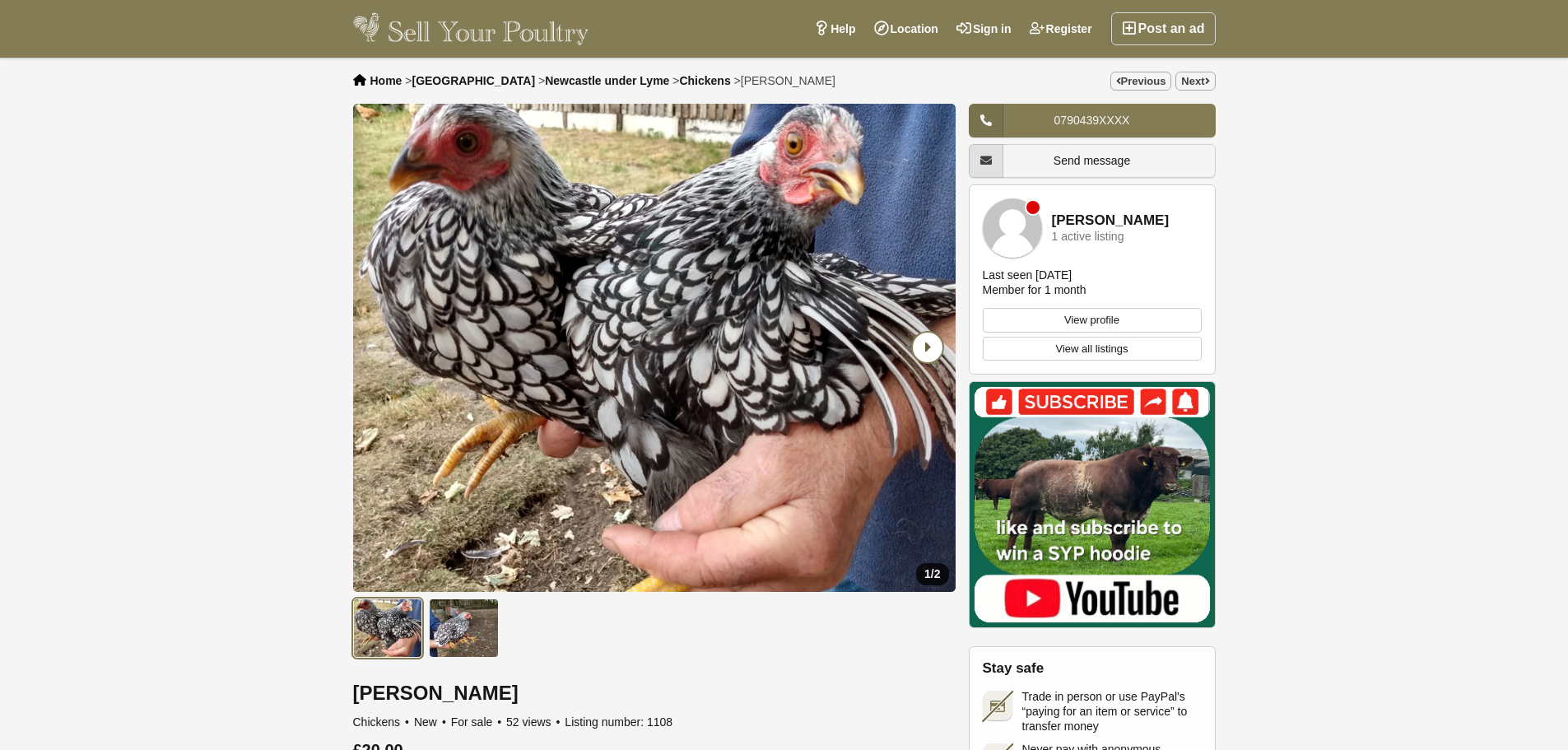
click at [920, 357] on icon "Next slide" at bounding box center [928, 348] width 30 height 30
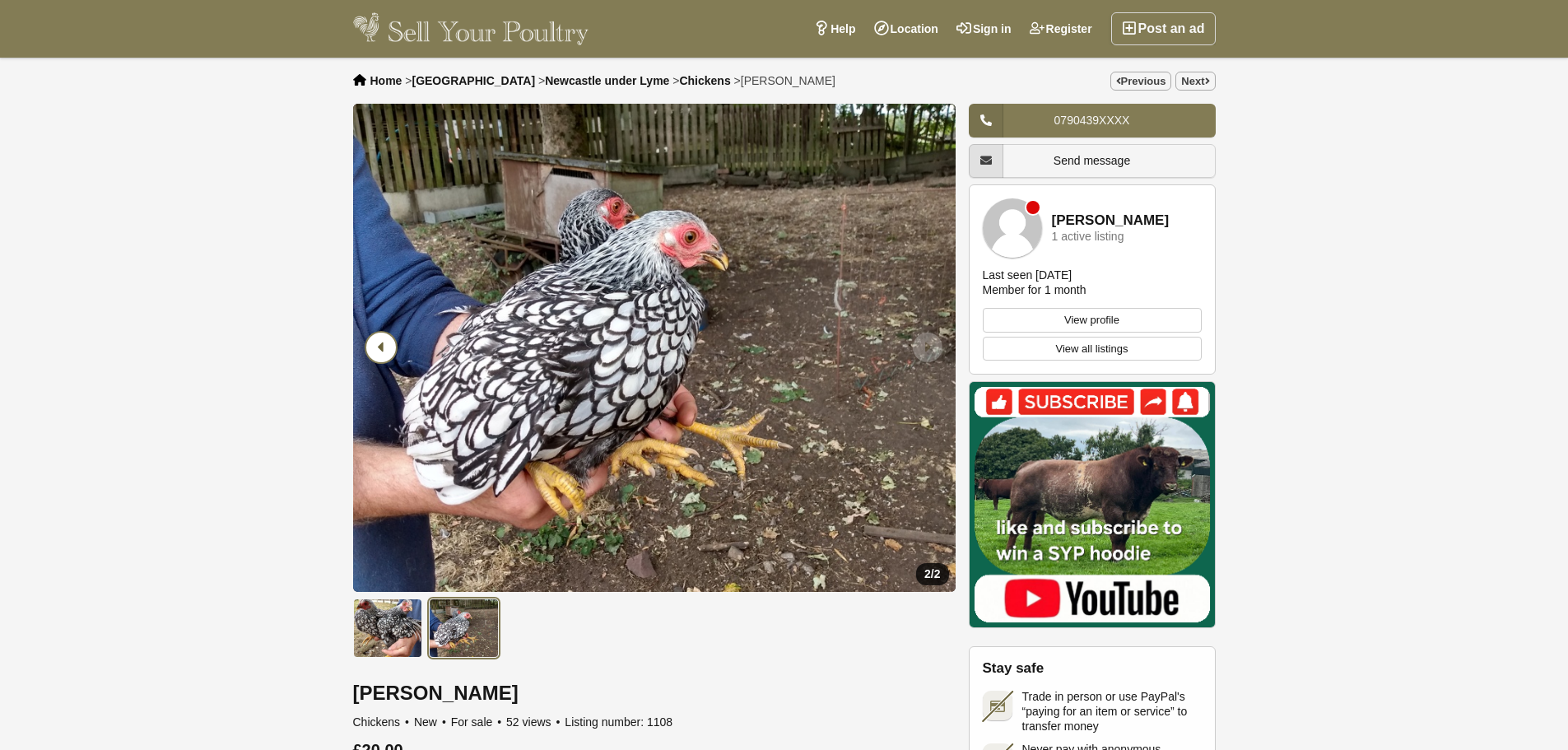
click at [383, 345] on icon "Previous slide" at bounding box center [381, 348] width 30 height 30
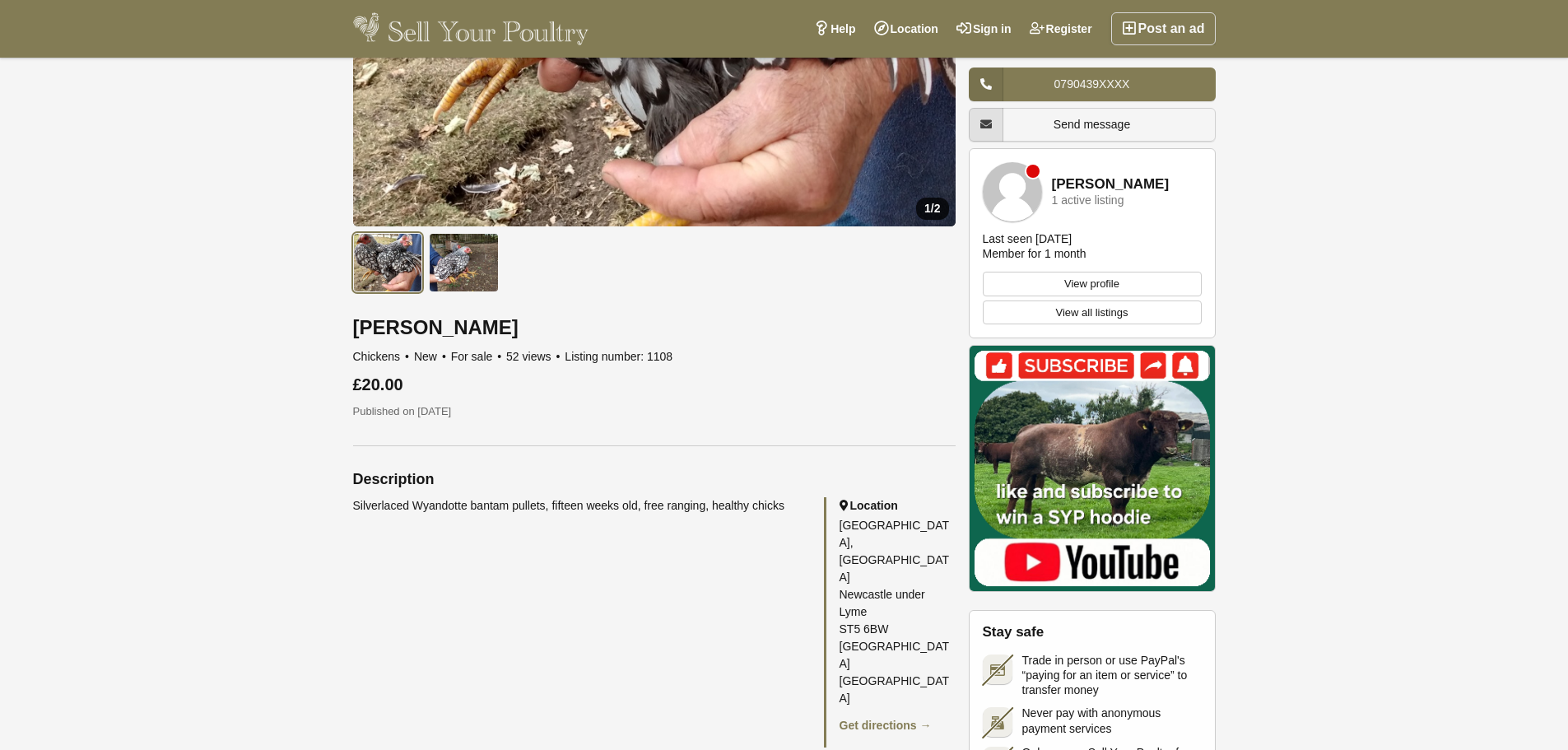
scroll to position [412, 0]
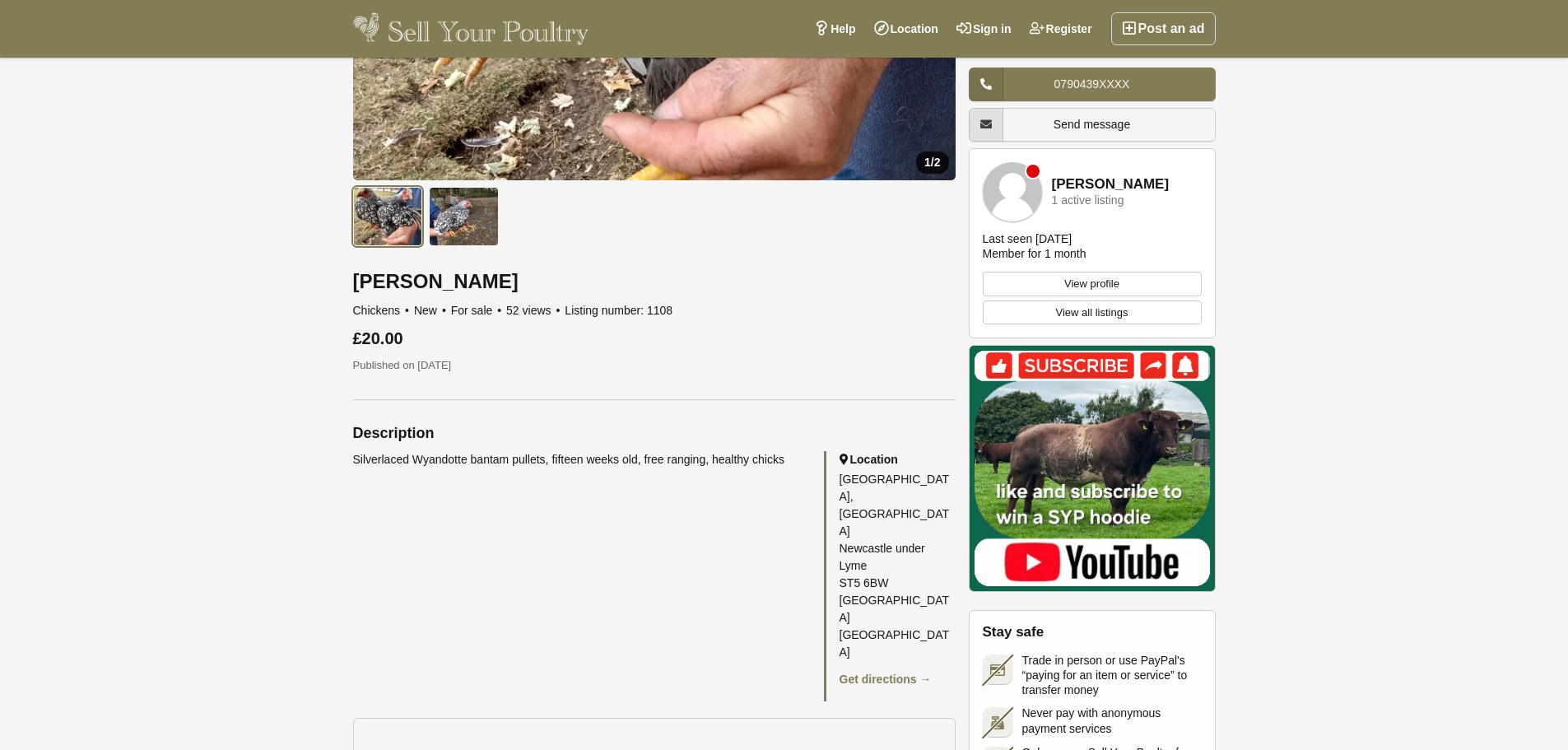
click at [380, 461] on div "Silverlaced Wyandotte bantam pullets, fifteen weeks old, free ranging, healthy …" at bounding box center [580, 459] width 455 height 18
drag, startPoint x: 380, startPoint y: 461, endPoint x: 637, endPoint y: 478, distance: 257.6
click at [637, 478] on div "Silverlaced Wyandotte bantam pullets, fifteen weeks old, free ranging, healthy …" at bounding box center [654, 575] width 602 height 250
click at [623, 486] on div "Silverlaced Wyandotte bantam pullets, fifteen weeks old, free ranging, healthy …" at bounding box center [654, 575] width 602 height 250
click at [643, 459] on div "Silverlaced Wyandotte bantam pullets, fifteen weeks old, free ranging, healthy …" at bounding box center [580, 459] width 455 height 18
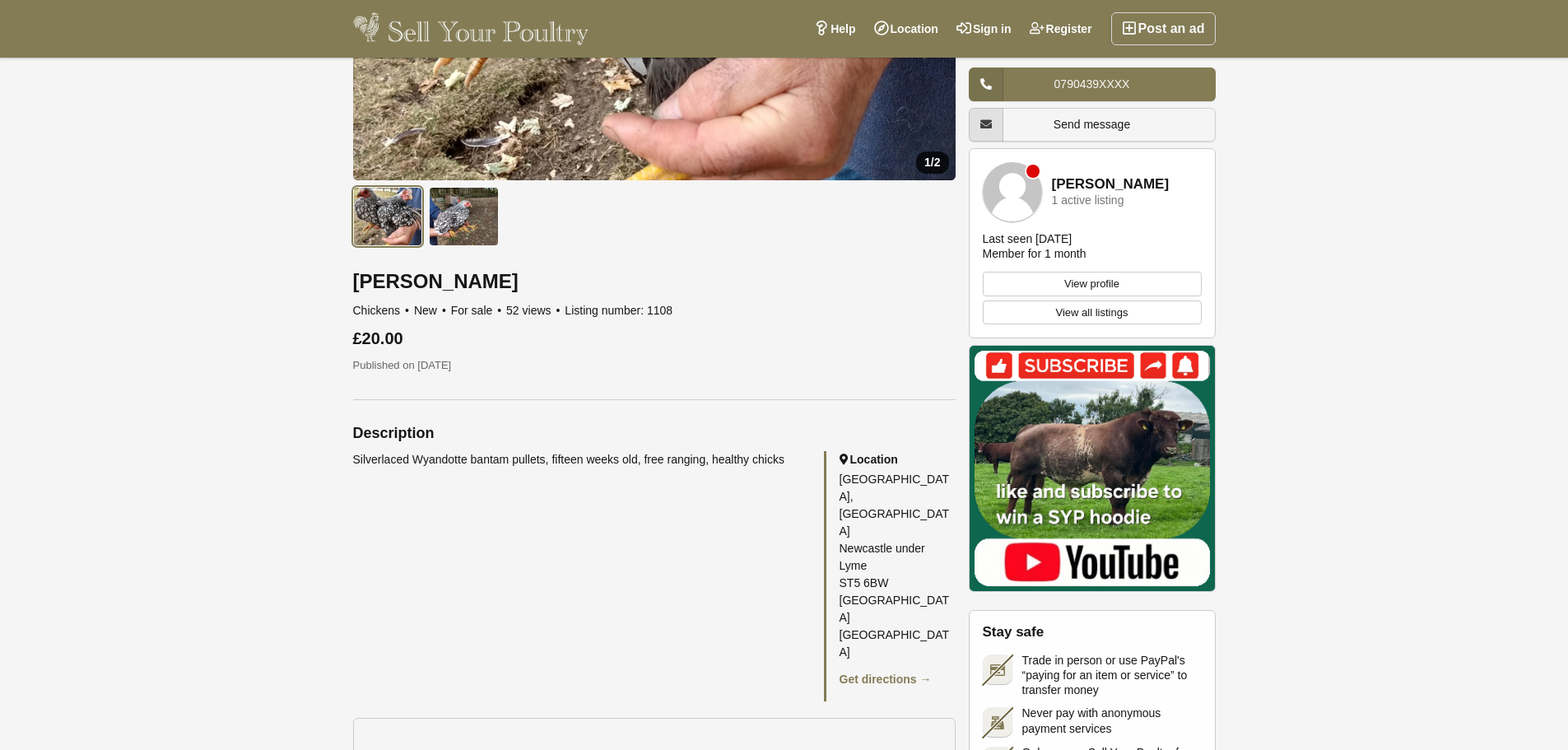
drag, startPoint x: 643, startPoint y: 459, endPoint x: 773, endPoint y: 471, distance: 130.6
click at [773, 471] on div "Silverlaced Wyandotte bantam pullets, fifteen weeks old, free ranging, healthy …" at bounding box center [654, 575] width 602 height 250
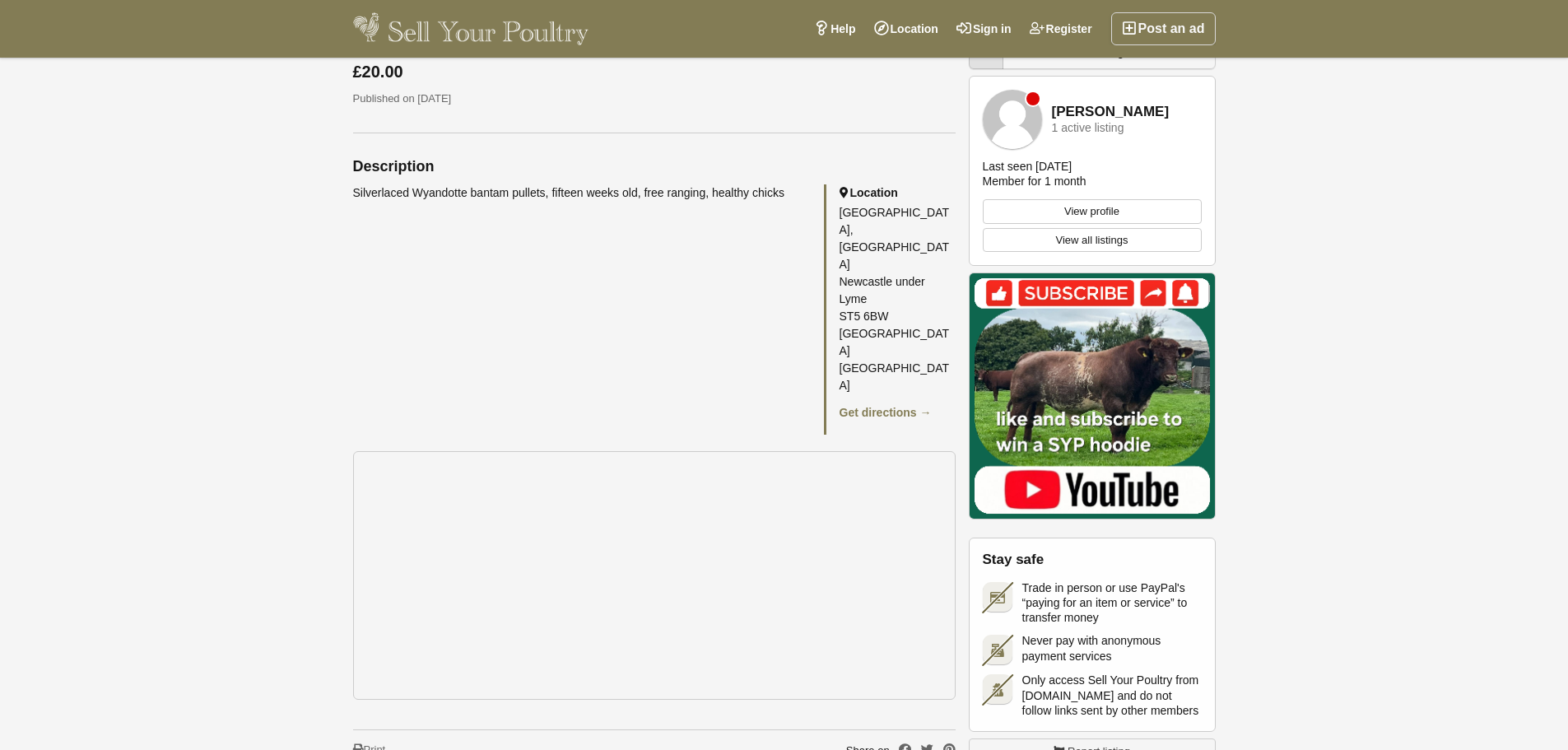
scroll to position [741, 0]
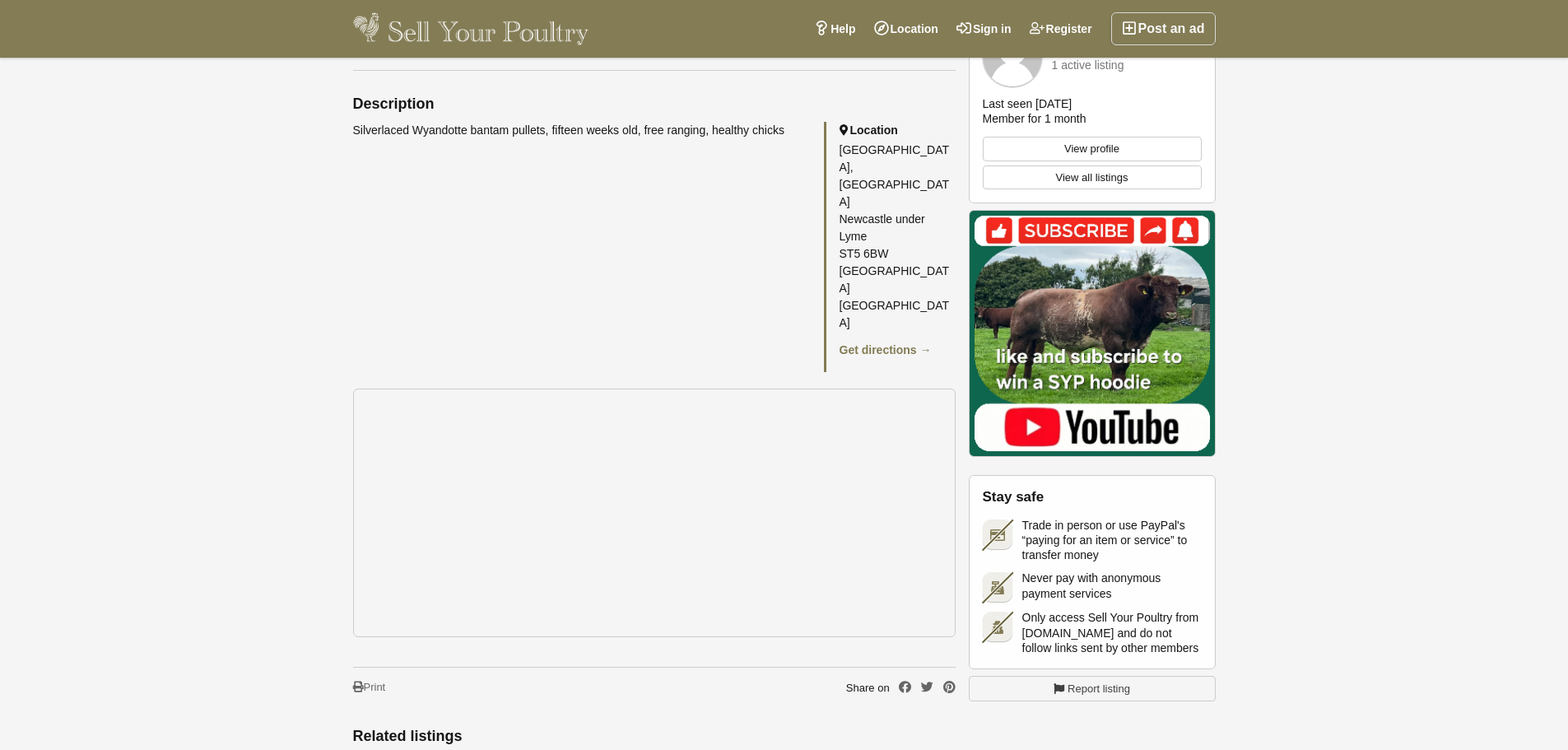
click at [223, 284] on div at bounding box center [162, 375] width 323 height 750
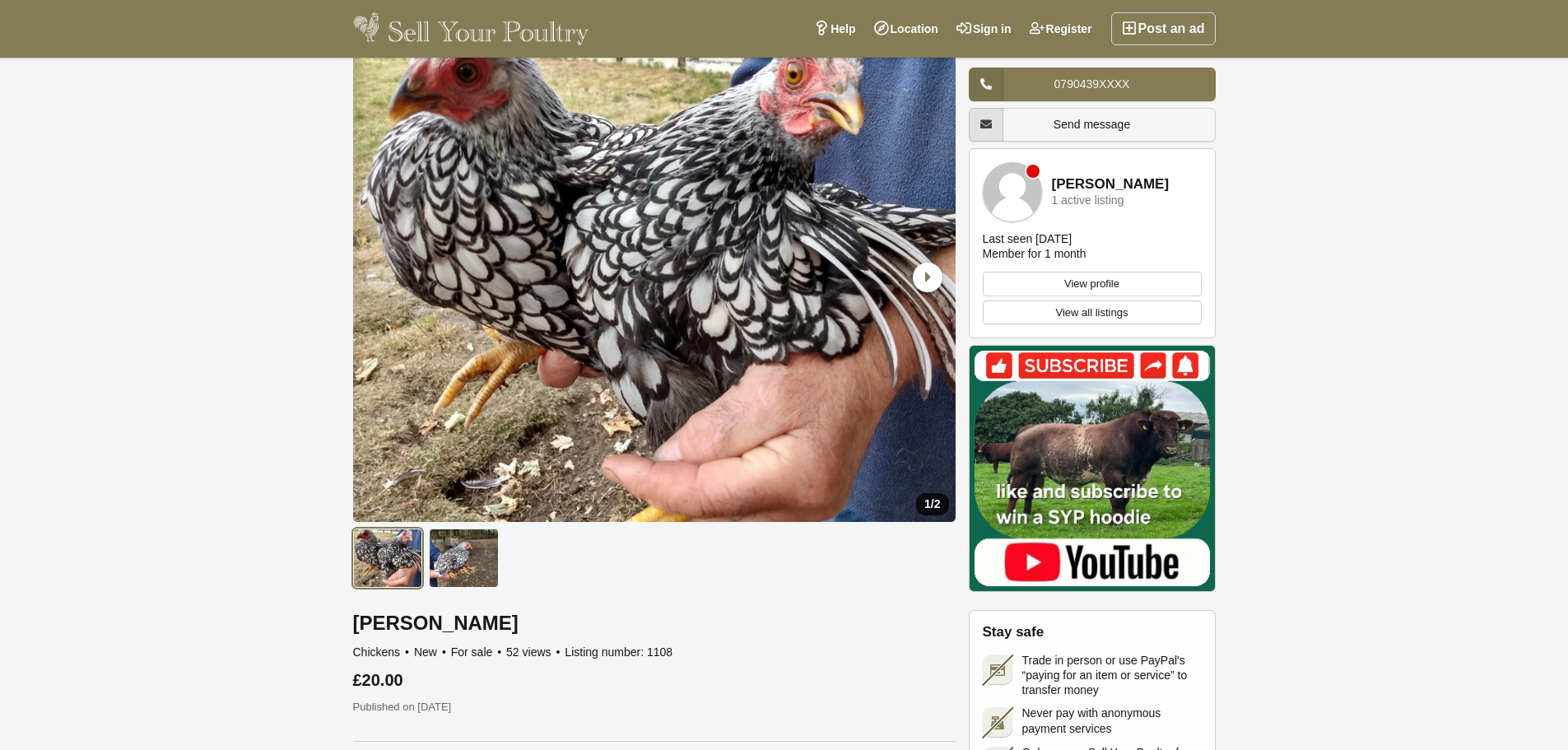
scroll to position [0, 0]
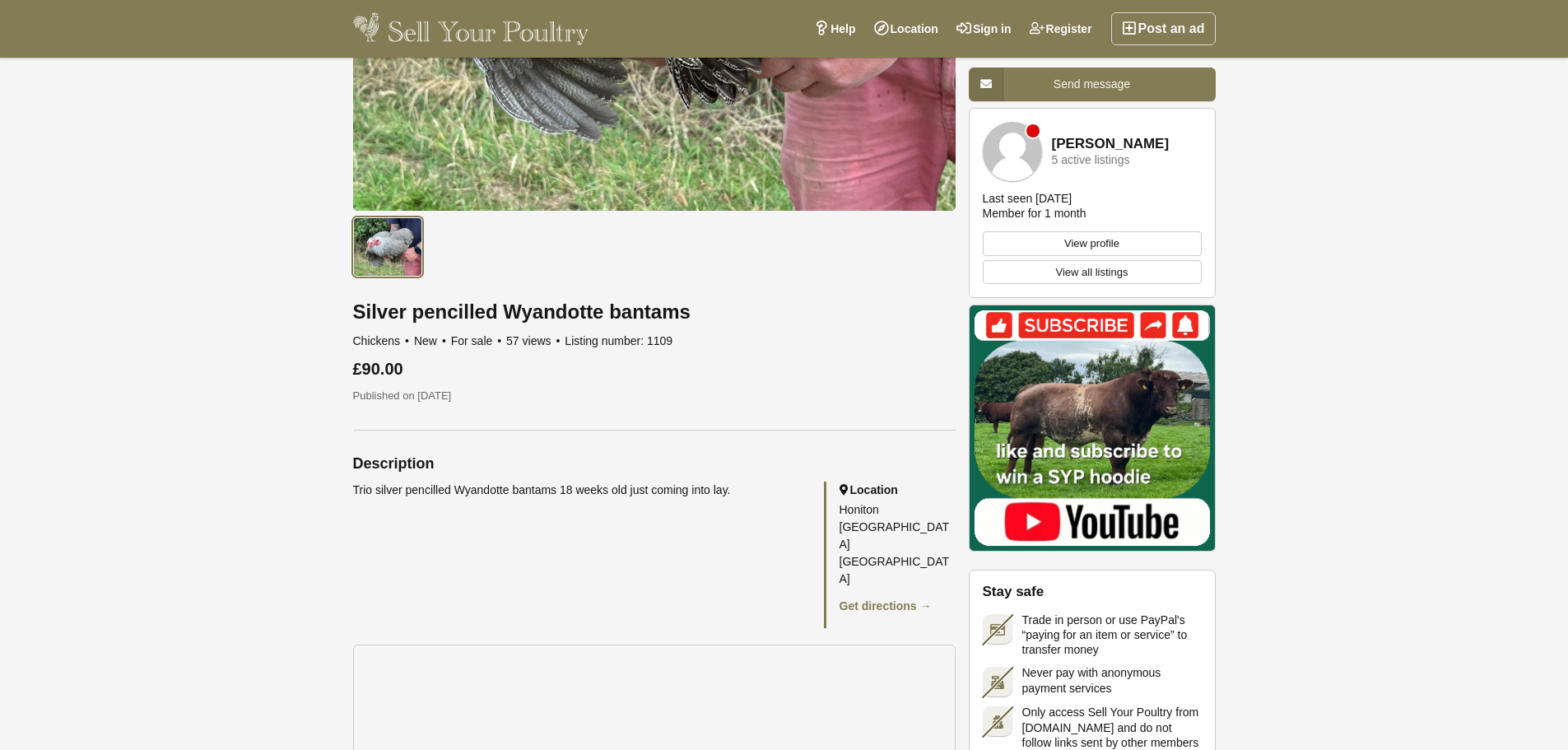
scroll to position [412, 0]
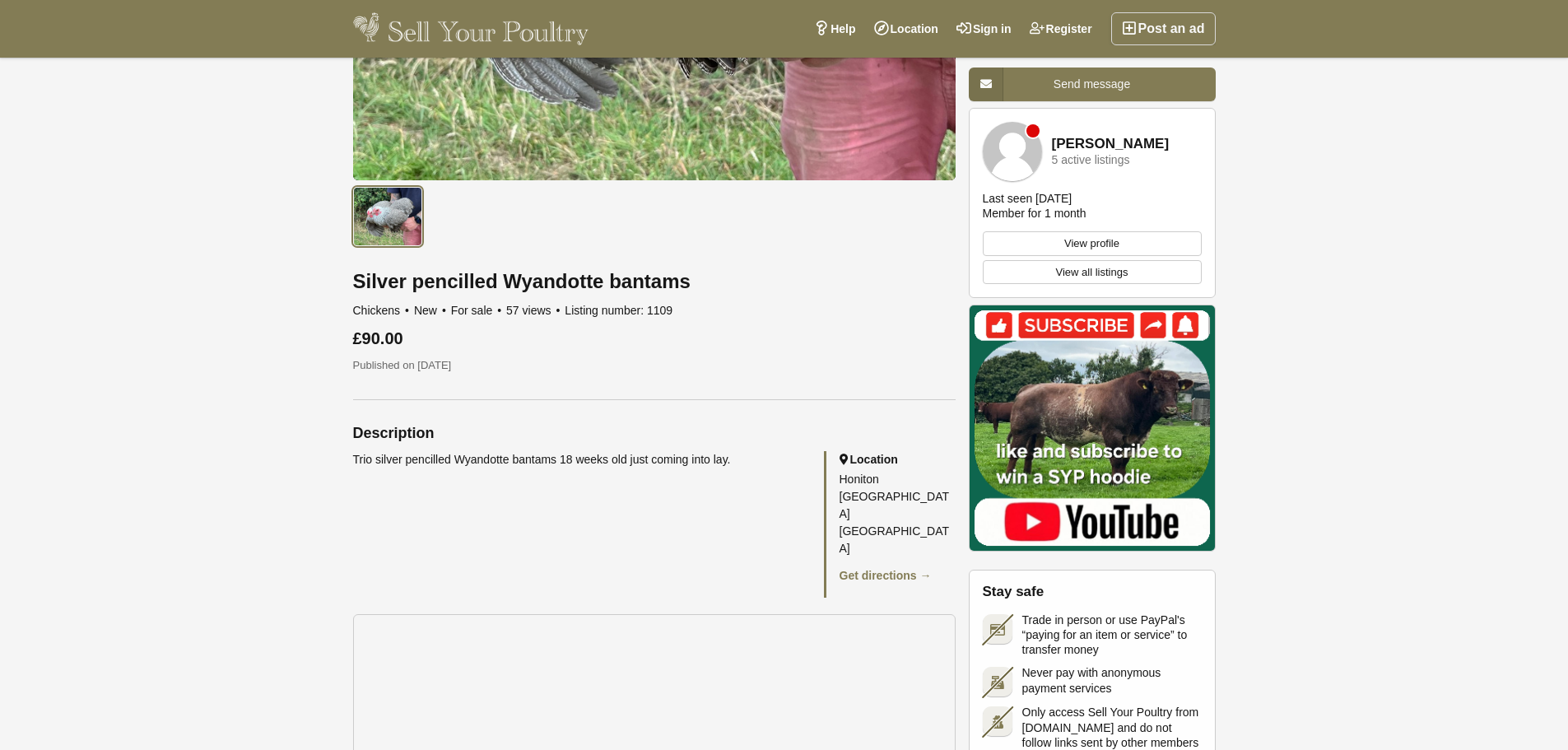
drag, startPoint x: 372, startPoint y: 457, endPoint x: 712, endPoint y: 457, distance: 340.0
click at [712, 457] on div "Trio silver pencilled Wyandotte bantams 18 weeks old just coming into lay." at bounding box center [580, 459] width 455 height 18
click at [679, 511] on div "Trio silver pencilled Wyandotte bantams 18 weeks old just coming into lay. Loca…" at bounding box center [654, 524] width 602 height 147
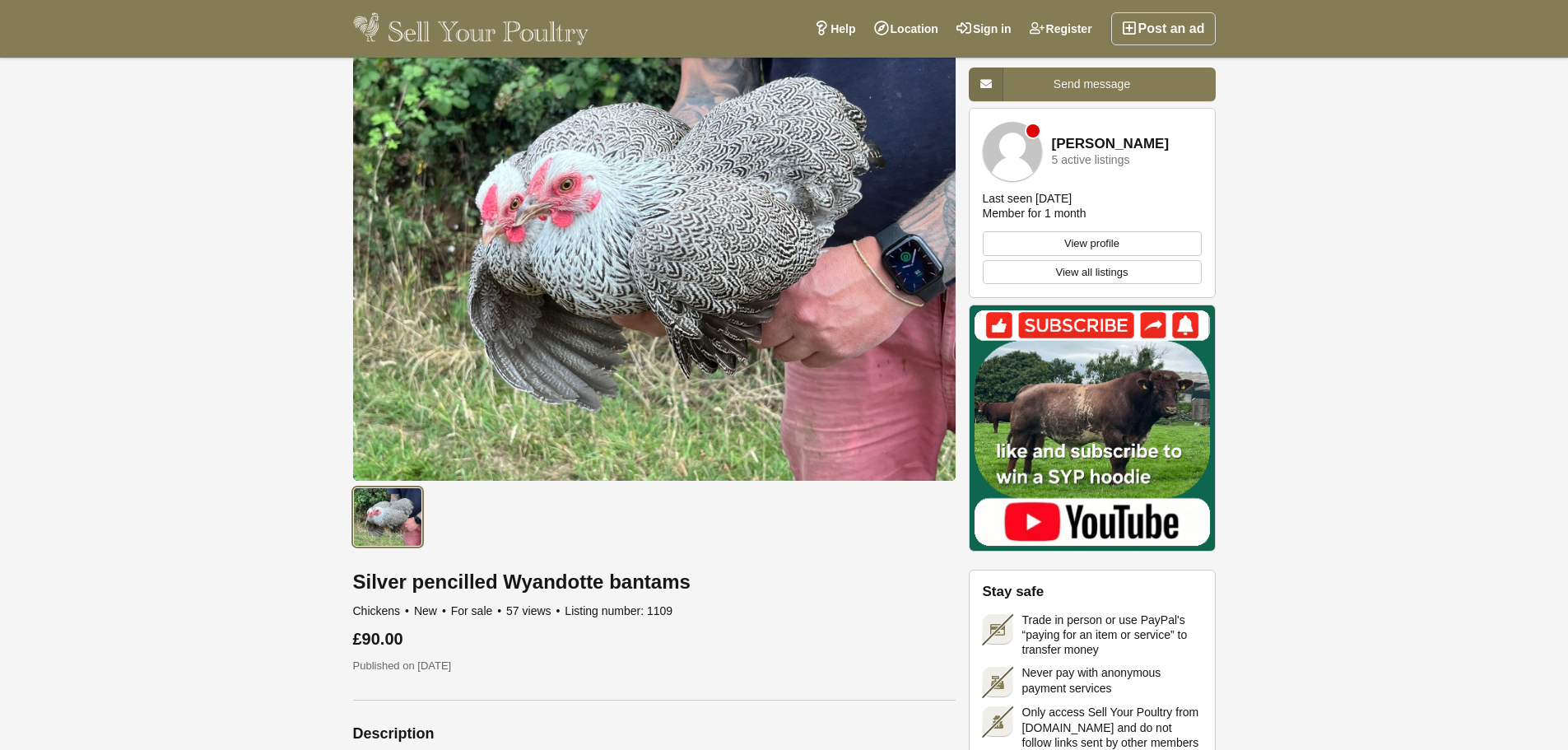
scroll to position [0, 0]
